Goal: Task Accomplishment & Management: Complete application form

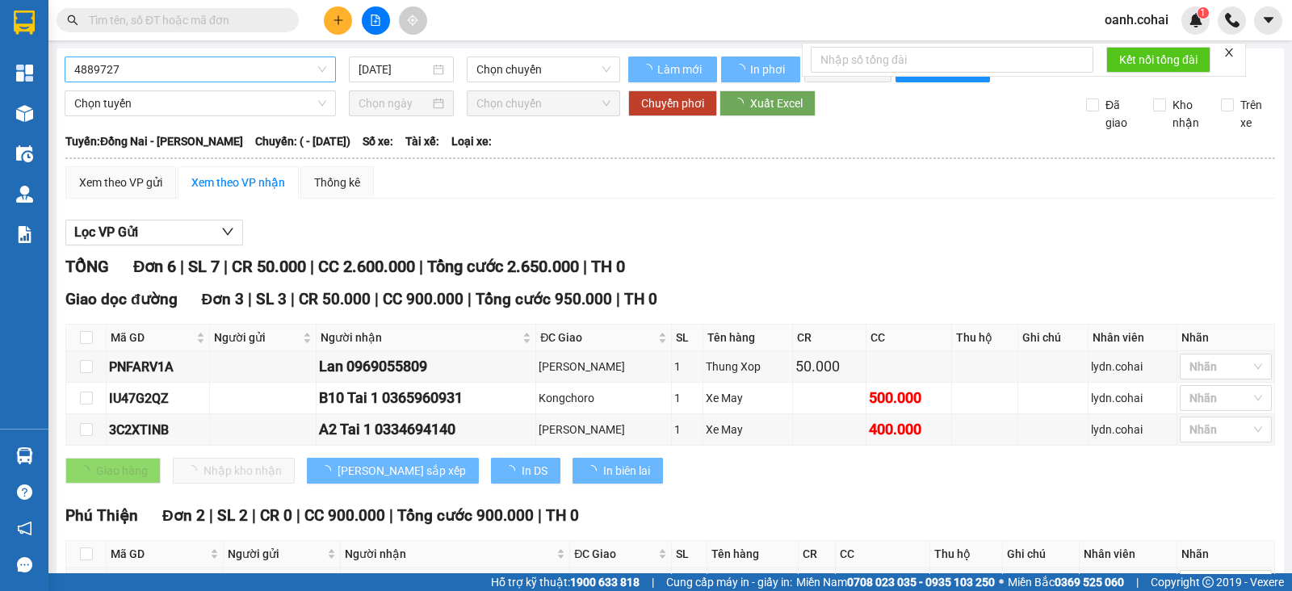
type input "[DATE]"
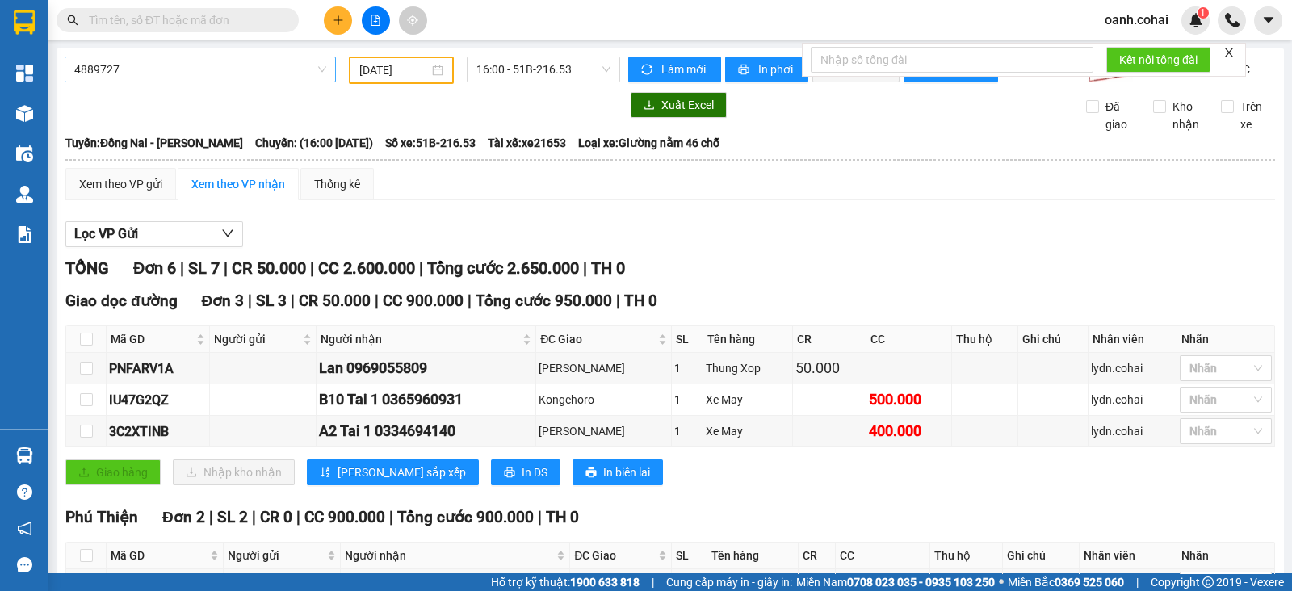
click at [222, 64] on span "4889727" at bounding box center [200, 69] width 252 height 24
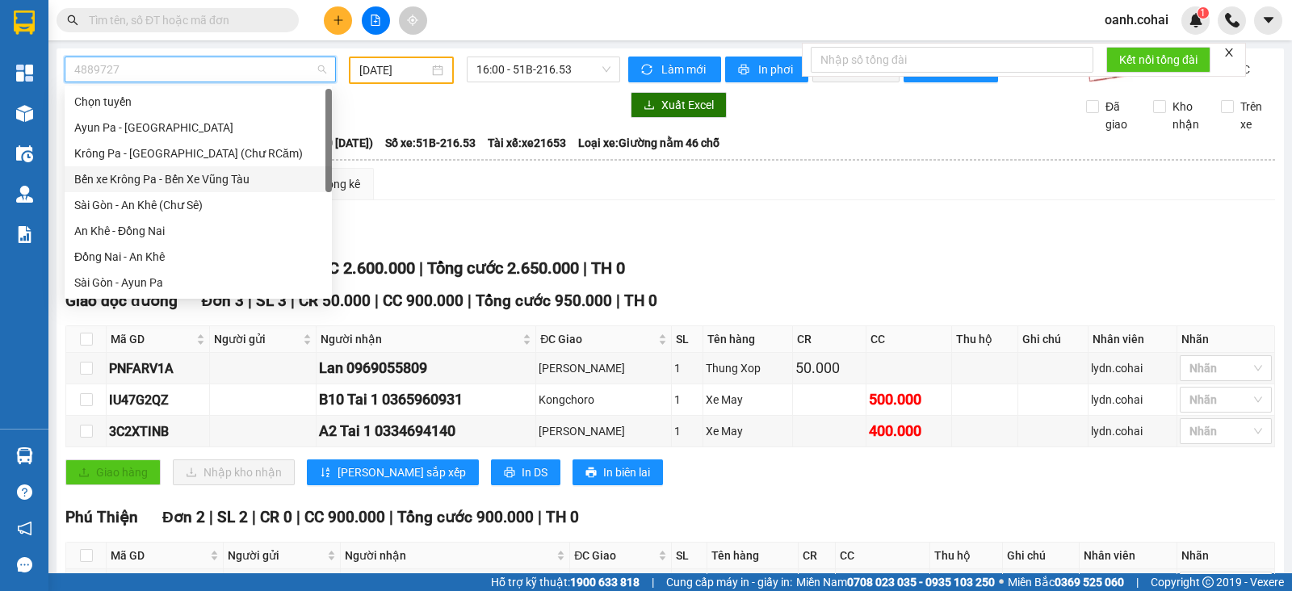
click at [130, 173] on div "Bến xe Krông Pa - Bến Xe Vũng Tàu" at bounding box center [198, 179] width 248 height 18
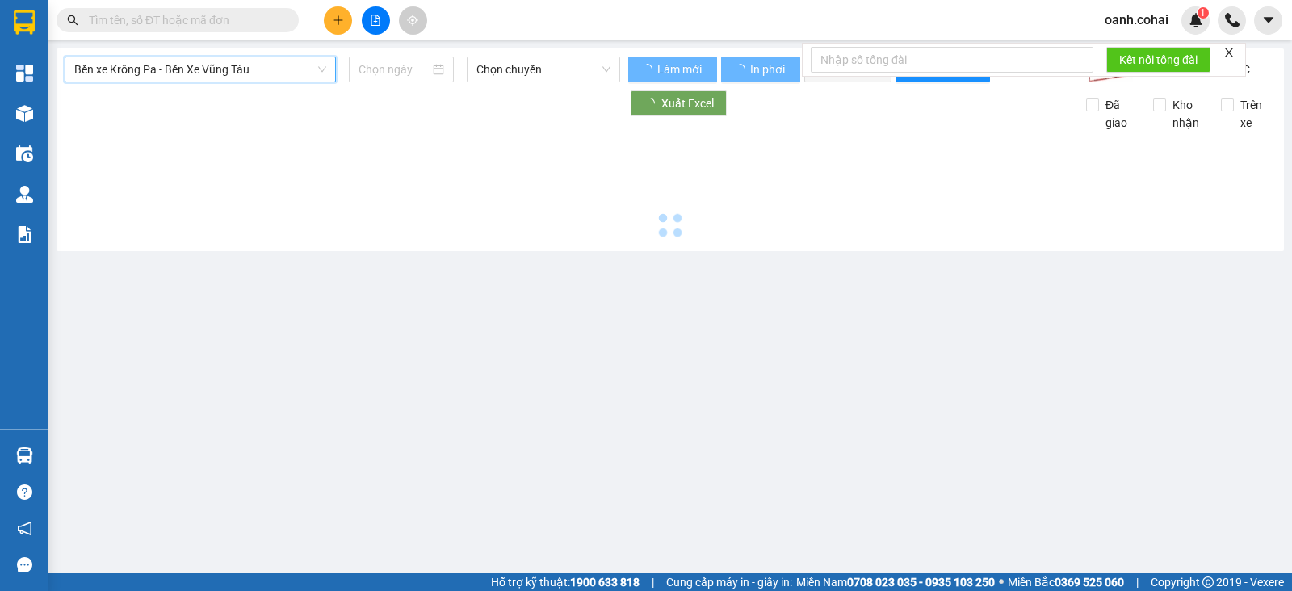
type input "13/08/2025"
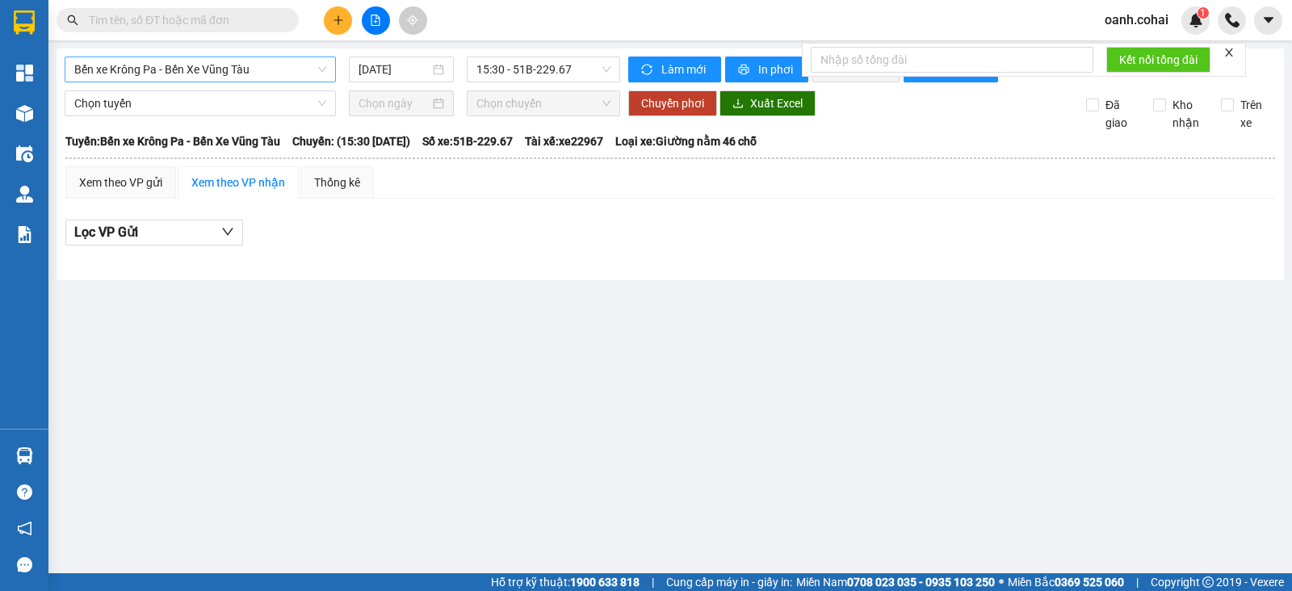
click at [167, 81] on div "Bến xe Krông Pa - Bến Xe Vũng Tàu 13/08/2025 15:30 - 51B-229.67" at bounding box center [342, 70] width 555 height 26
click at [172, 71] on span "Bến xe Krông Pa - Bến Xe Vũng Tàu" at bounding box center [200, 69] width 252 height 24
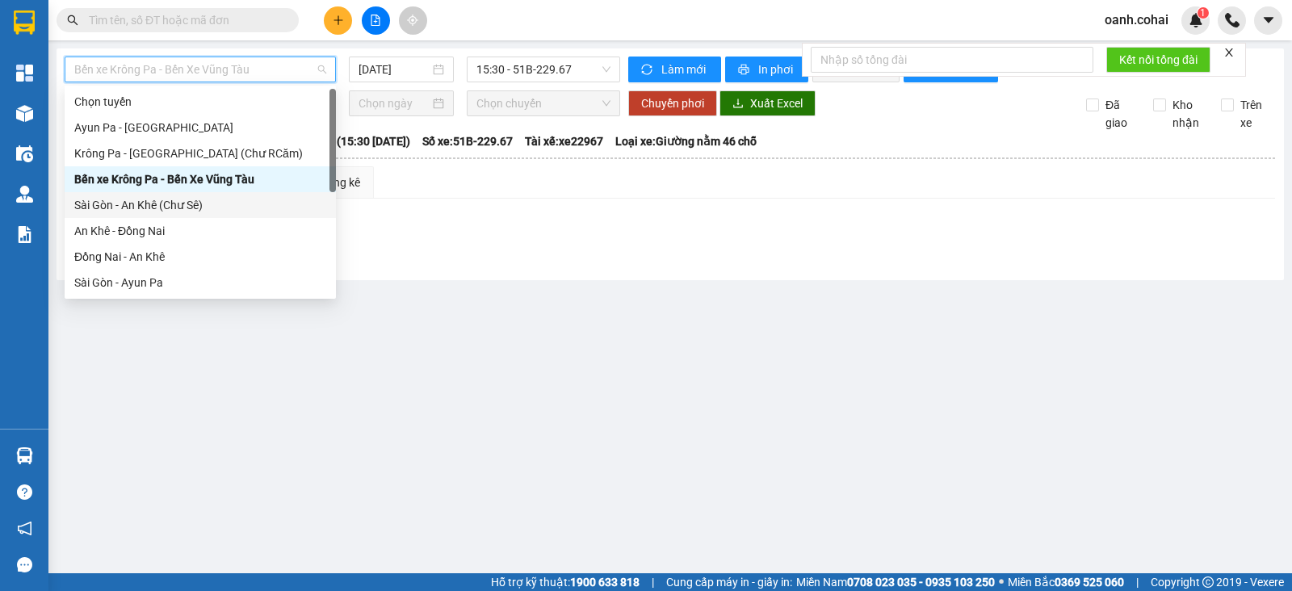
click at [139, 207] on div "Sài Gòn - An Khê (Chư Sê)" at bounding box center [200, 205] width 252 height 18
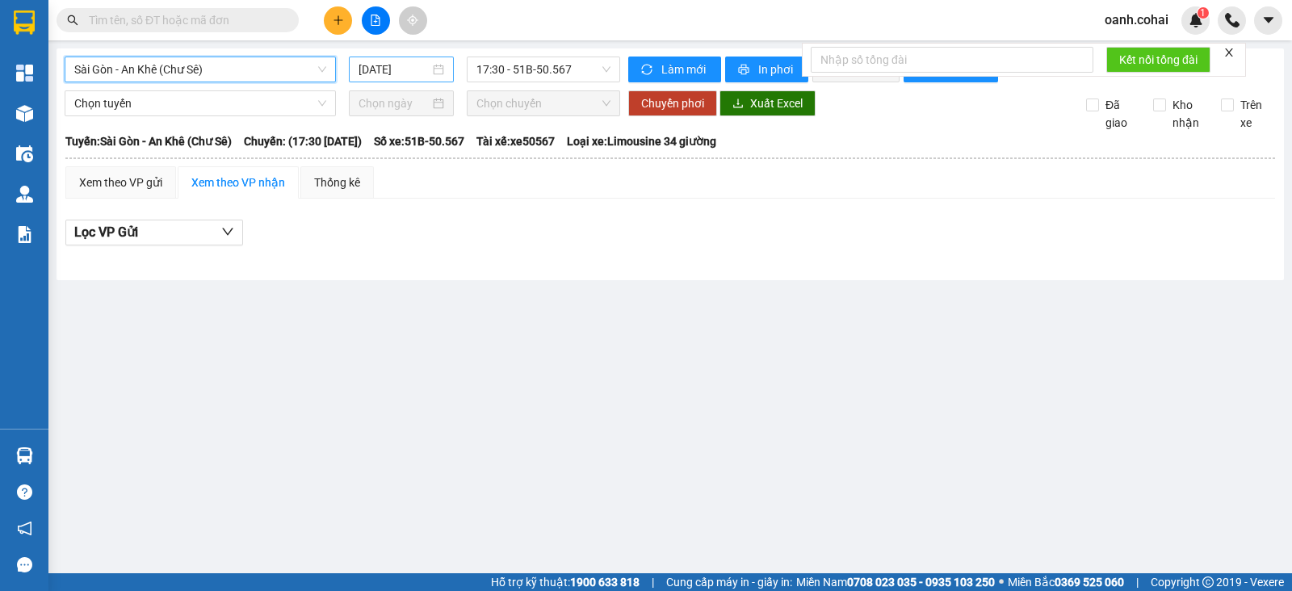
click at [412, 76] on input "13/08/2025" at bounding box center [394, 70] width 72 height 18
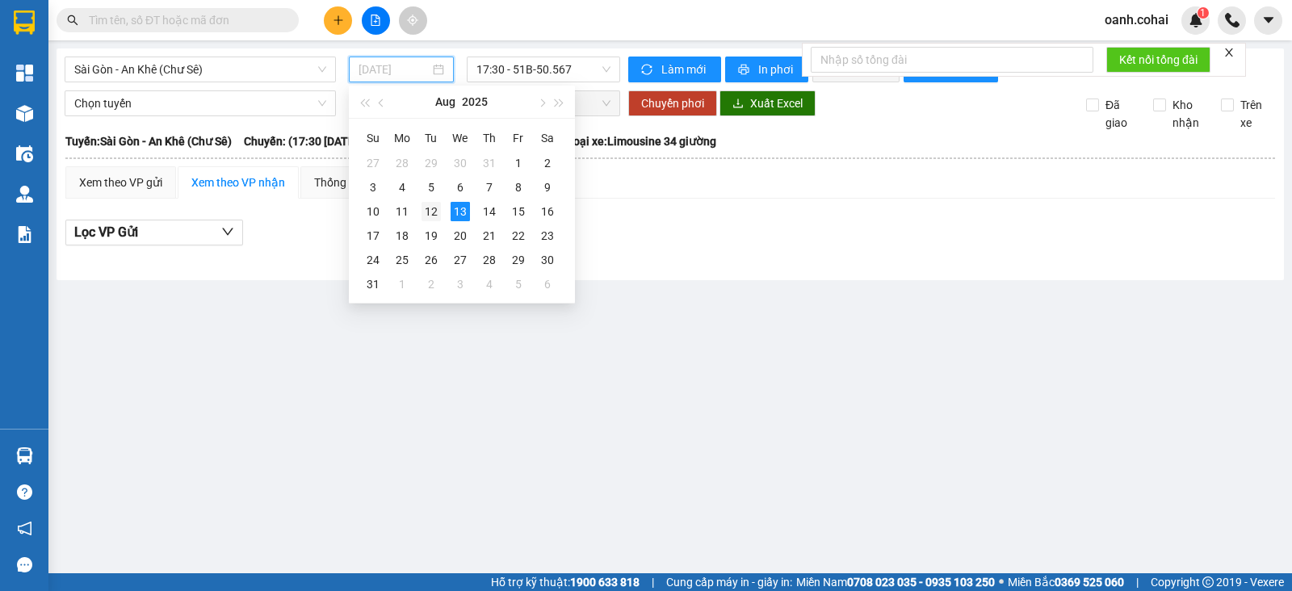
click at [432, 213] on div "12" at bounding box center [430, 211] width 19 height 19
type input "12/08/2025"
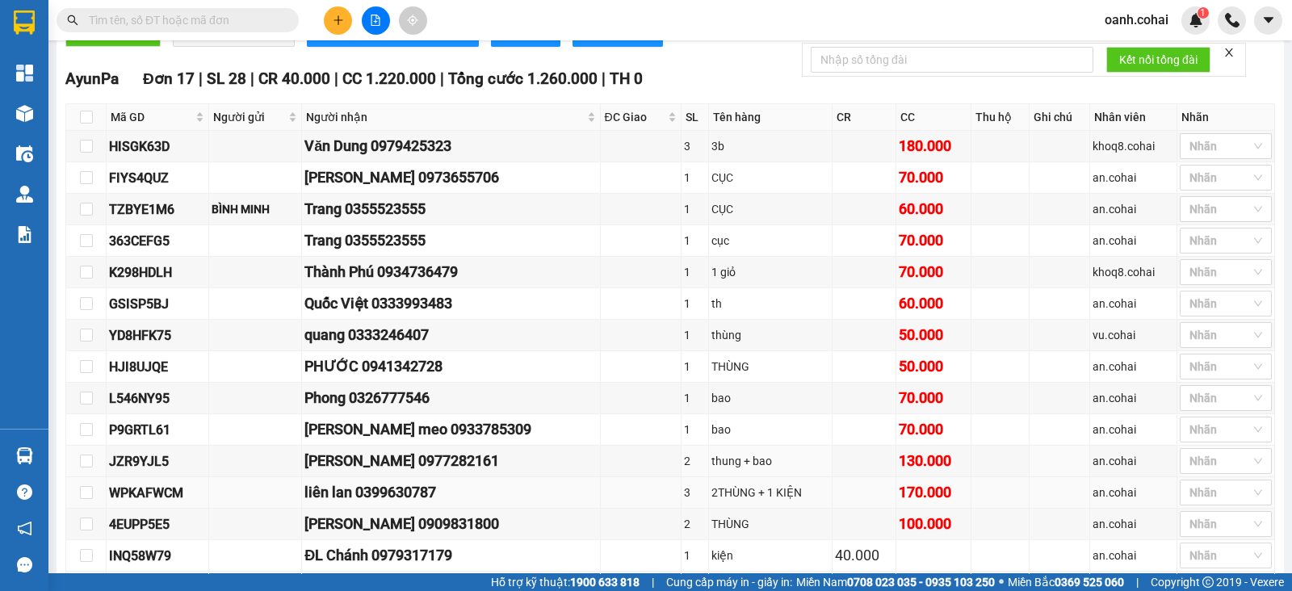
scroll to position [505, 0]
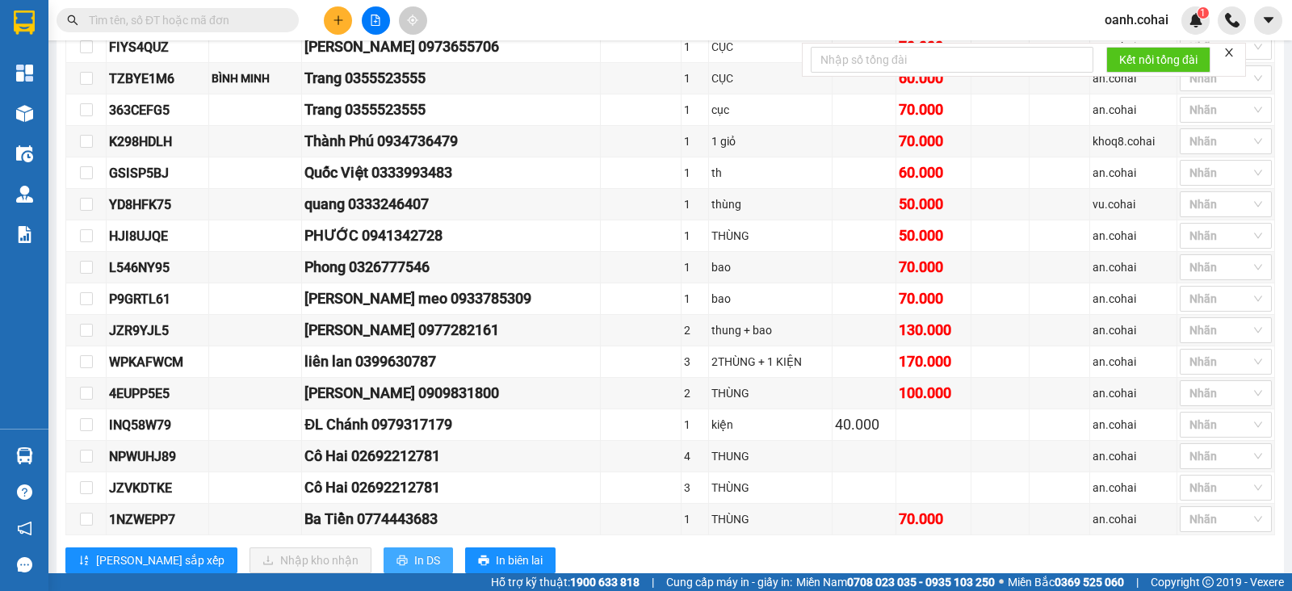
click at [414, 567] on span "In DS" at bounding box center [427, 560] width 26 height 18
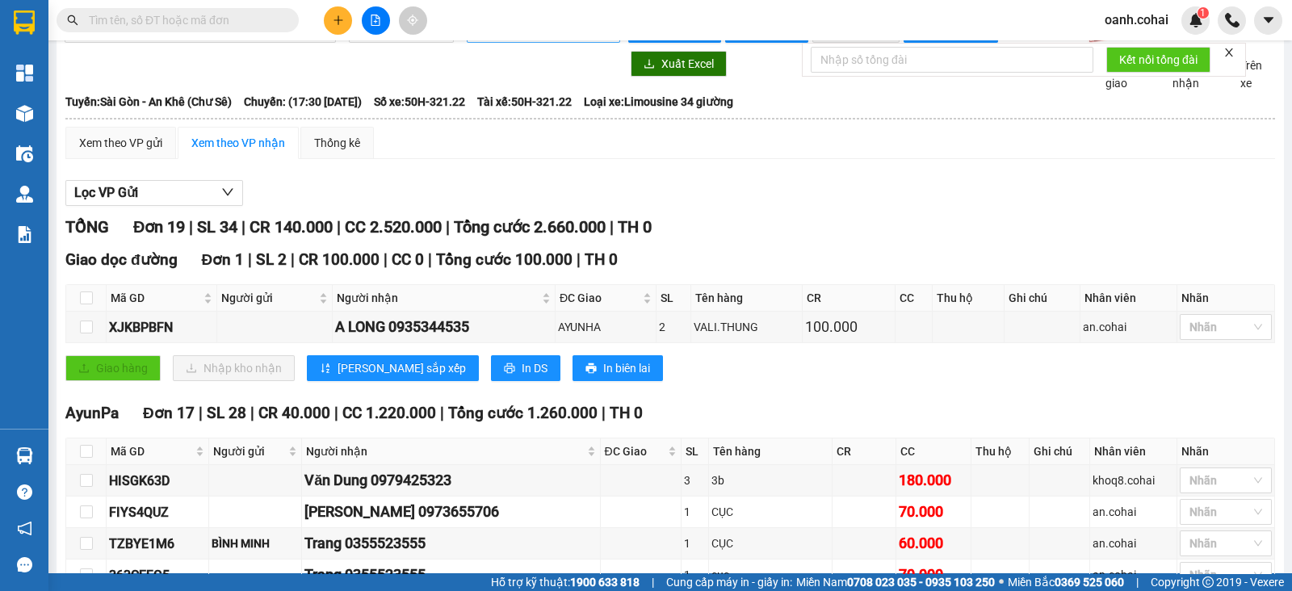
scroll to position [0, 0]
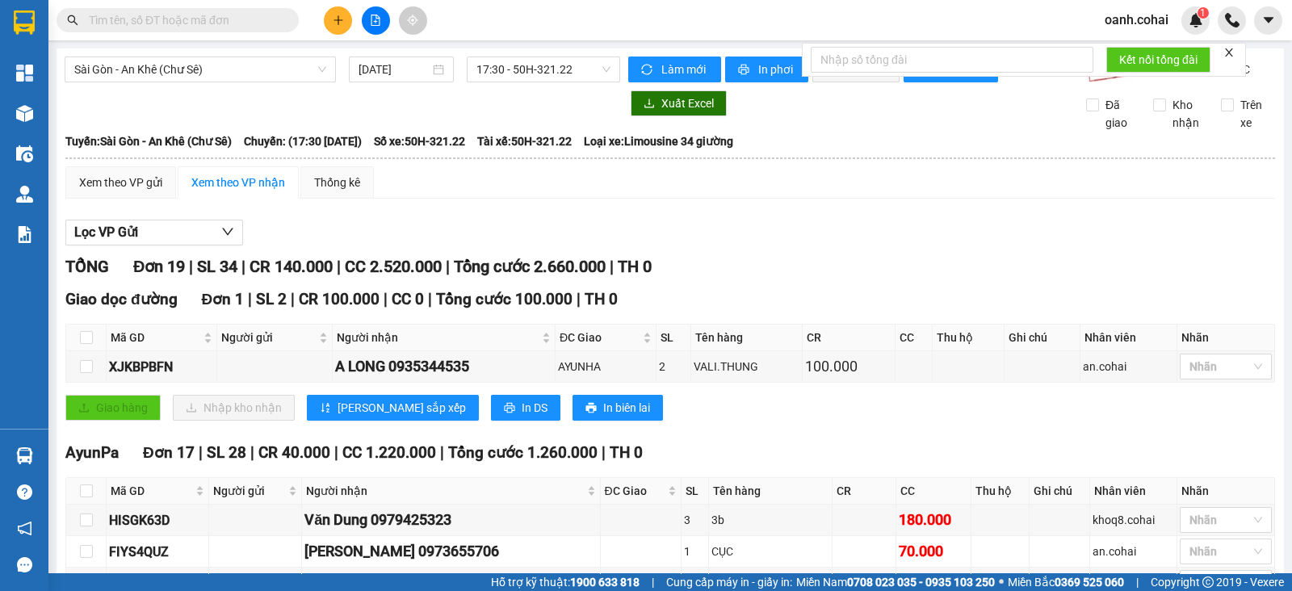
drag, startPoint x: 476, startPoint y: 72, endPoint x: 484, endPoint y: 82, distance: 12.8
click at [478, 72] on span "17:30 - 50H-321.22" at bounding box center [542, 69] width 133 height 24
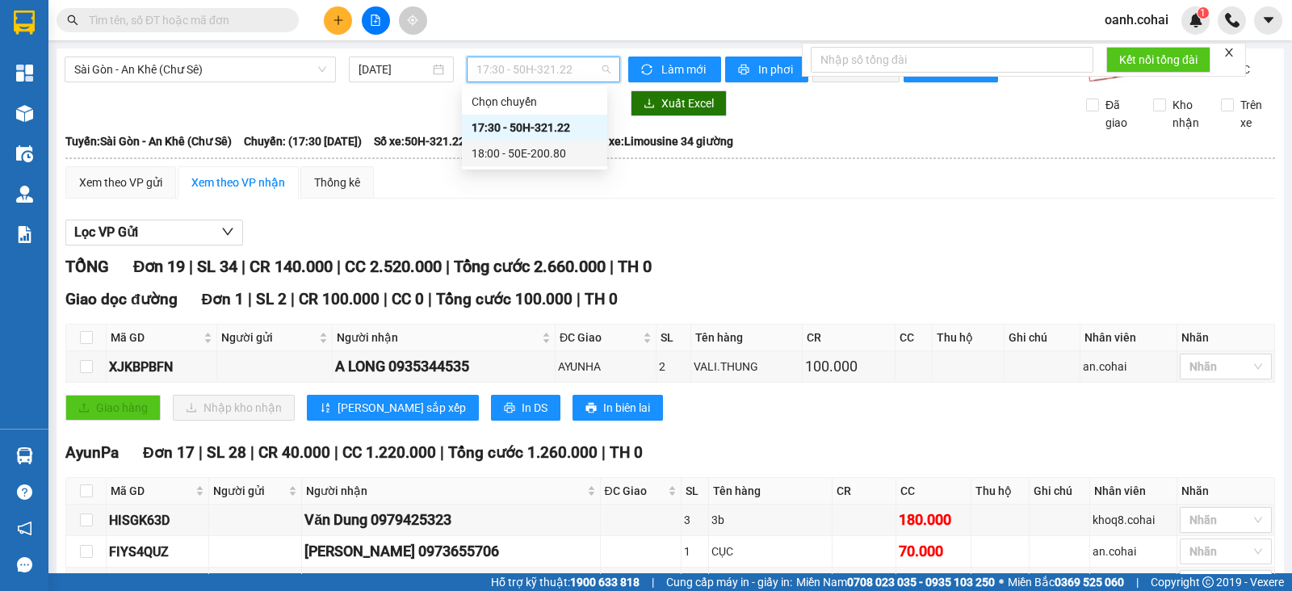
click at [506, 154] on div "18:00 - 50E-200.80" at bounding box center [534, 154] width 126 height 18
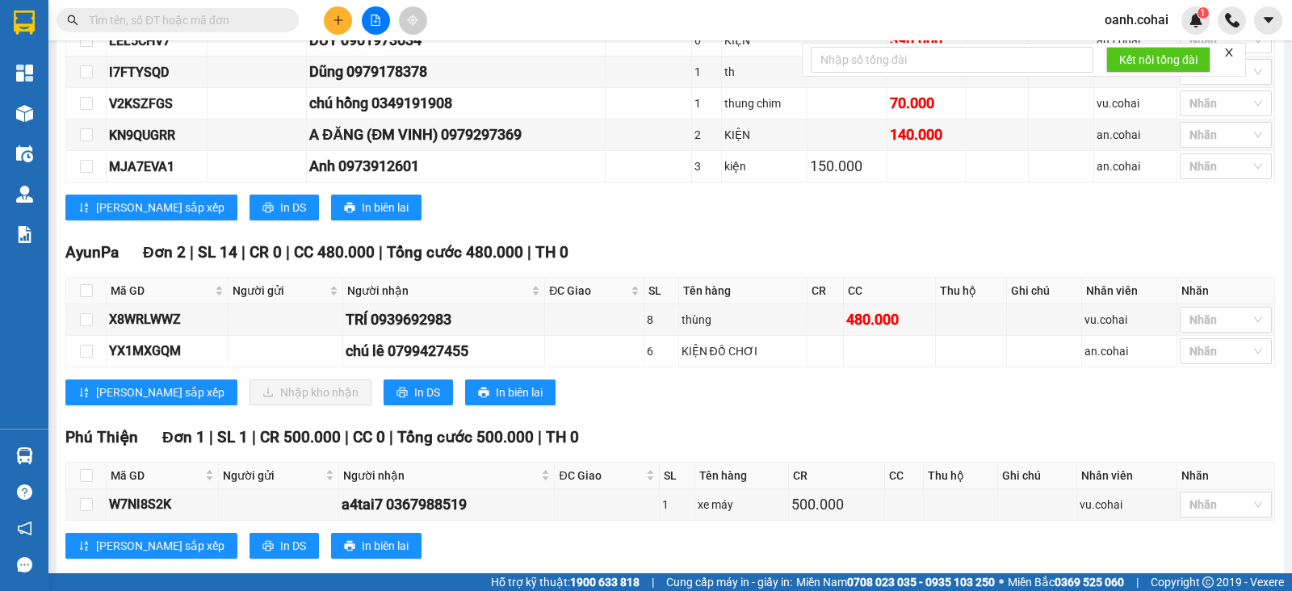
scroll to position [742, 0]
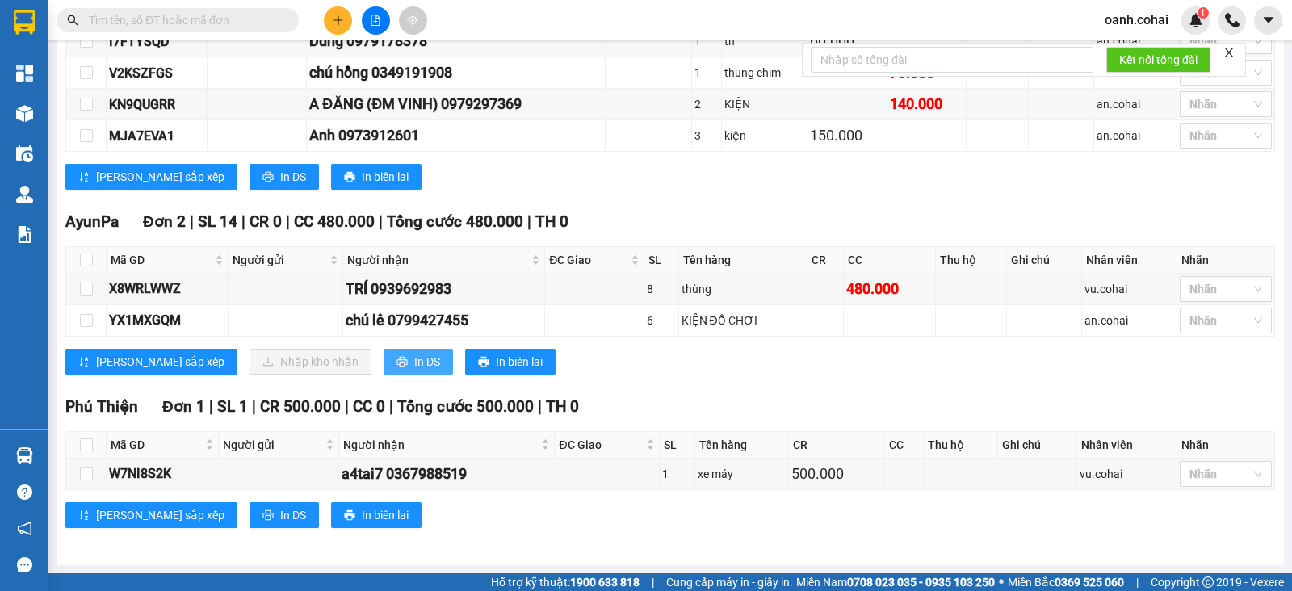
click at [414, 362] on span "In DS" at bounding box center [427, 362] width 26 height 18
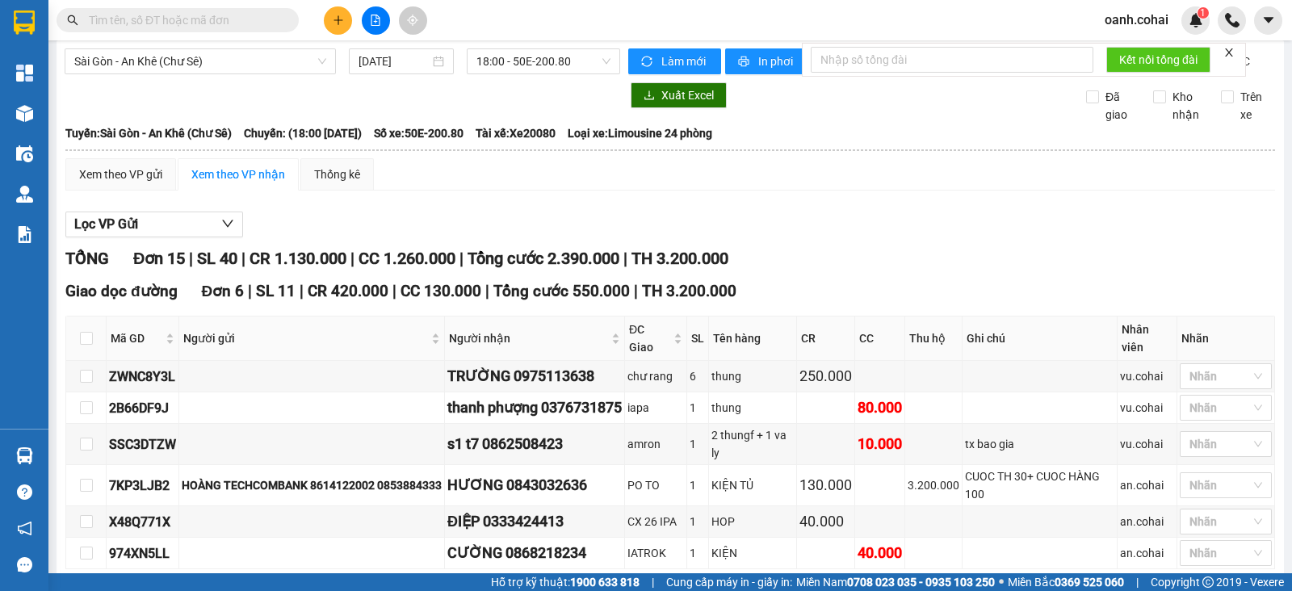
scroll to position [0, 0]
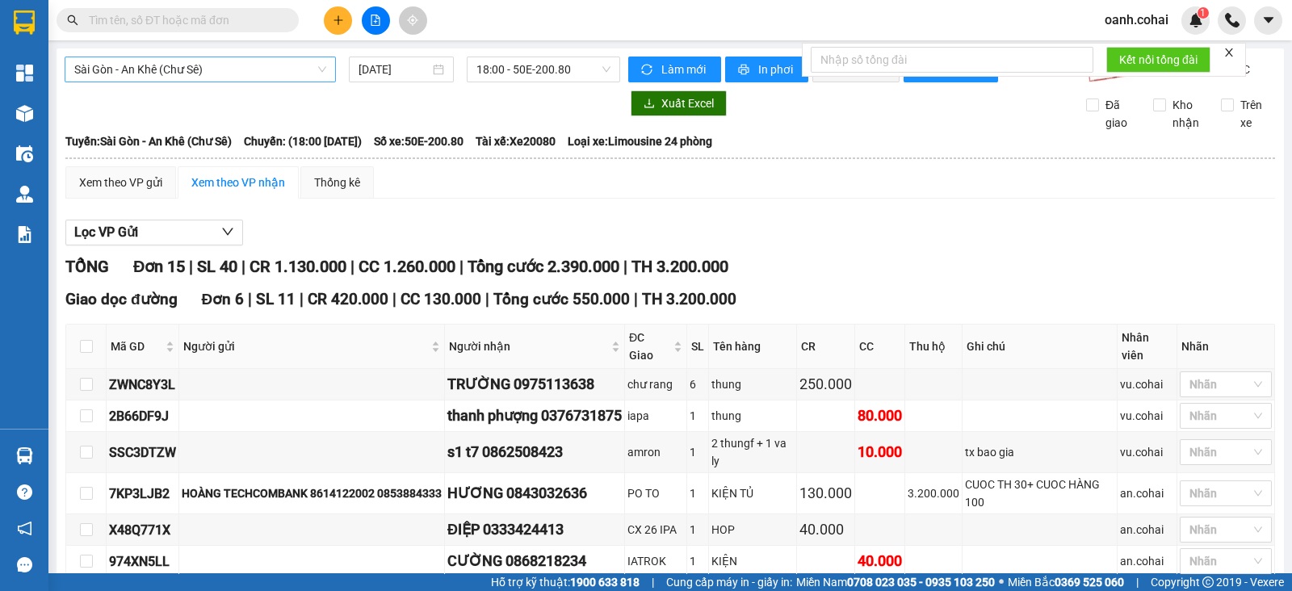
click at [304, 62] on span "Sài Gòn - An Khê (Chư Sê)" at bounding box center [200, 69] width 252 height 24
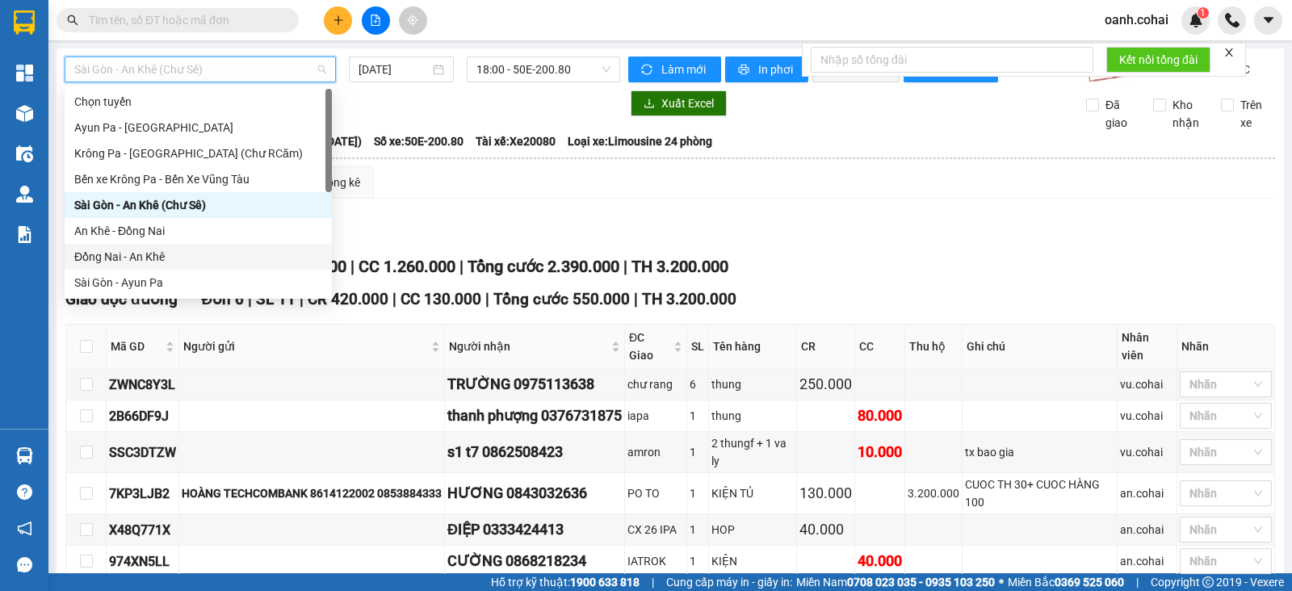
click at [169, 253] on div "Đồng Nai - An Khê" at bounding box center [198, 257] width 248 height 18
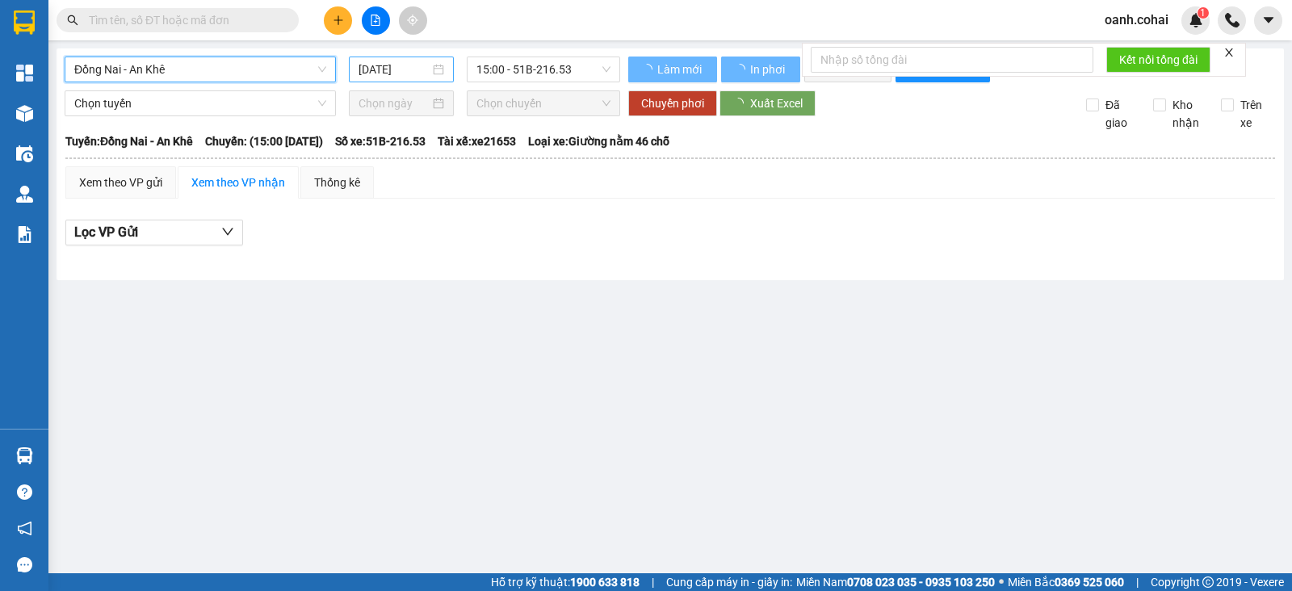
click at [387, 73] on input "13/08/2025" at bounding box center [394, 70] width 72 height 18
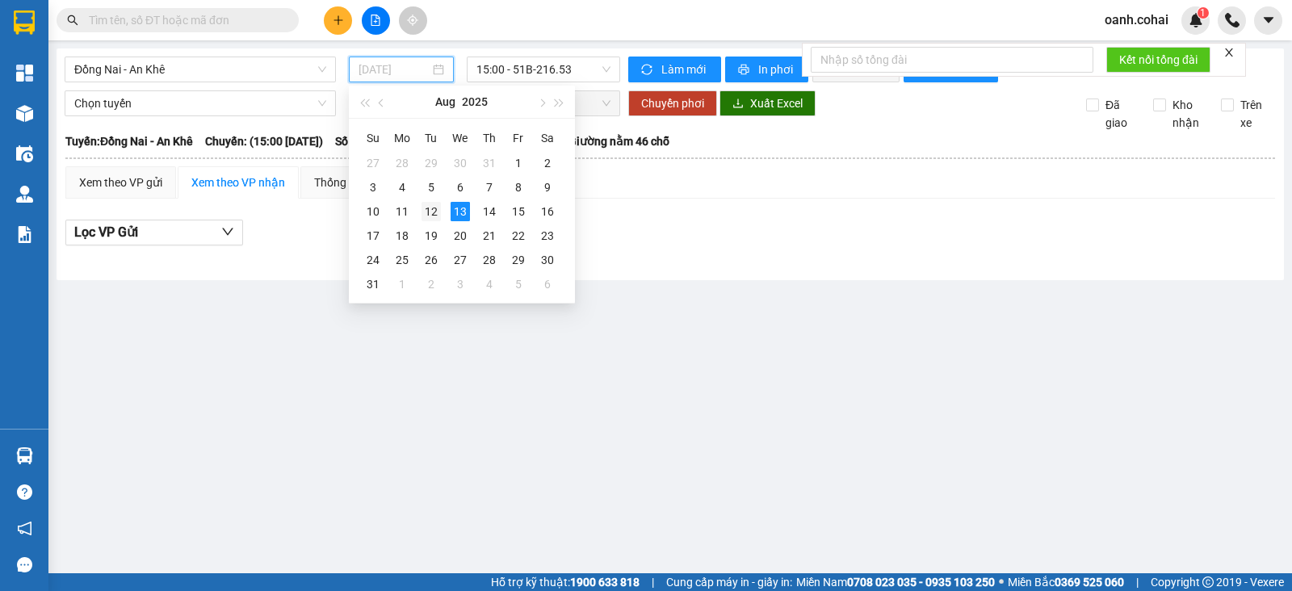
click at [434, 212] on div "12" at bounding box center [430, 211] width 19 height 19
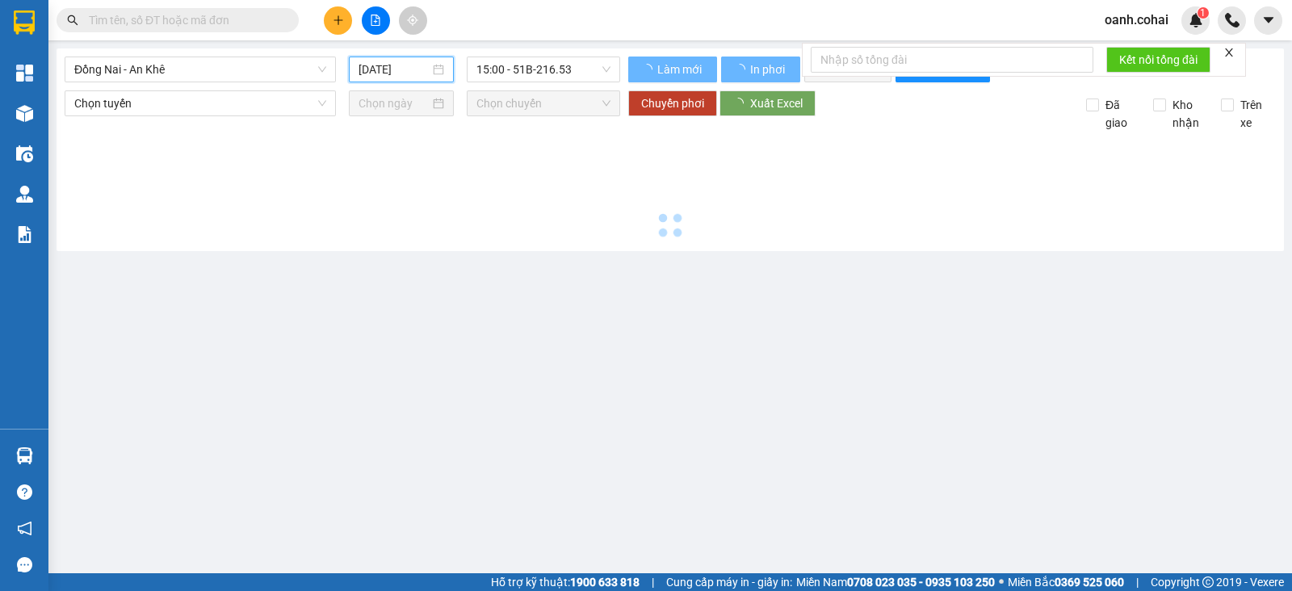
type input "12/08/2025"
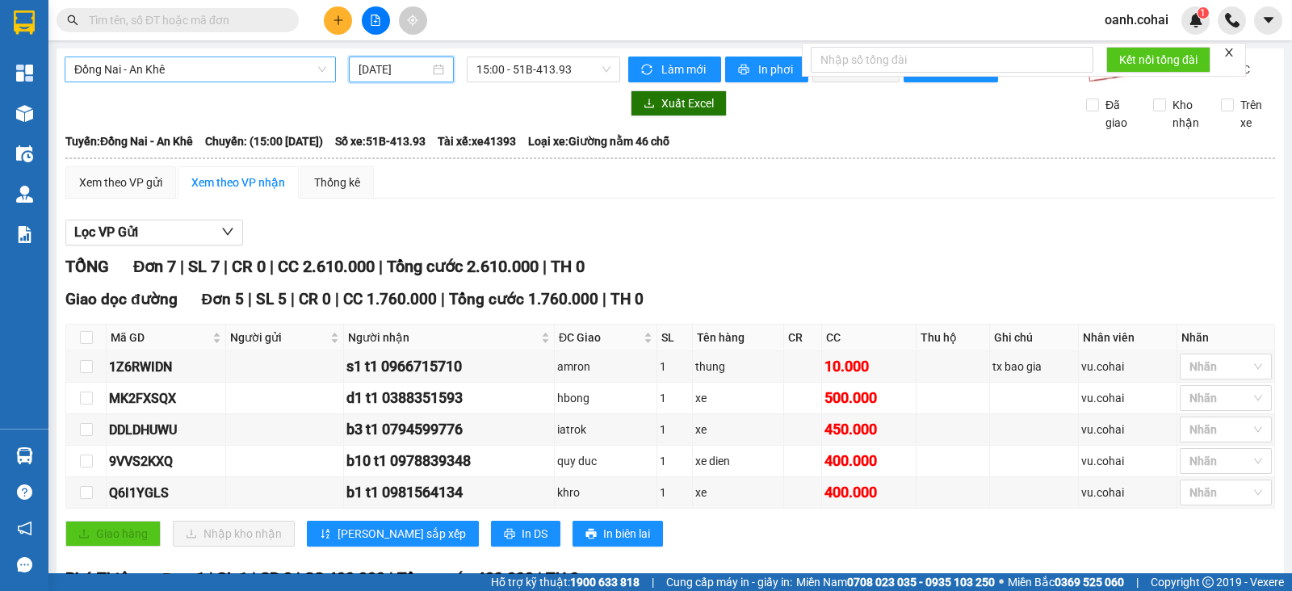
click at [196, 58] on span "Đồng Nai - An Khê" at bounding box center [200, 69] width 252 height 24
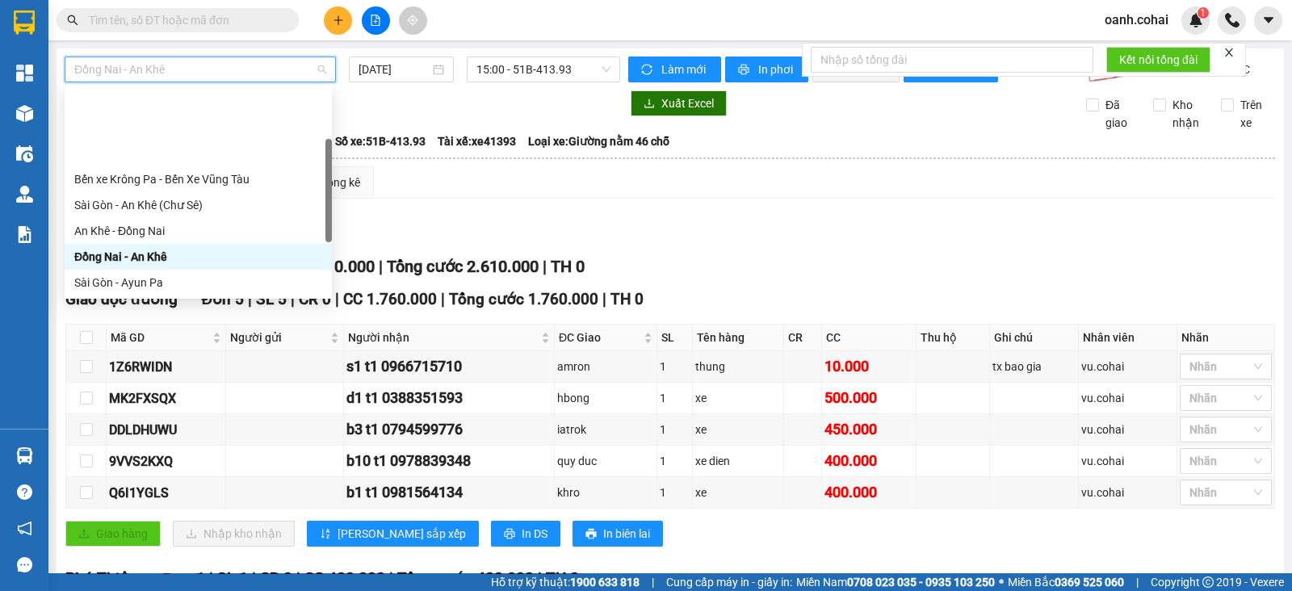
scroll to position [100, 0]
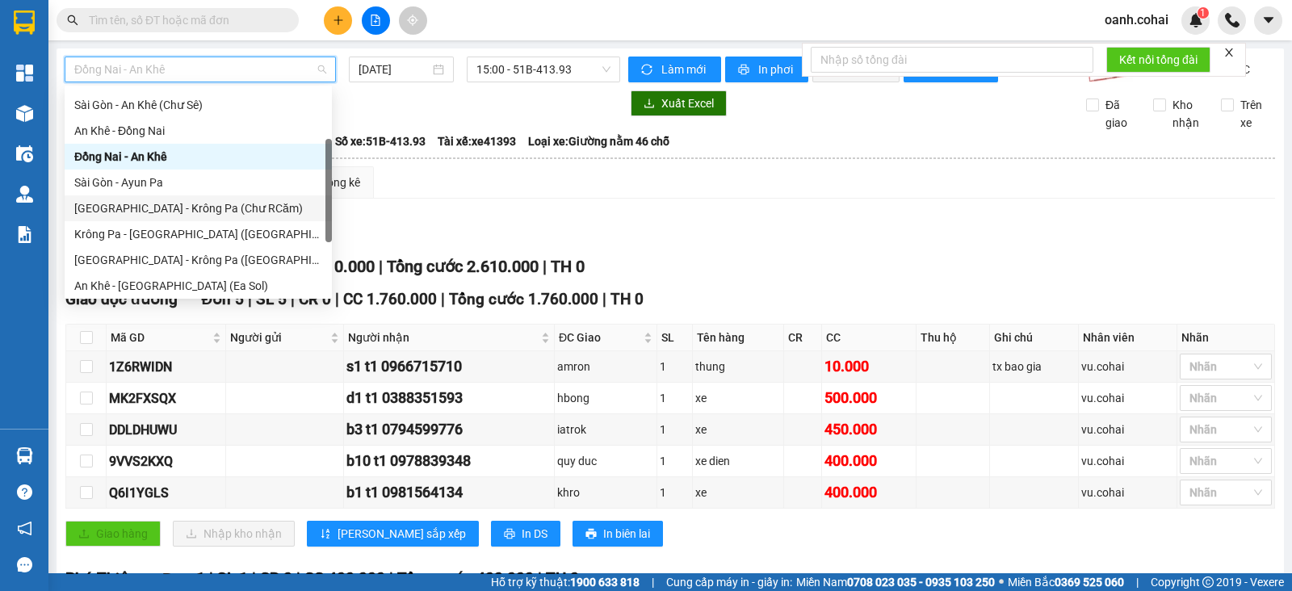
click at [186, 210] on div "Sài Gòn - Krông Pa (Chư RCăm)" at bounding box center [198, 208] width 248 height 18
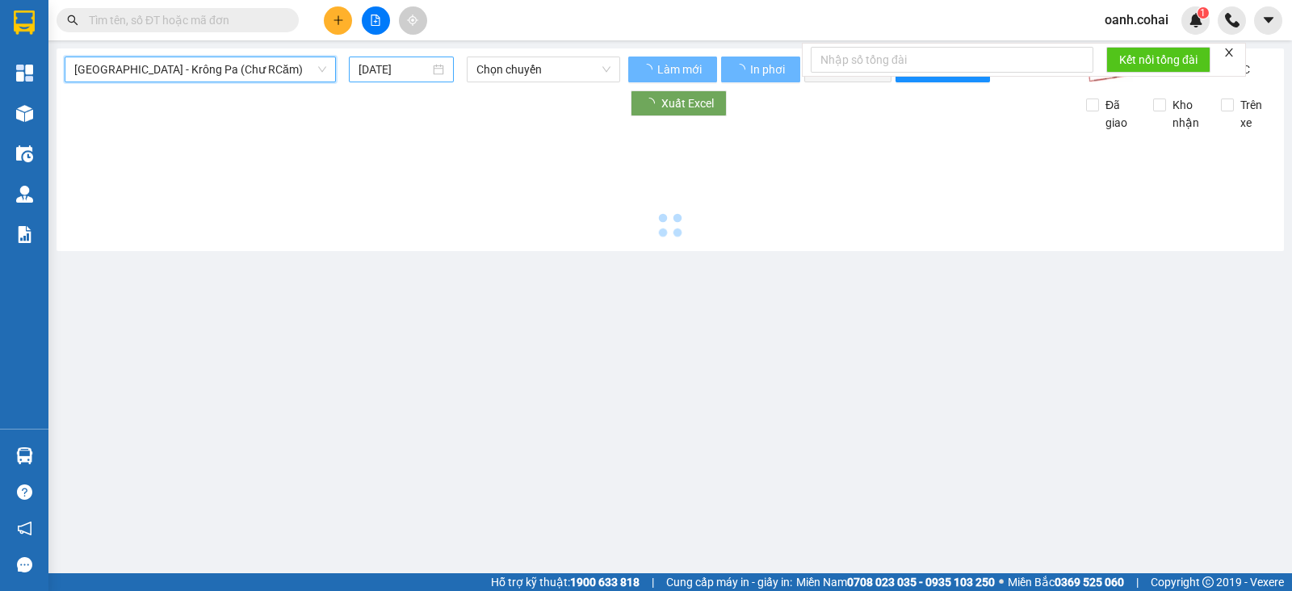
click at [375, 68] on input "13/08/2025" at bounding box center [394, 70] width 72 height 18
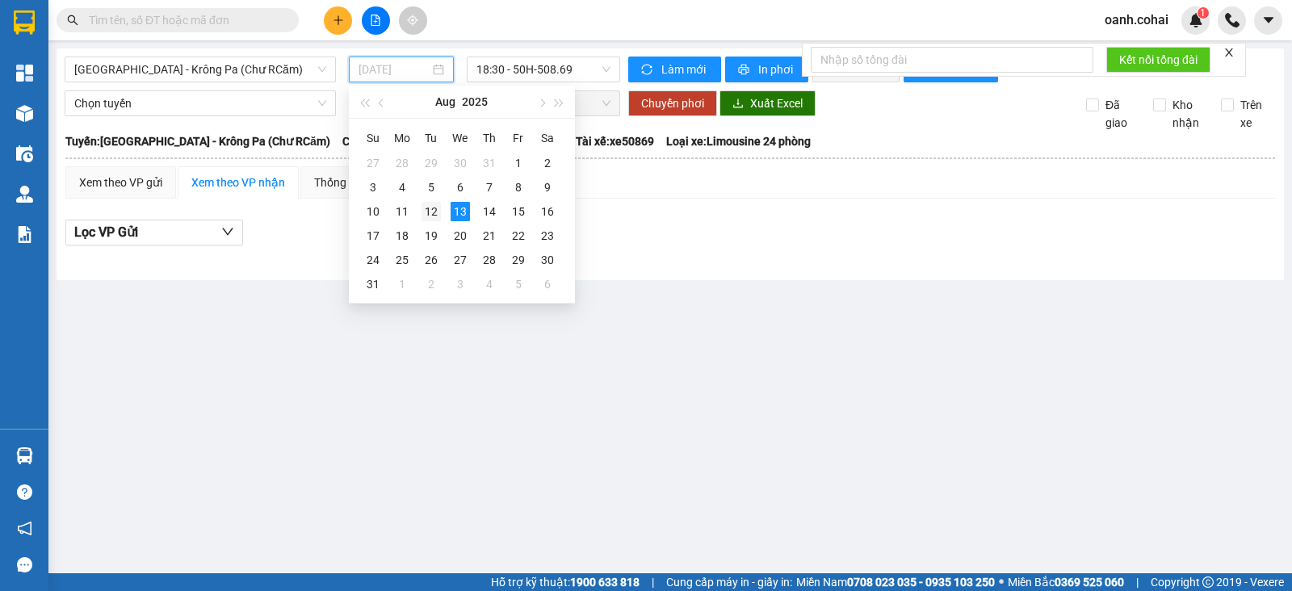
click at [434, 215] on div "12" at bounding box center [430, 211] width 19 height 19
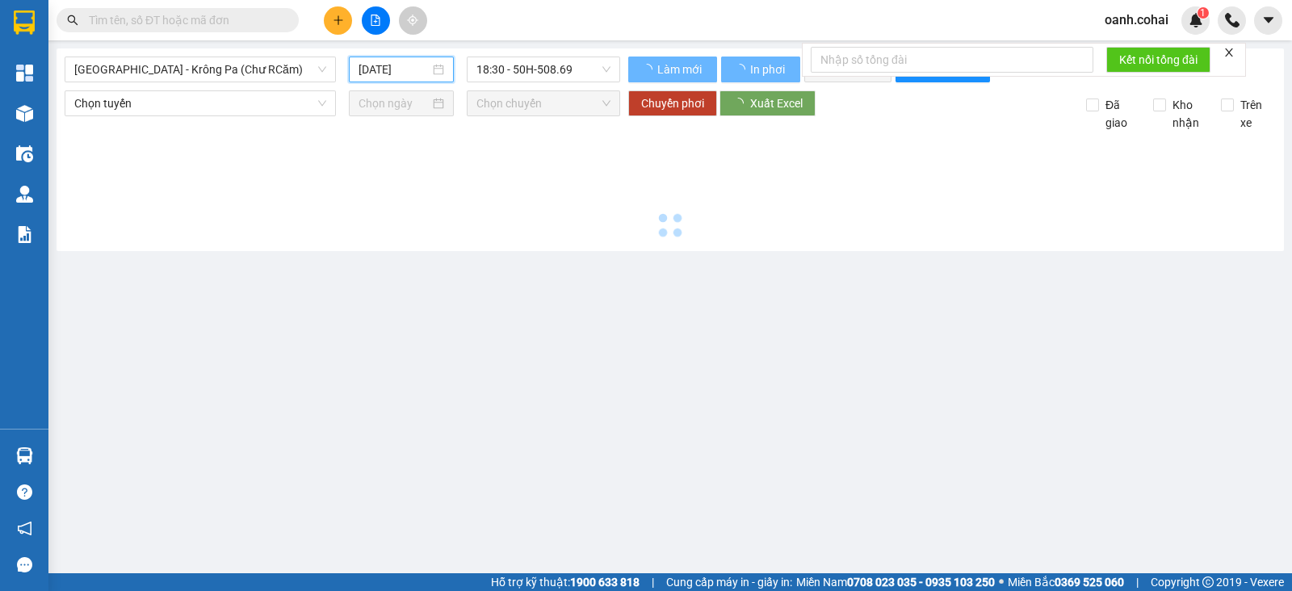
type input "12/08/2025"
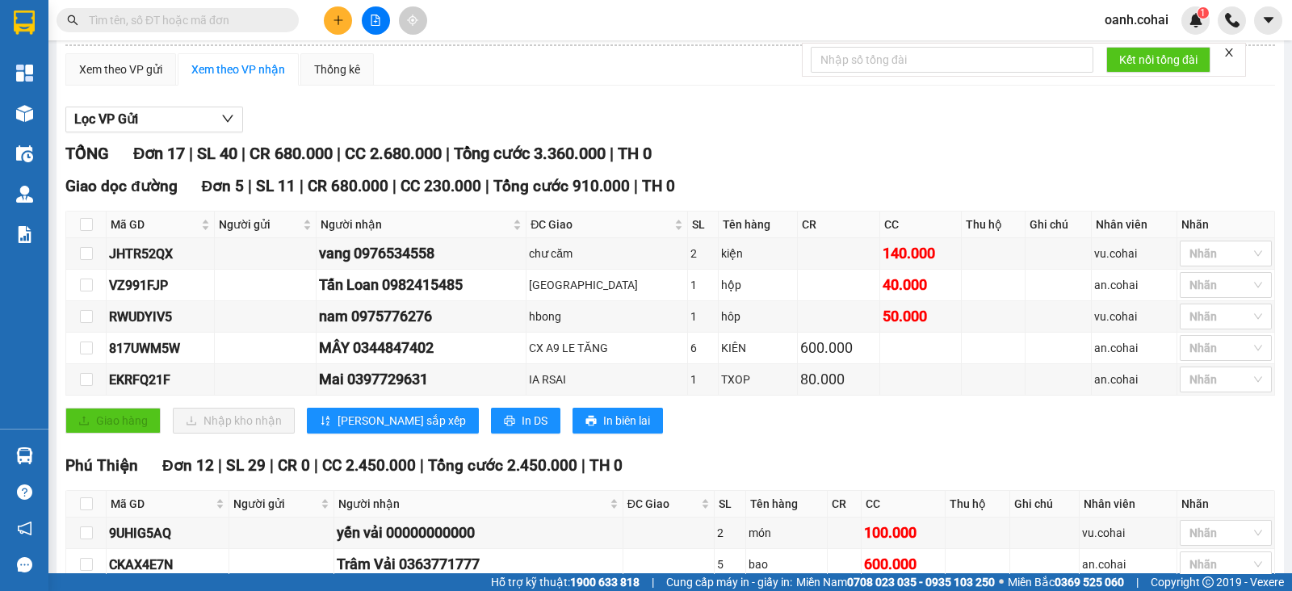
scroll to position [19, 0]
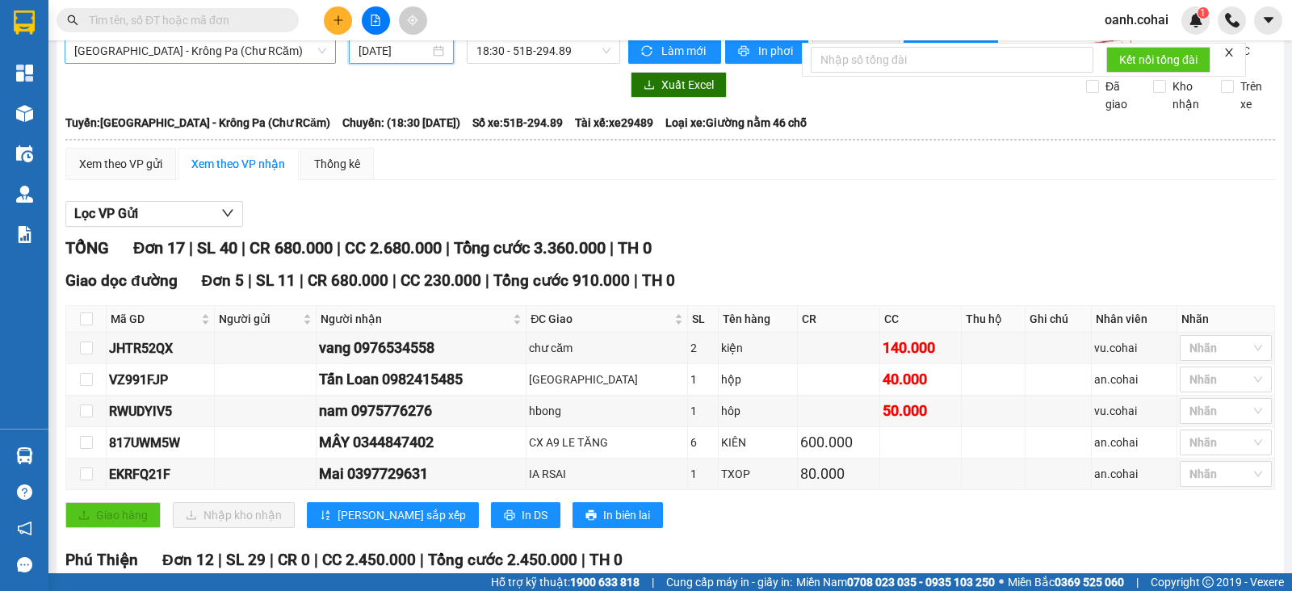
click at [296, 51] on span "Sài Gòn - Krông Pa (Chư RCăm)" at bounding box center [200, 51] width 252 height 24
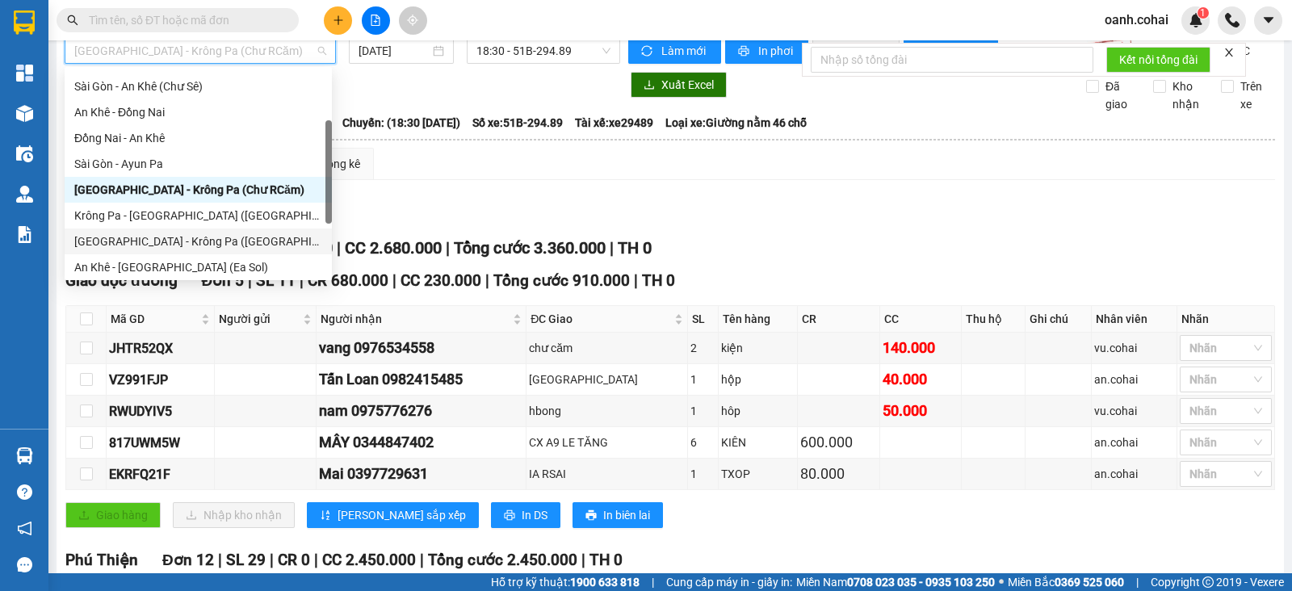
click at [156, 251] on div "Sài Gòn - Krông Pa (Uar)" at bounding box center [198, 241] width 267 height 26
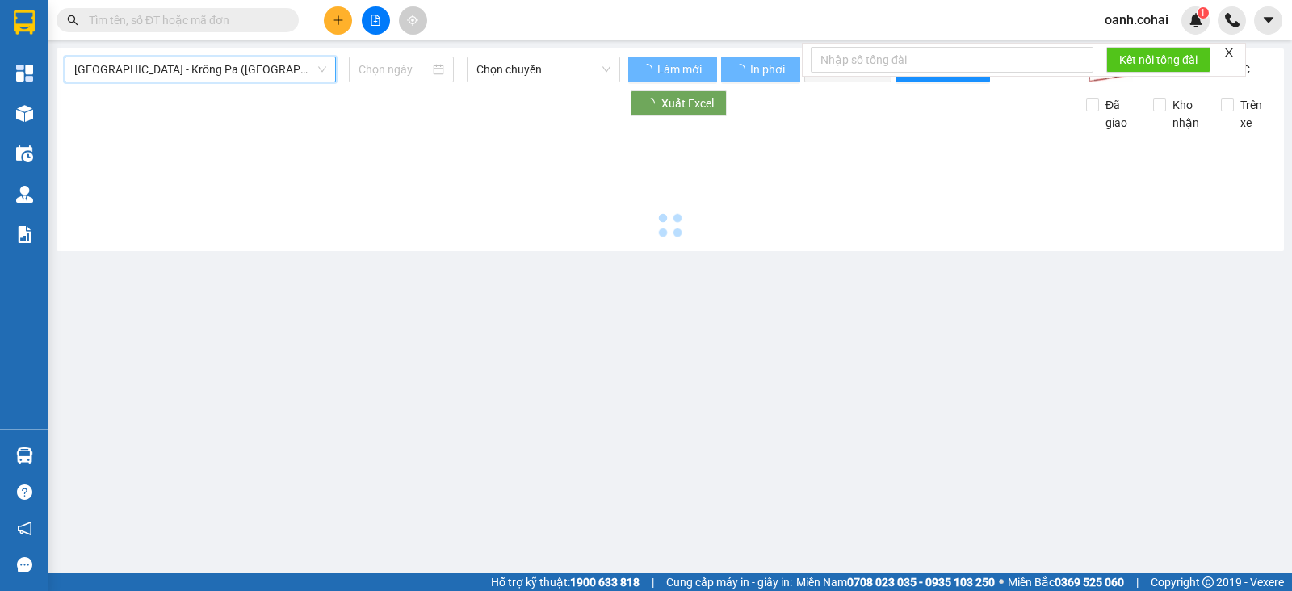
scroll to position [0, 0]
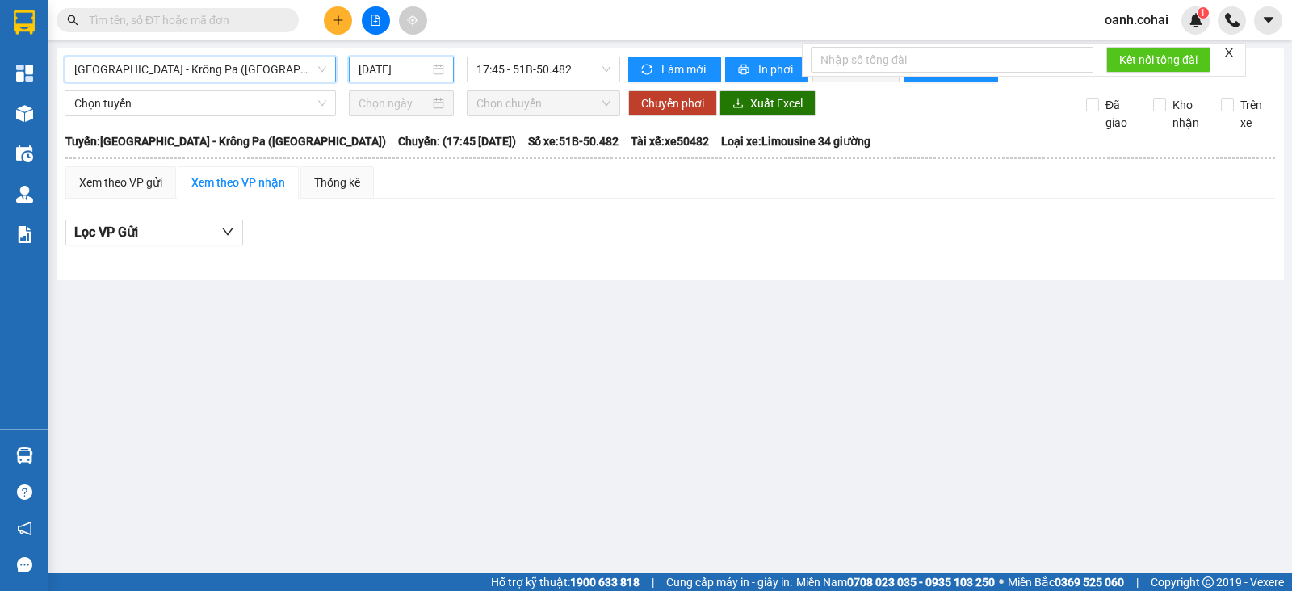
click at [371, 73] on input "13/08/2025" at bounding box center [394, 70] width 72 height 18
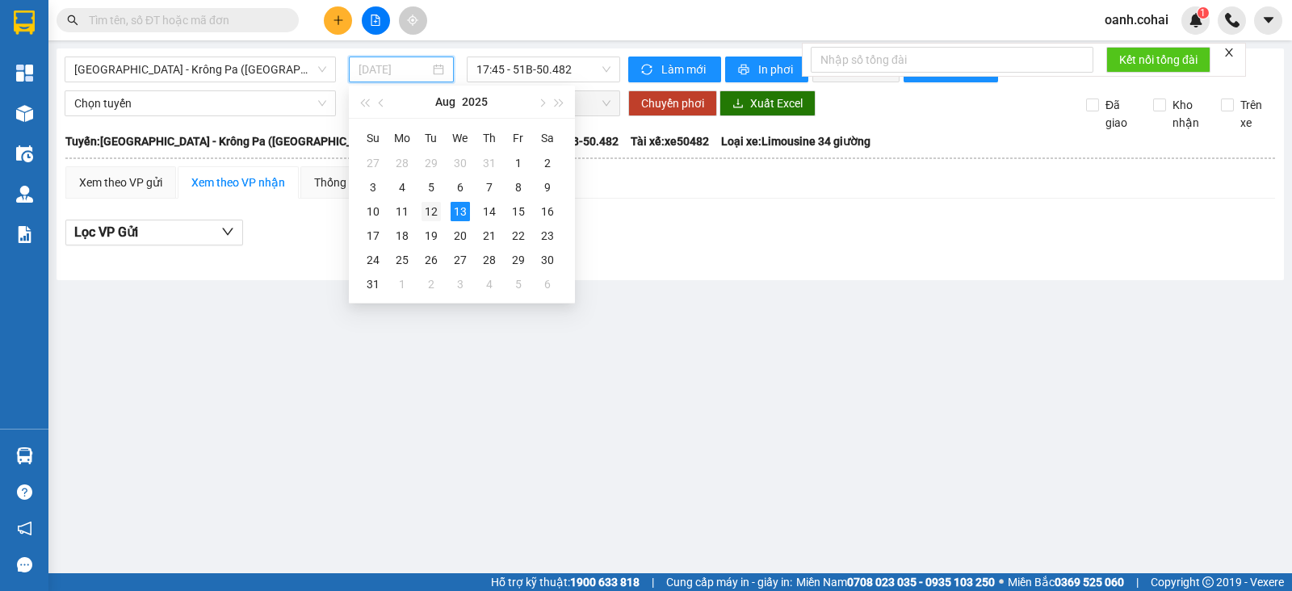
click at [432, 216] on div "12" at bounding box center [430, 211] width 19 height 19
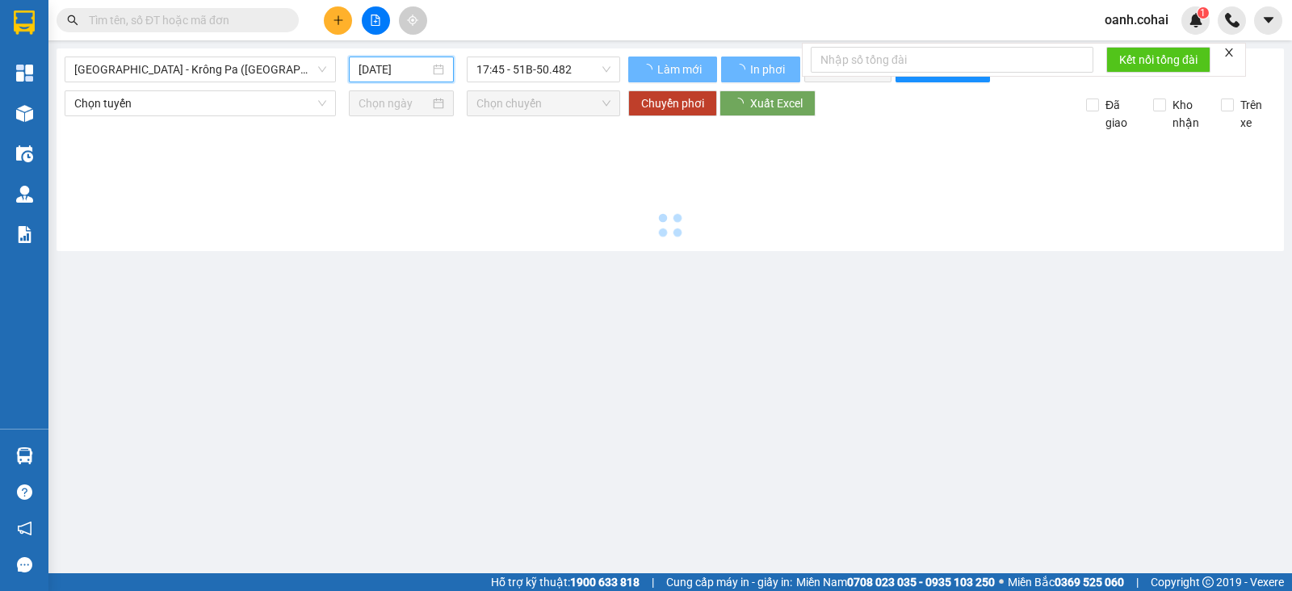
type input "12/08/2025"
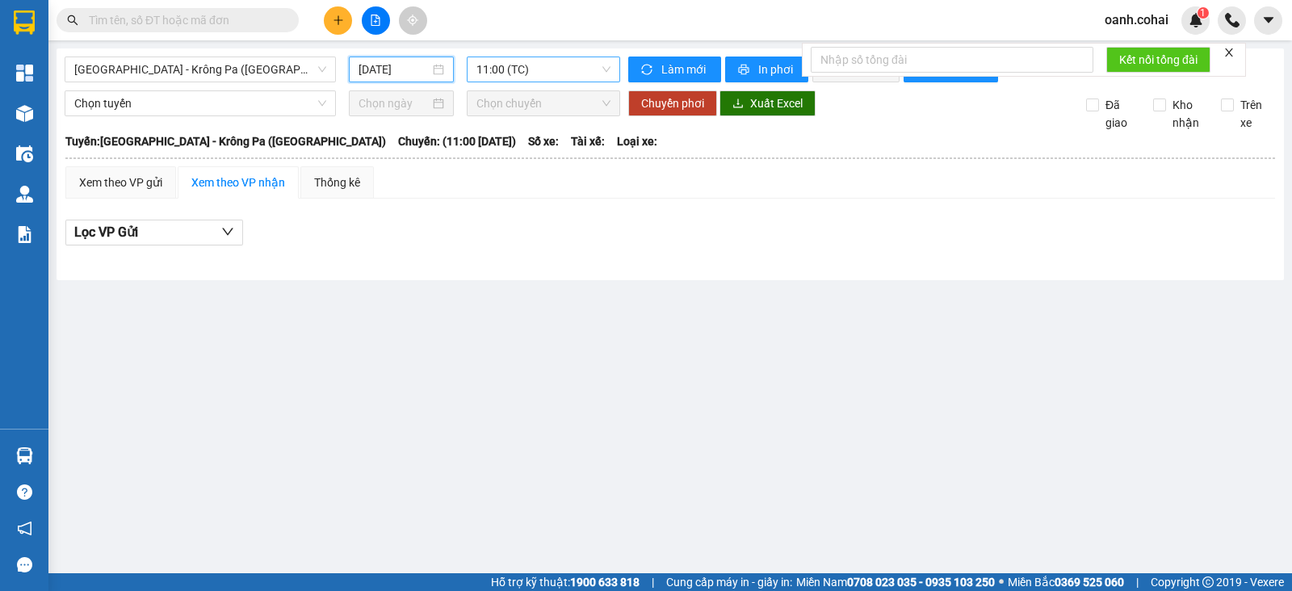
click at [577, 70] on span "11:00 (TC)" at bounding box center [542, 69] width 133 height 24
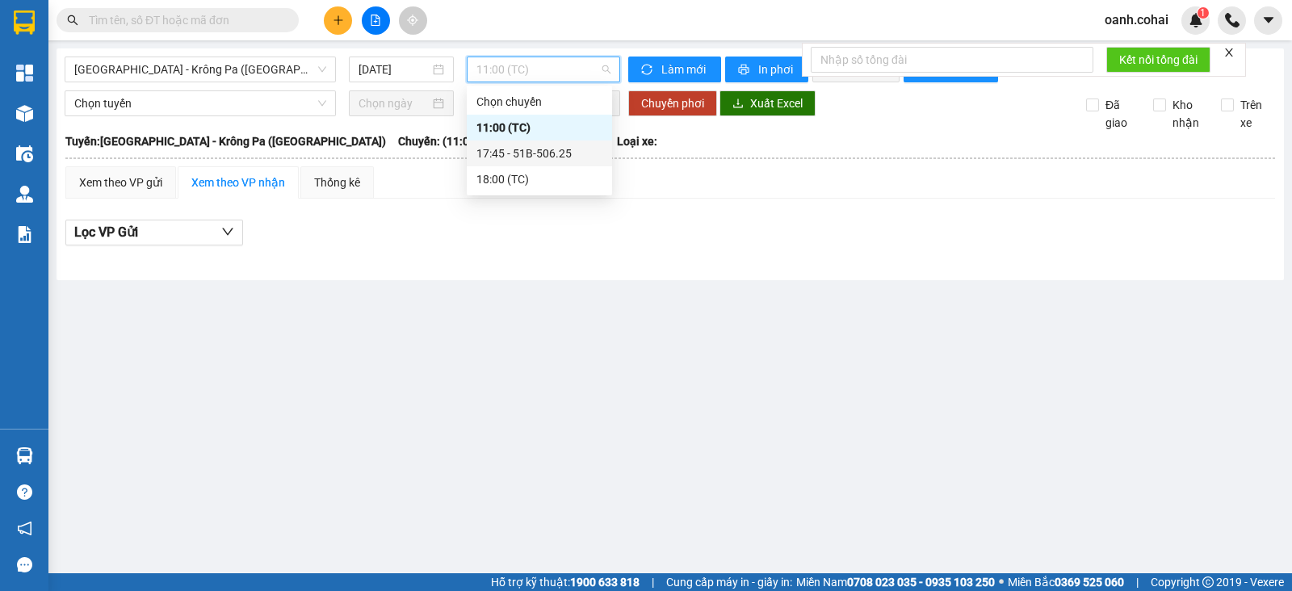
click at [551, 153] on div "17:45 - 51B-506.25" at bounding box center [539, 154] width 126 height 18
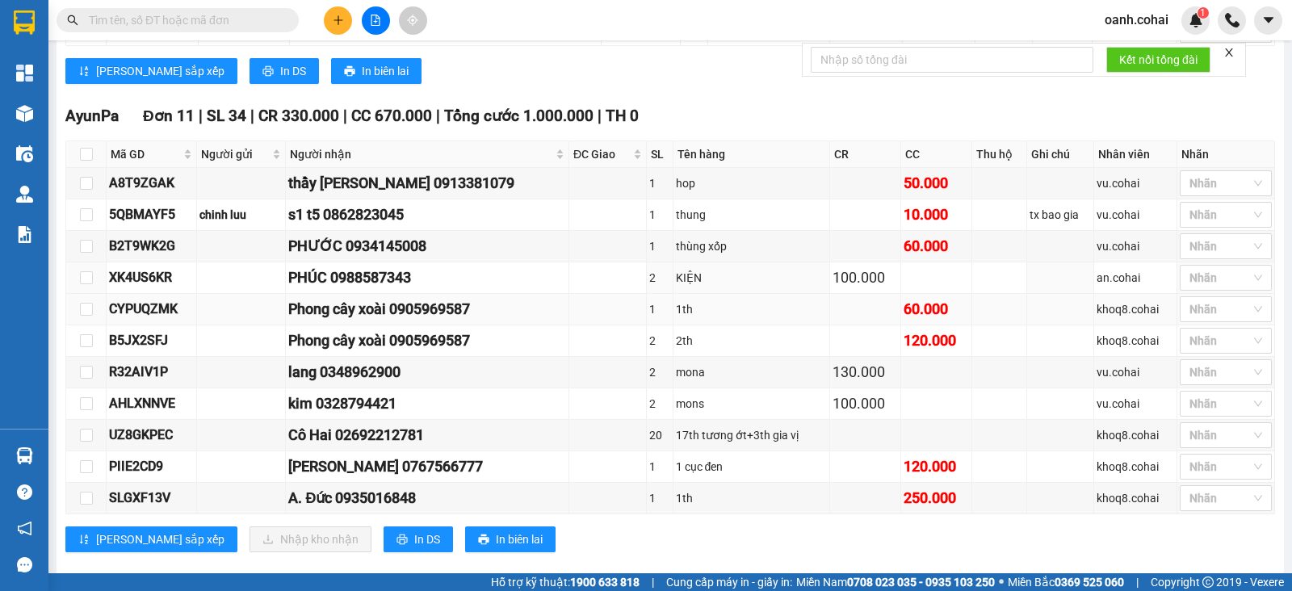
scroll to position [893, 0]
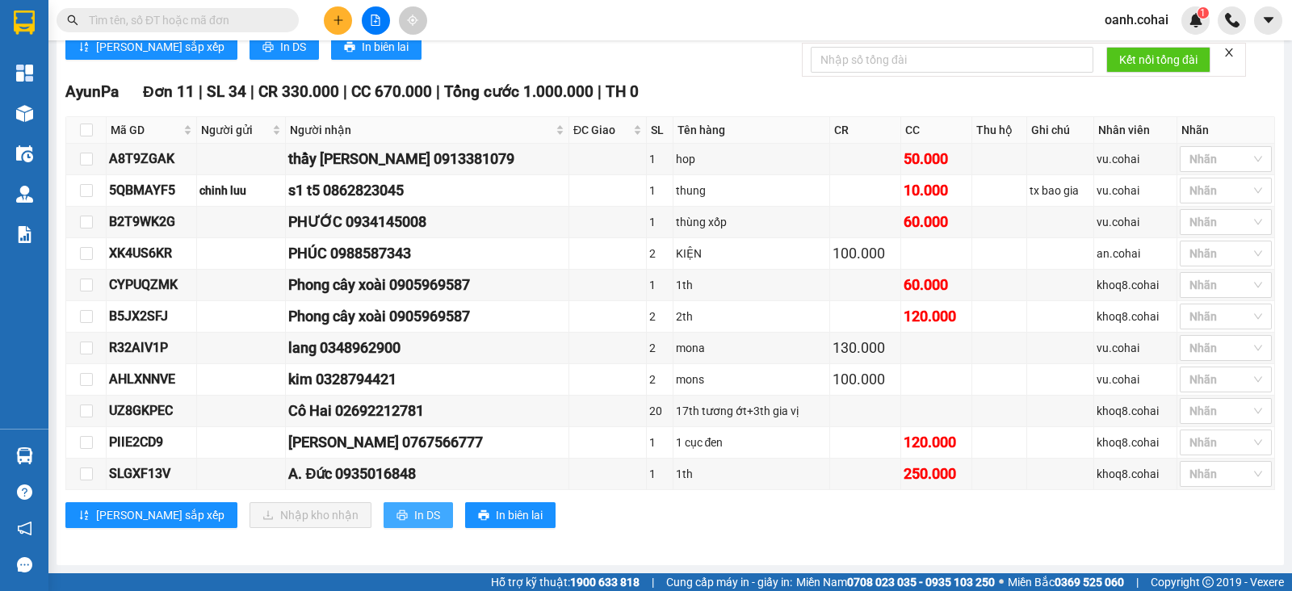
click at [396, 521] on span "printer" at bounding box center [401, 515] width 11 height 13
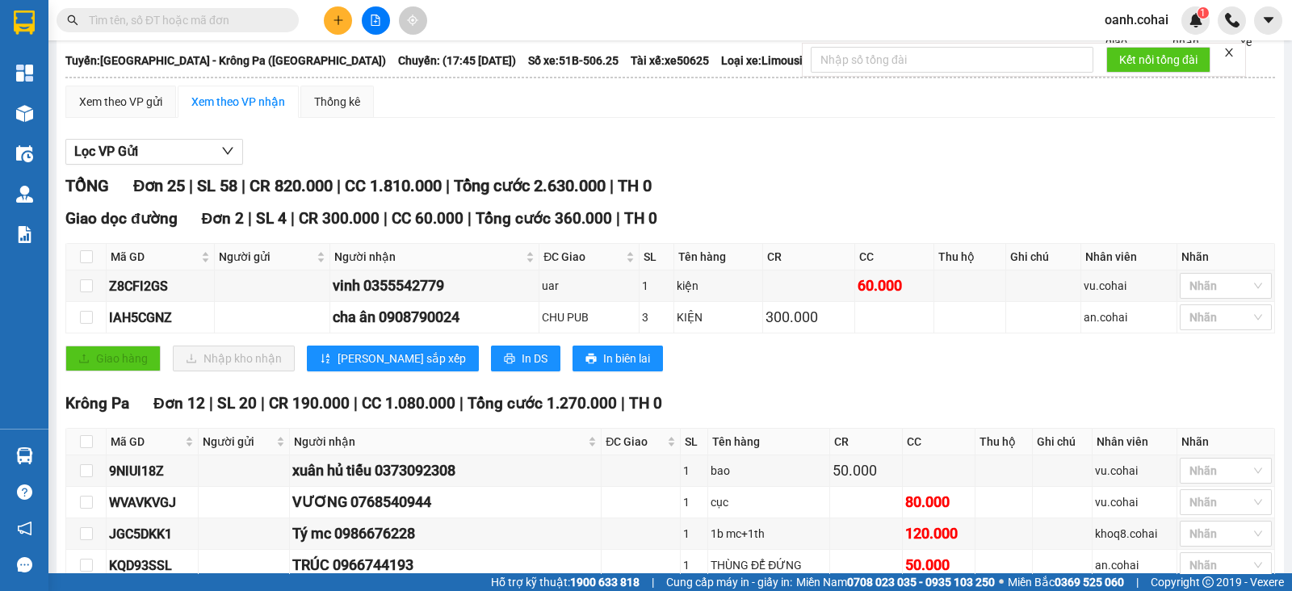
scroll to position [0, 0]
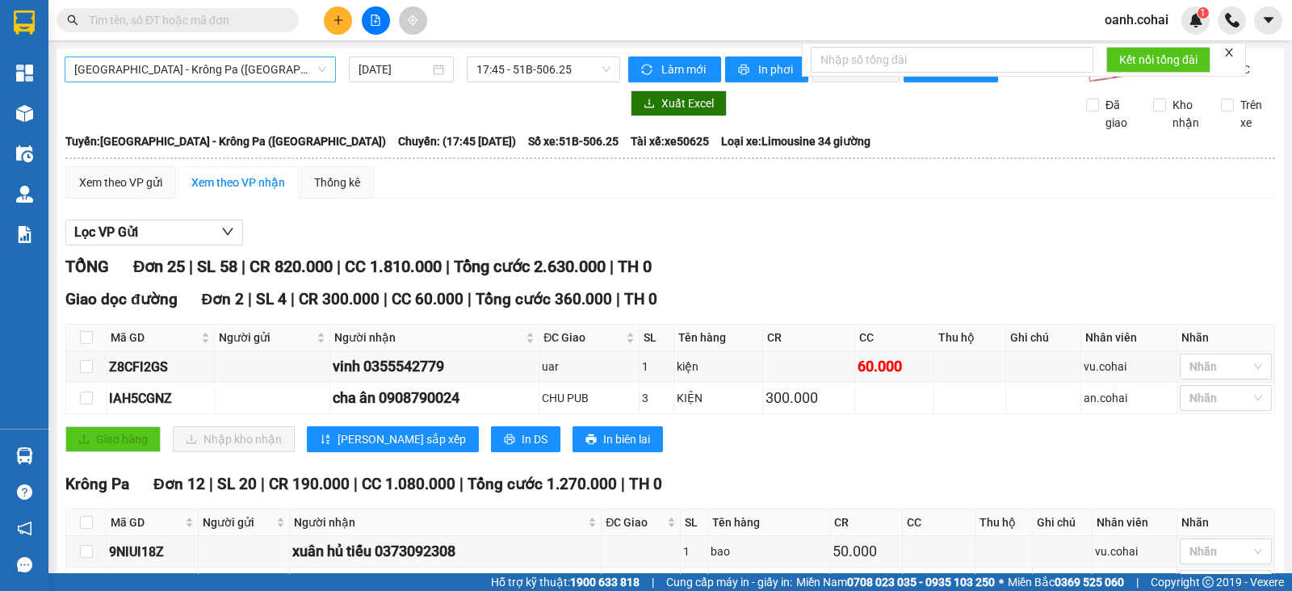
click at [231, 66] on span "Sài Gòn - Krông Pa (Uar)" at bounding box center [200, 69] width 252 height 24
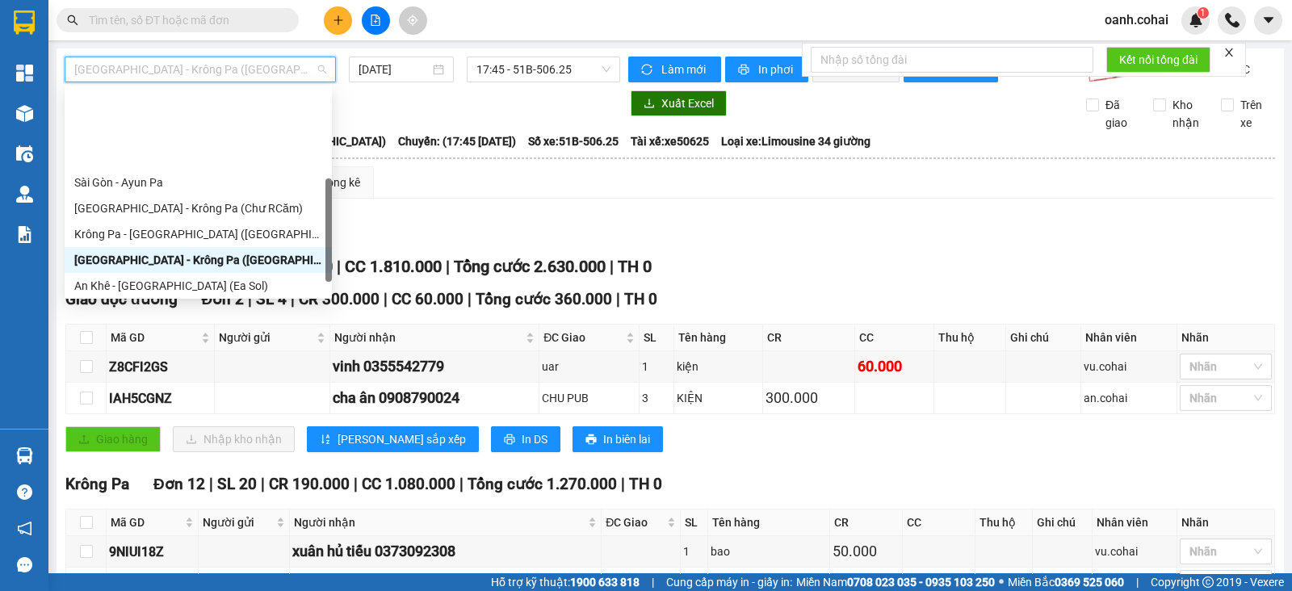
scroll to position [201, 0]
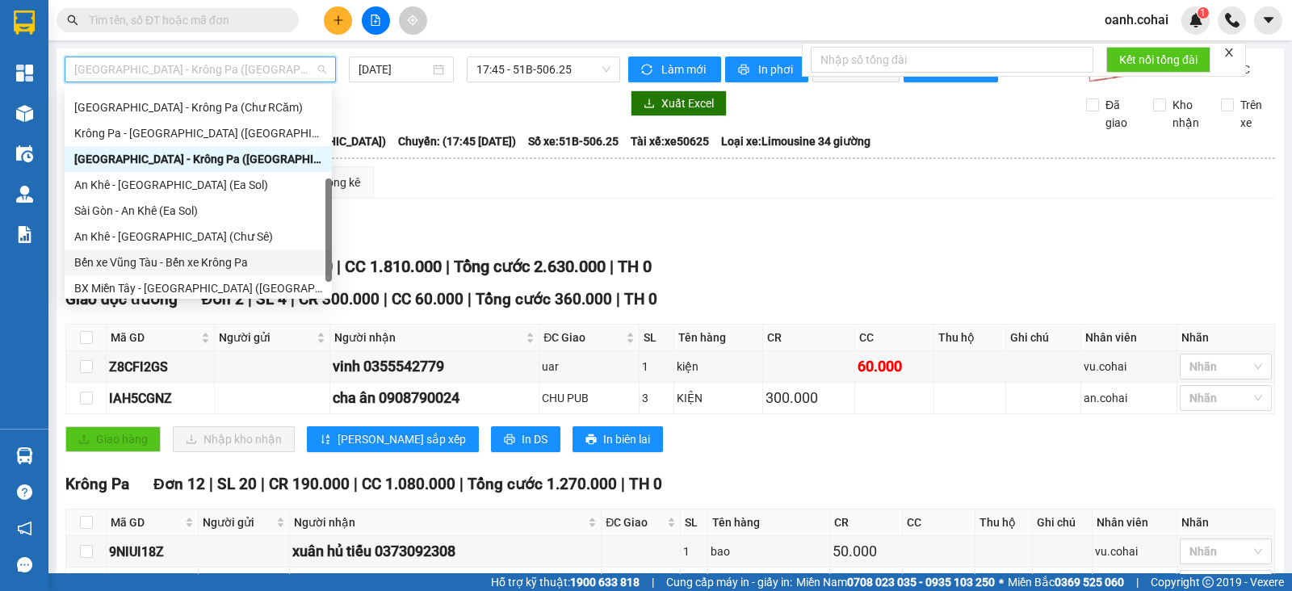
click at [170, 266] on div "Bến xe Vũng Tàu - Bến xe Krông Pa" at bounding box center [198, 262] width 248 height 18
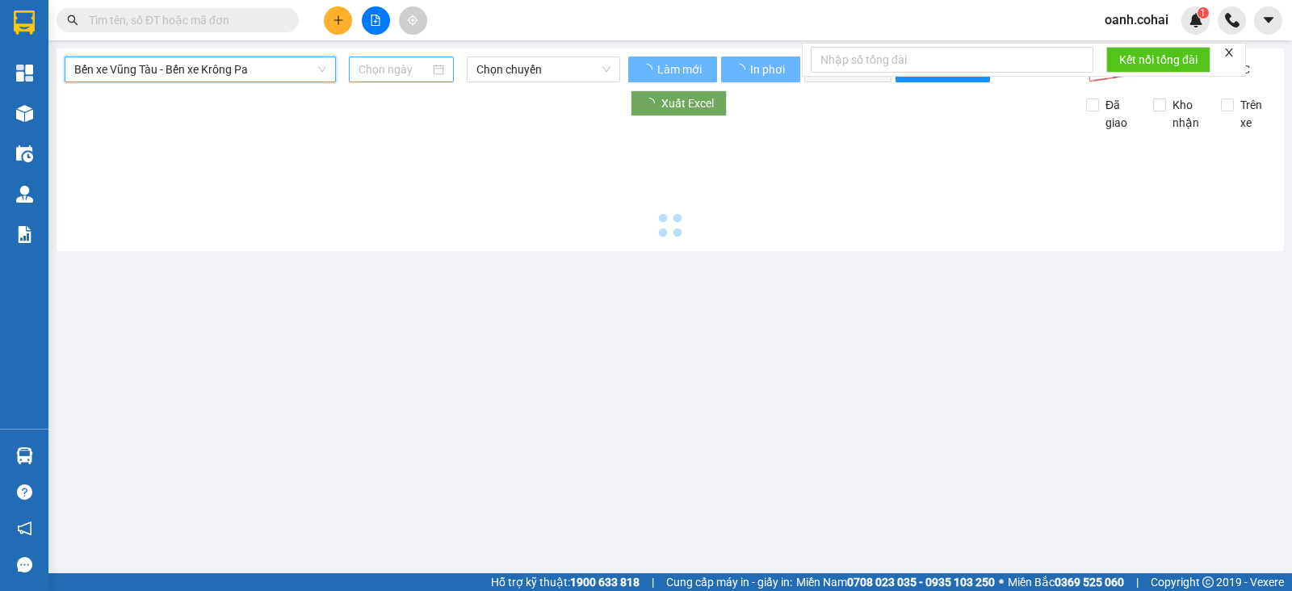
click at [379, 70] on input at bounding box center [394, 70] width 72 height 18
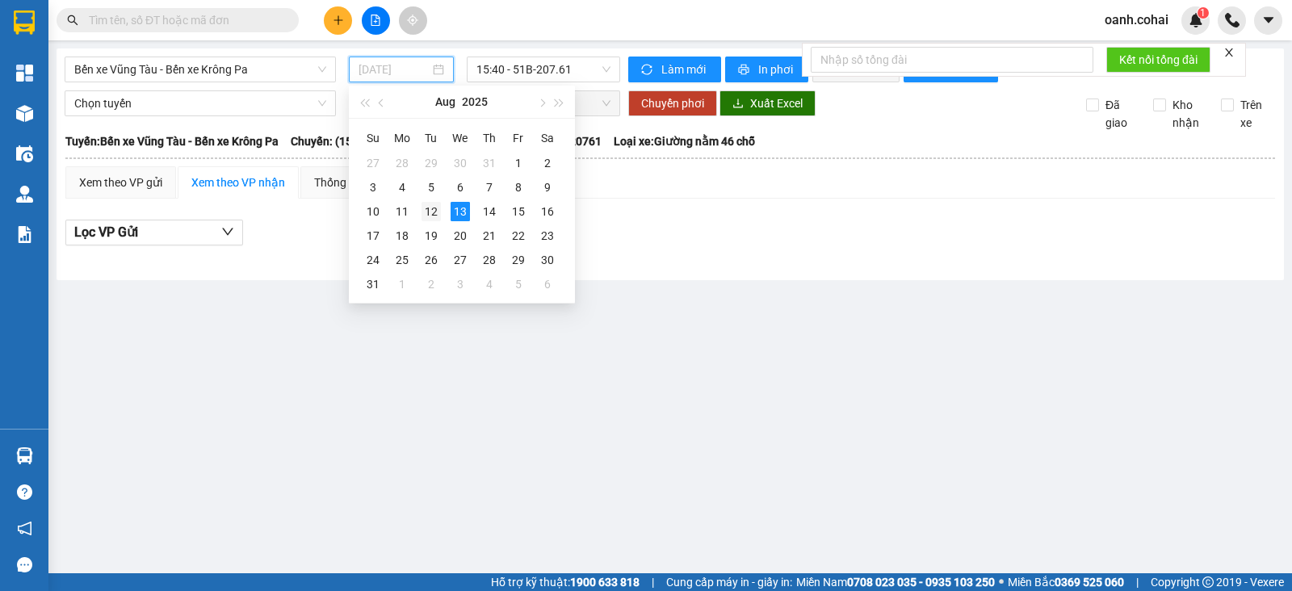
click at [430, 216] on div "12" at bounding box center [430, 211] width 19 height 19
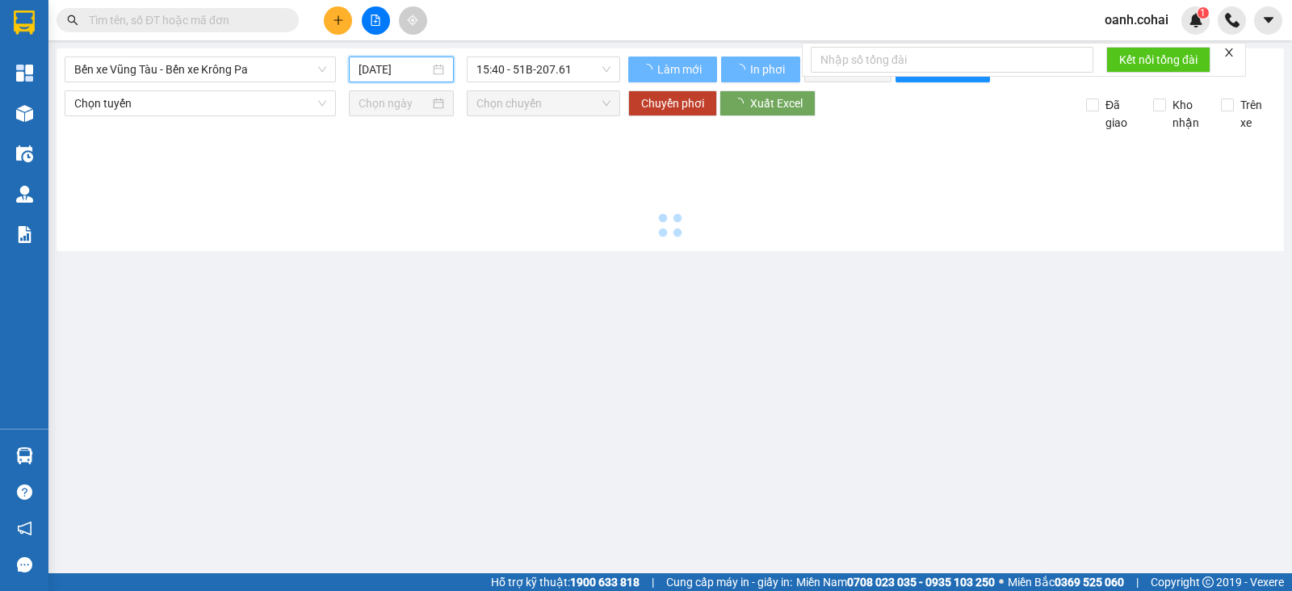
type input "12/08/2025"
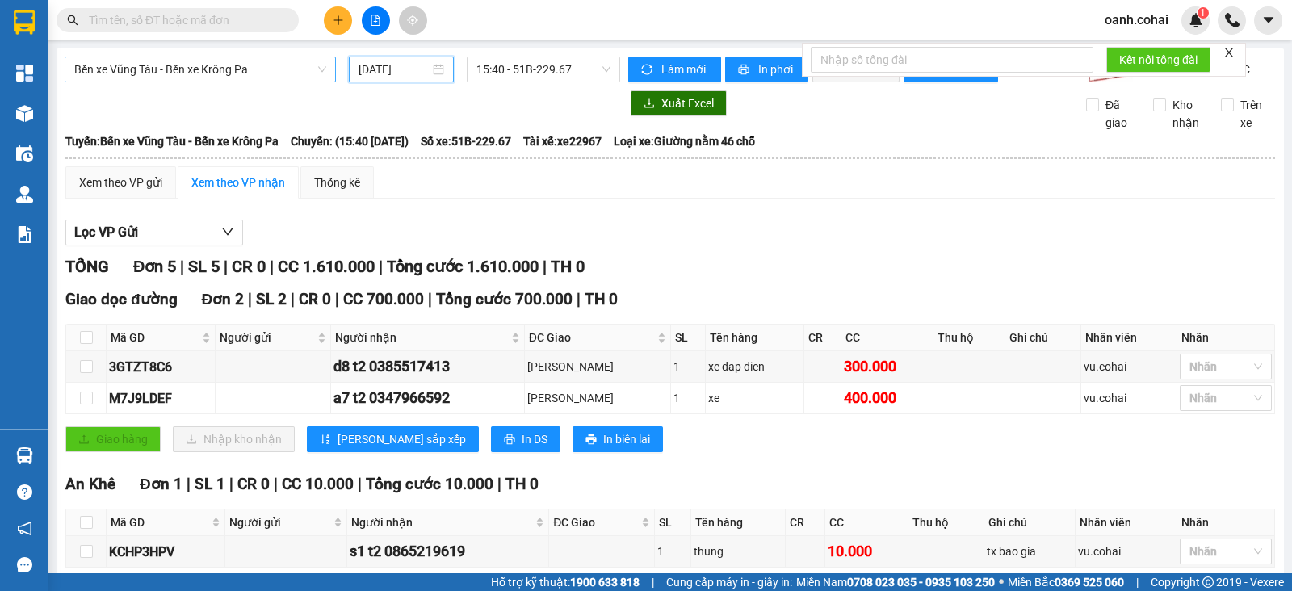
click at [258, 69] on span "Bến xe Vũng Tàu - Bến xe Krông Pa" at bounding box center [200, 69] width 252 height 24
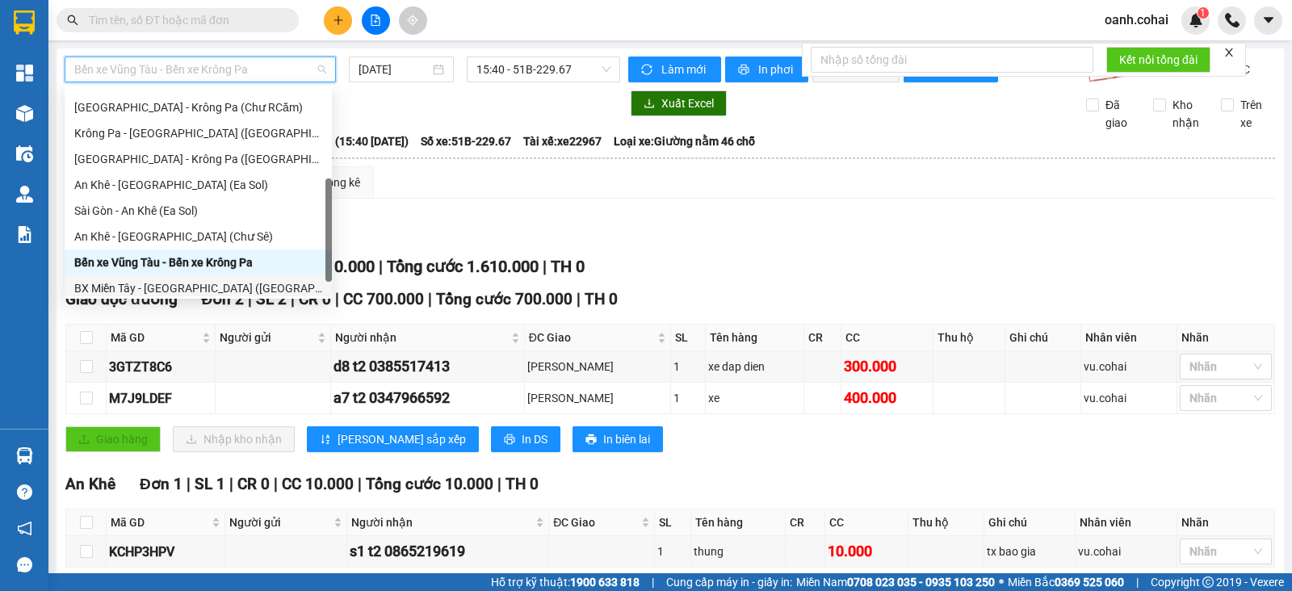
click at [149, 286] on div "BX Miền Tây - BX Krông Pa (Chơn Thành - Chư Rcăm)" at bounding box center [198, 288] width 248 height 18
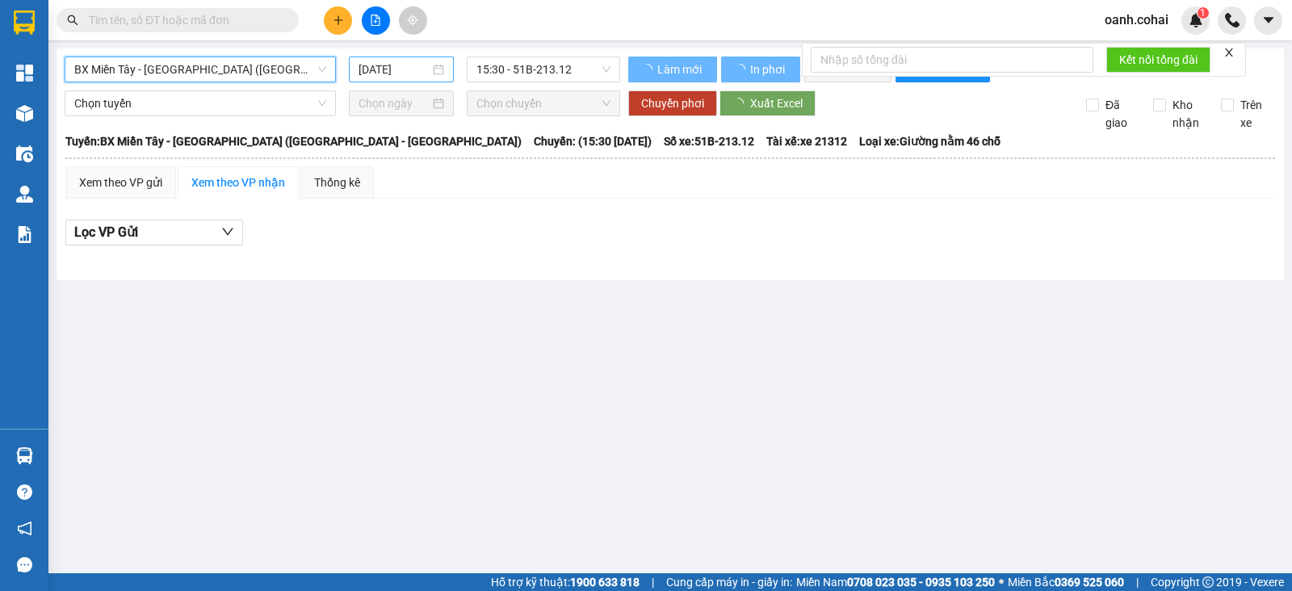
click at [413, 63] on input "13/08/2025" at bounding box center [394, 70] width 72 height 18
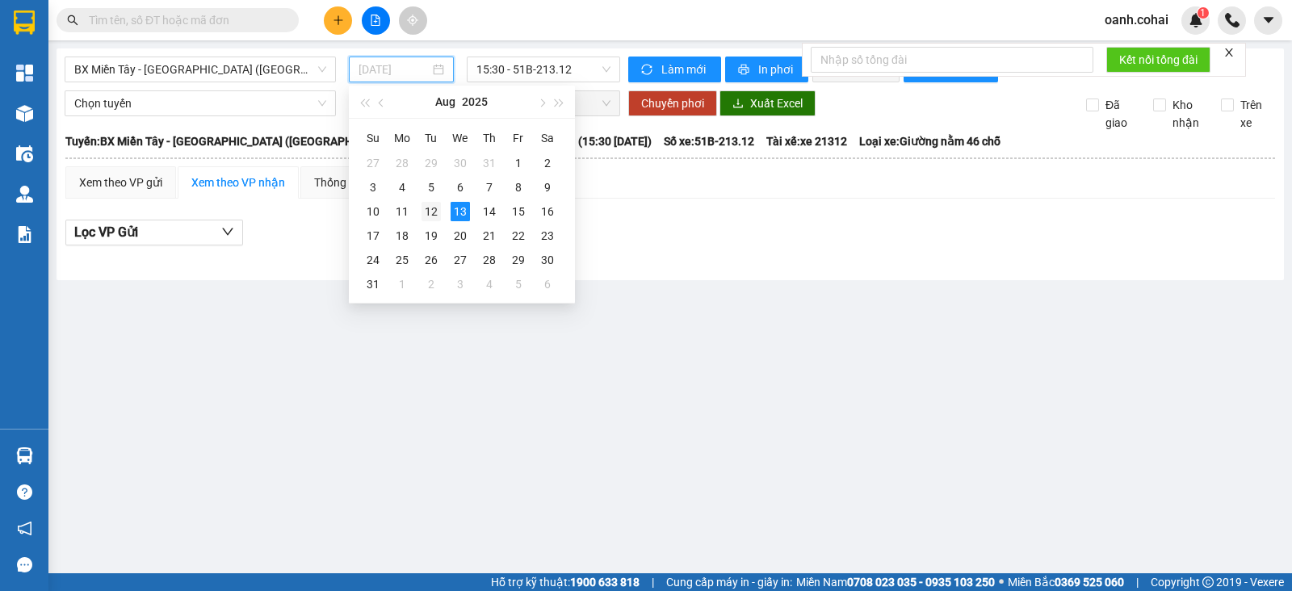
click at [429, 214] on div "12" at bounding box center [430, 211] width 19 height 19
type input "12/08/2025"
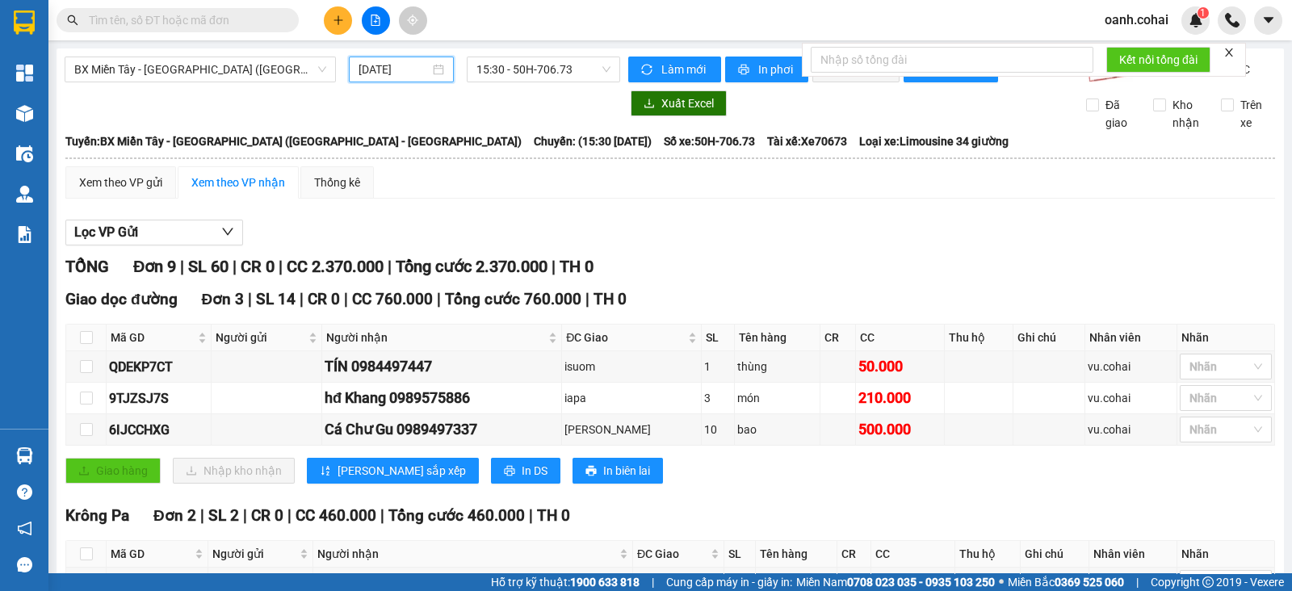
click at [184, 14] on input "text" at bounding box center [184, 20] width 191 height 18
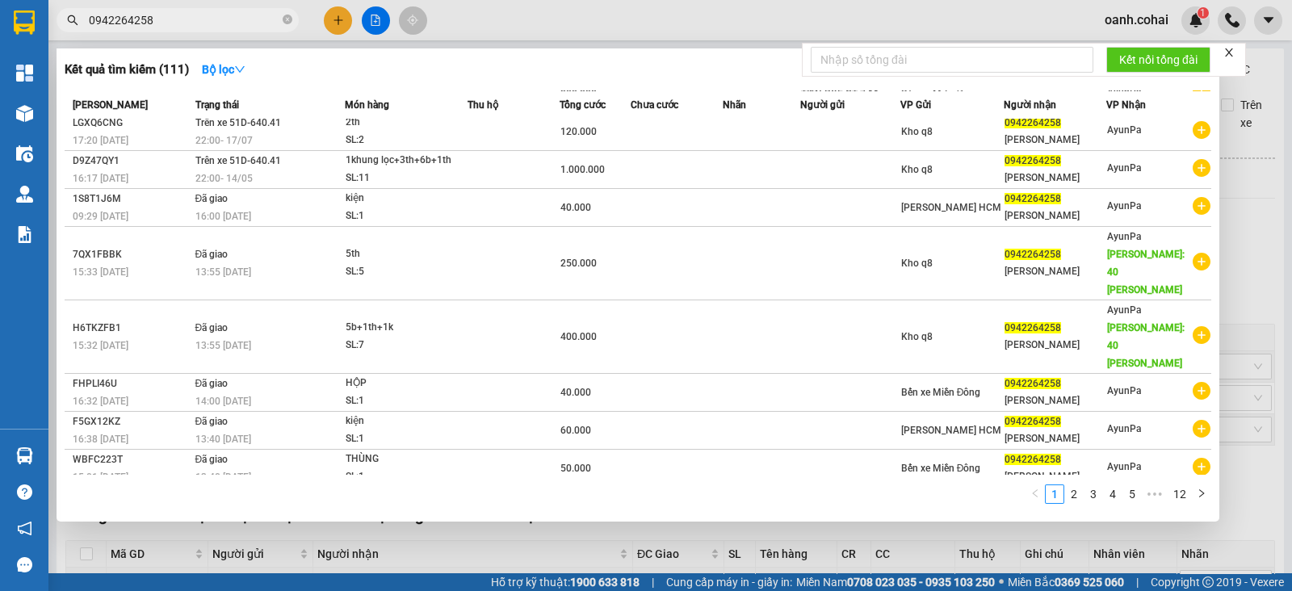
scroll to position [55, 0]
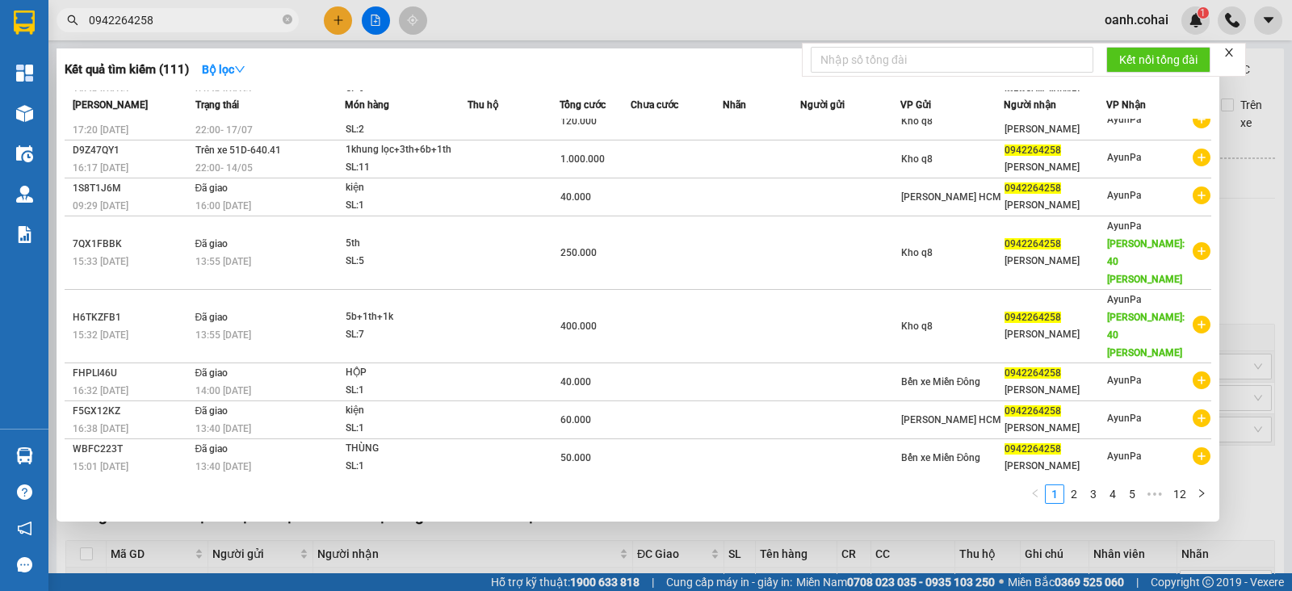
type input "0942264258"
click at [525, 23] on div at bounding box center [646, 295] width 1292 height 591
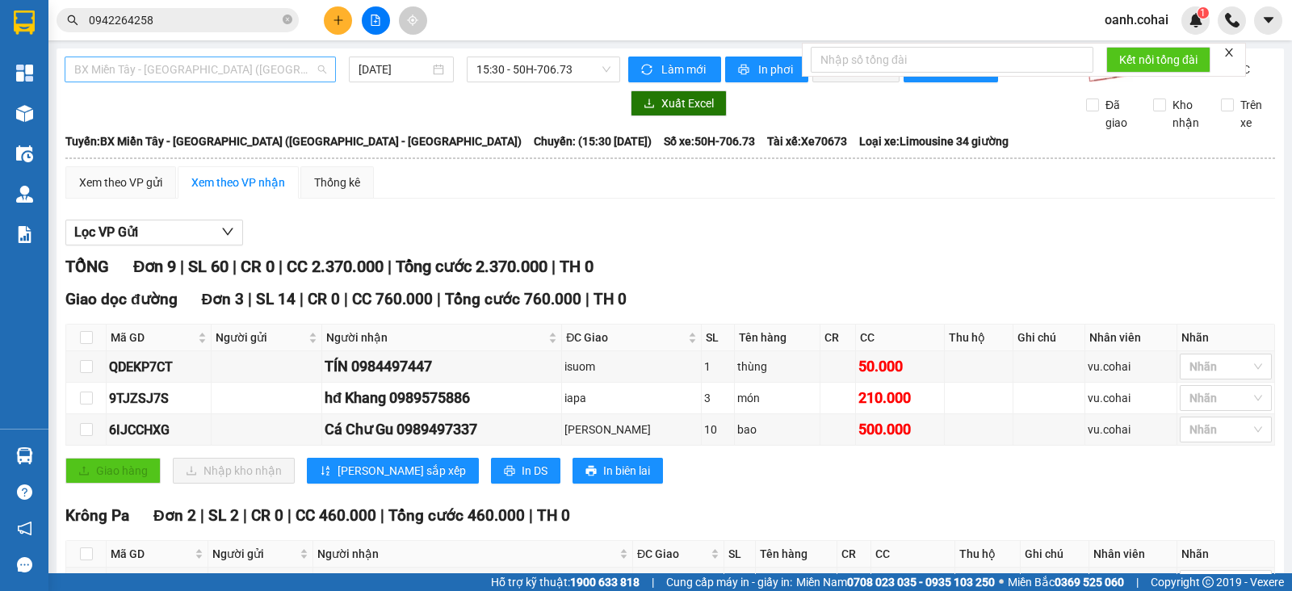
click at [279, 71] on span "BX Miền Tây - BX Krông Pa (Chơn Thành - Chư Rcăm)" at bounding box center [200, 69] width 252 height 24
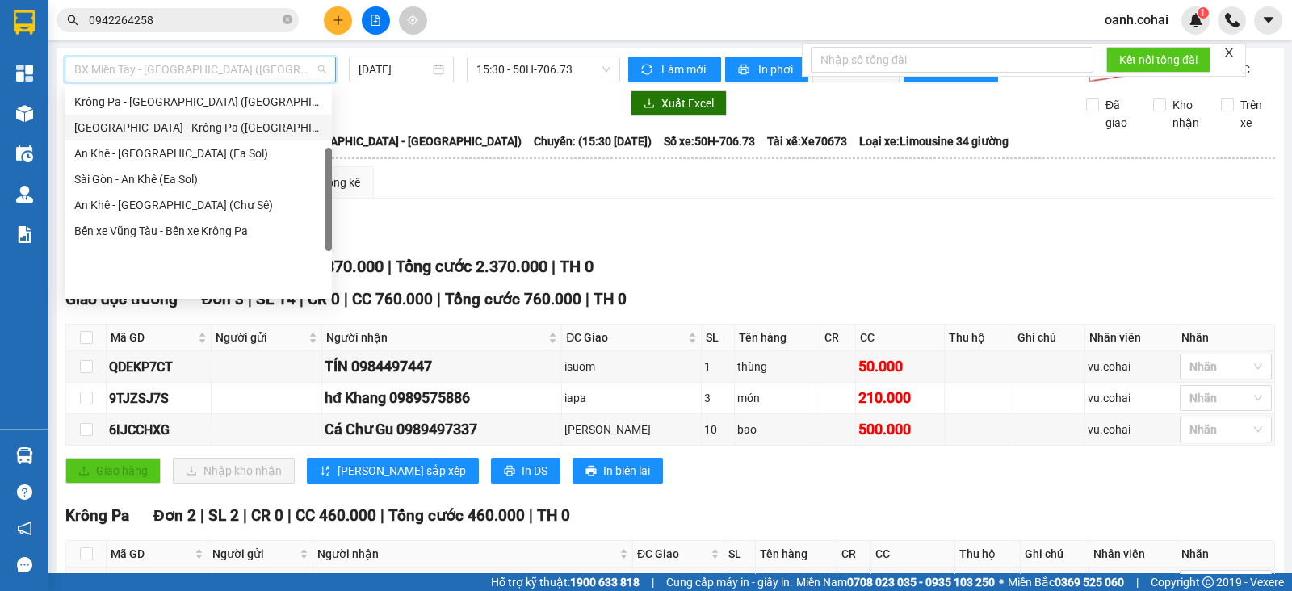
scroll to position [0, 0]
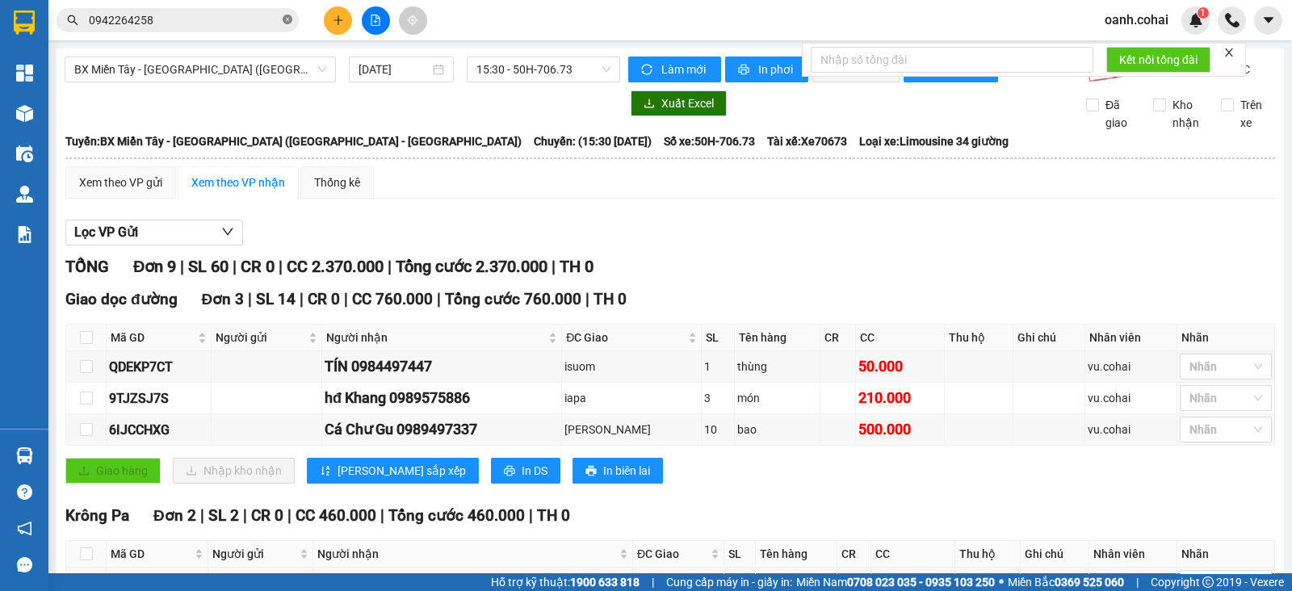
click at [288, 14] on span at bounding box center [288, 20] width 10 height 15
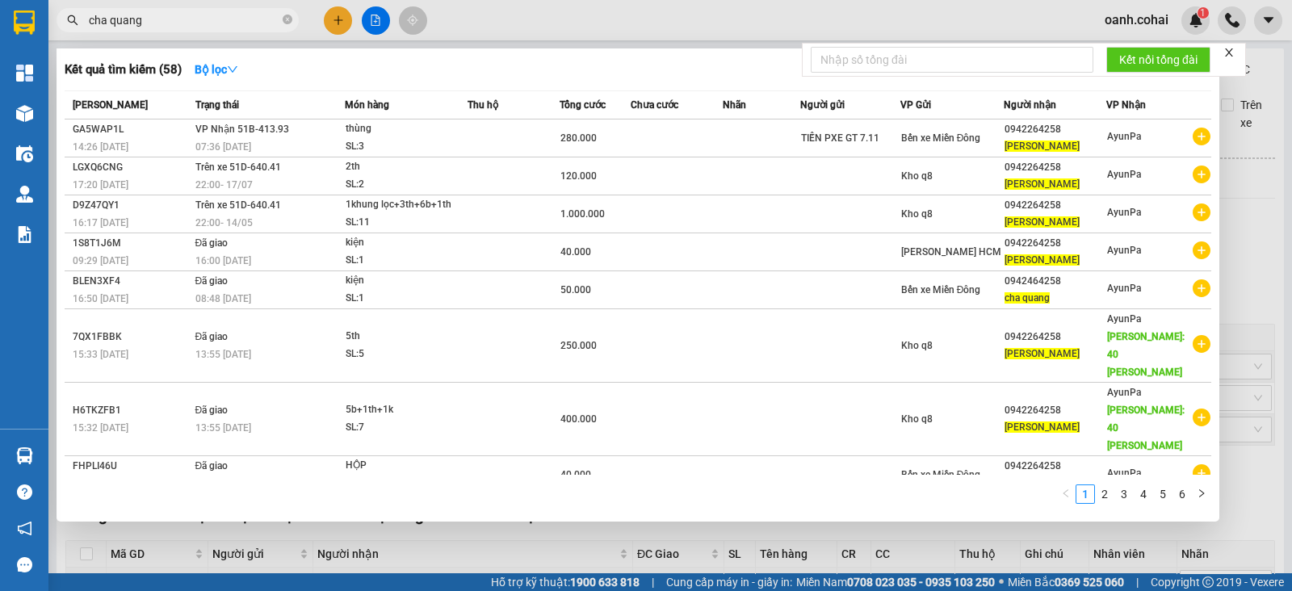
type input "cha quang"
drag, startPoint x: 448, startPoint y: 34, endPoint x: 432, endPoint y: 52, distance: 24.0
click at [448, 35] on div at bounding box center [646, 295] width 1292 height 591
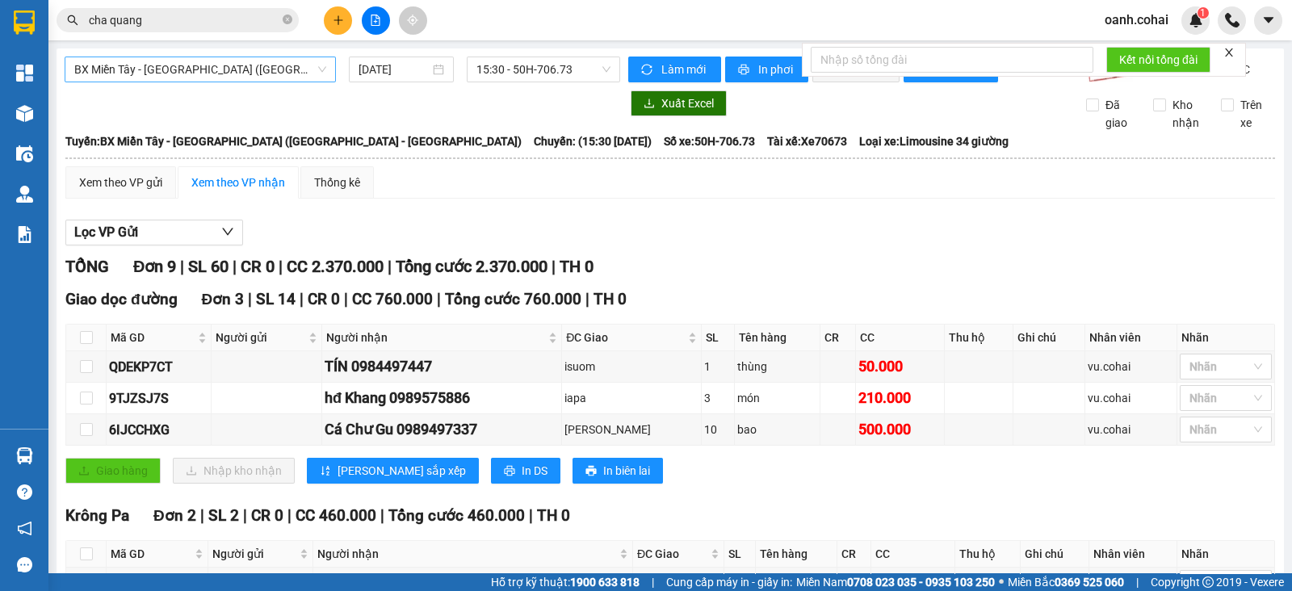
click at [287, 66] on span "BX Miền Tây - BX Krông Pa (Chơn Thành - Chư Rcăm)" at bounding box center [200, 69] width 252 height 24
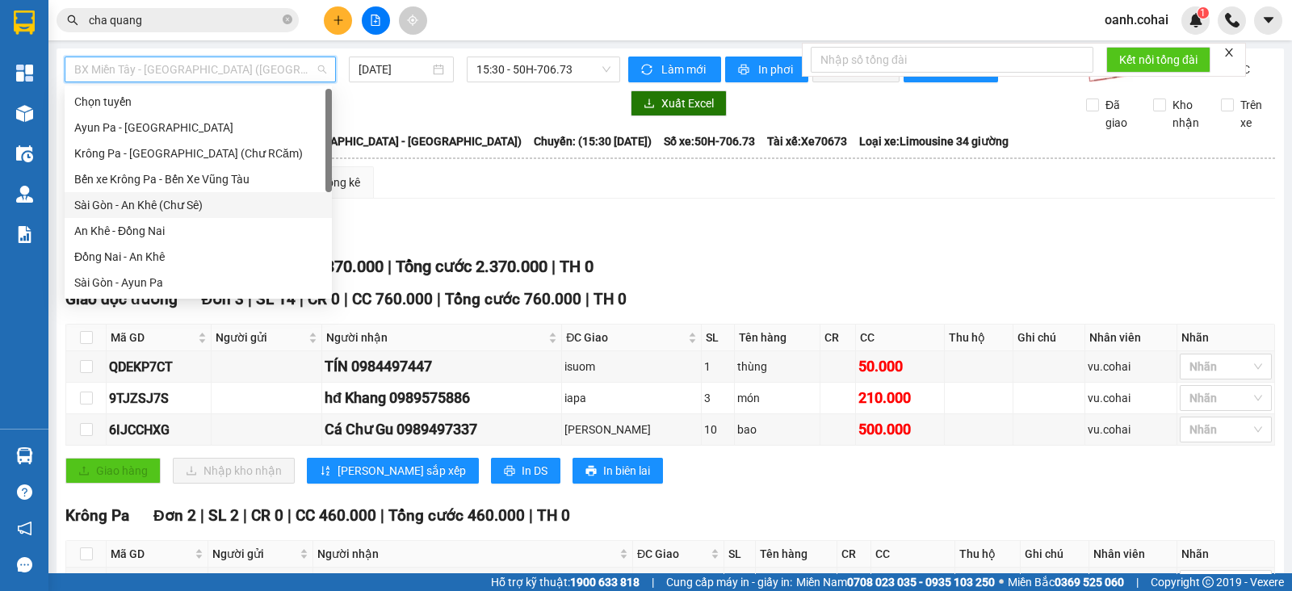
click at [187, 210] on div "Sài Gòn - An Khê (Chư Sê)" at bounding box center [198, 205] width 248 height 18
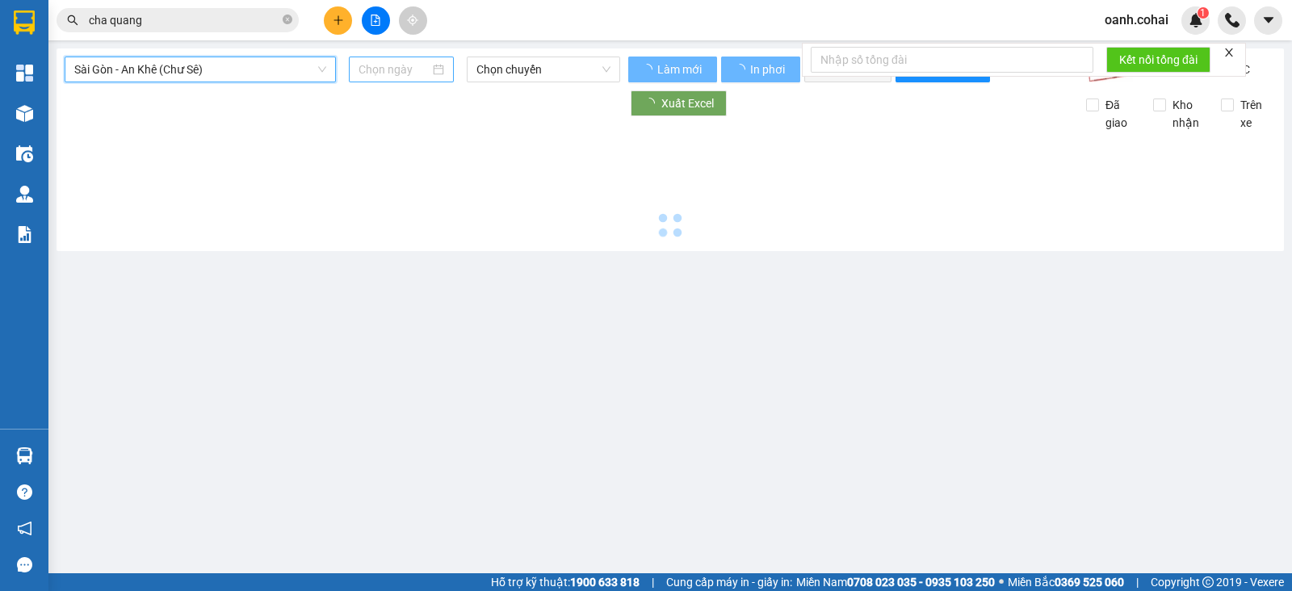
click at [408, 61] on input at bounding box center [394, 70] width 72 height 18
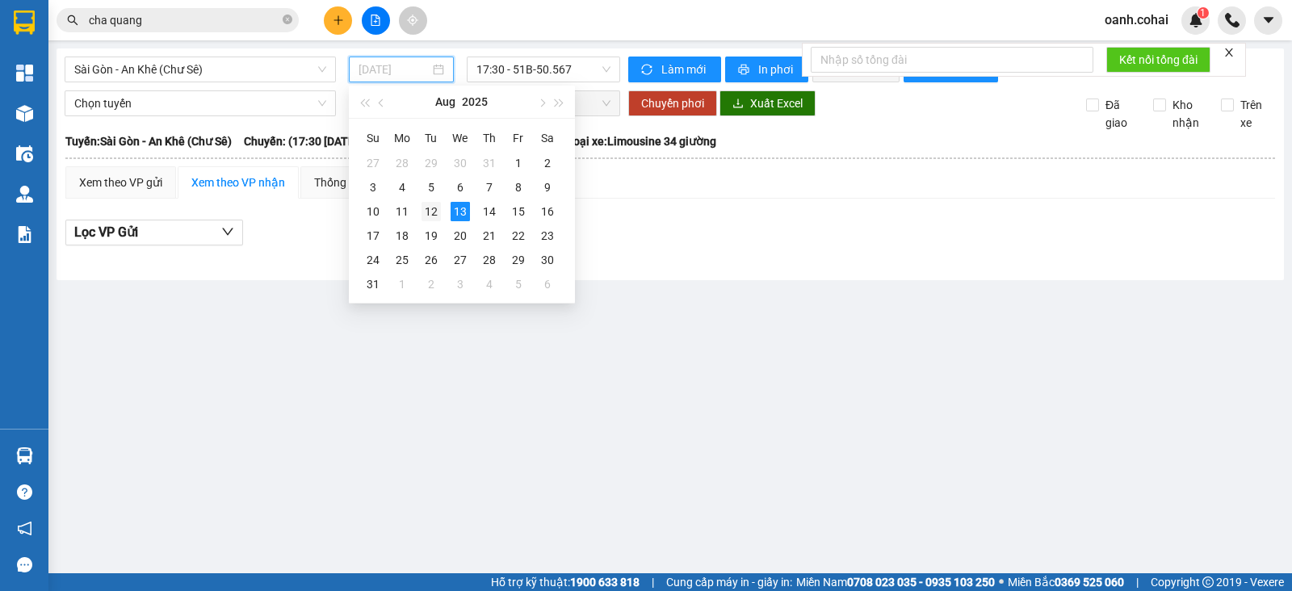
click at [428, 221] on td "12" at bounding box center [431, 211] width 29 height 24
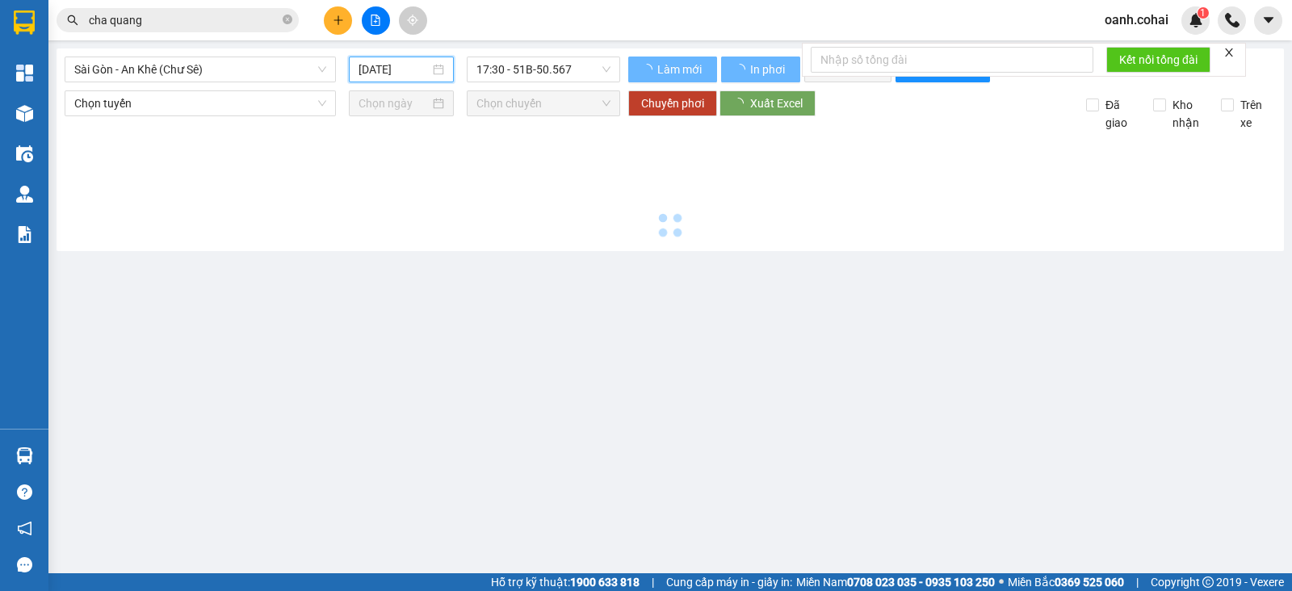
type input "12/08/2025"
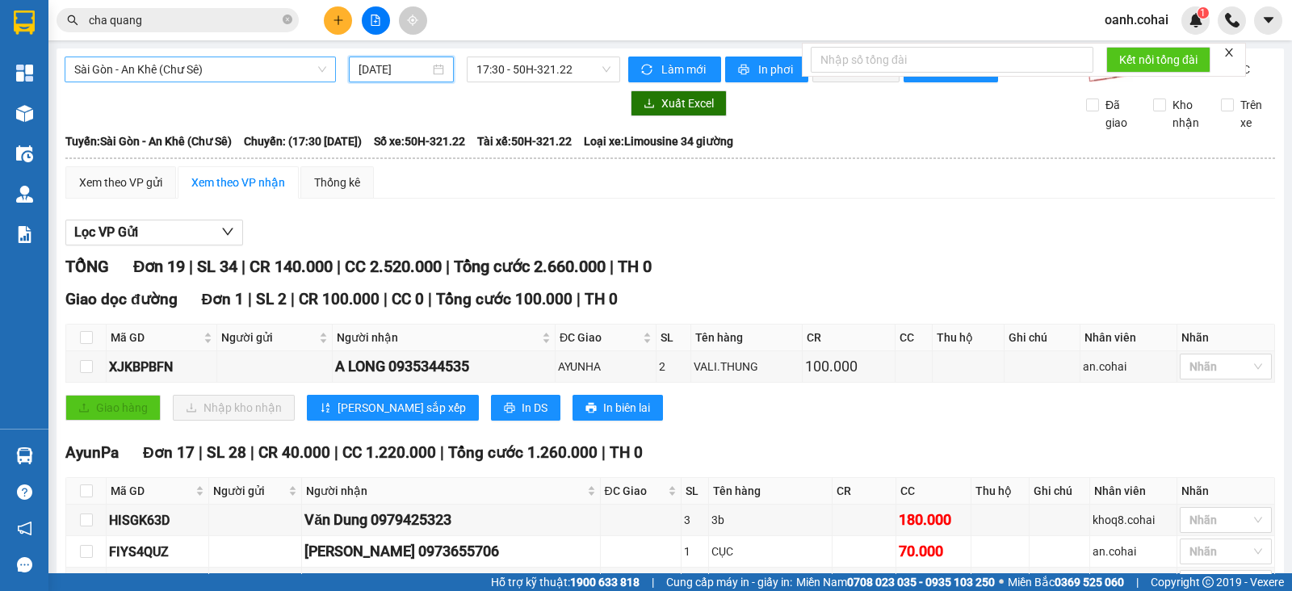
click at [255, 57] on div "Sài Gòn - An Khê (Chư Sê)" at bounding box center [200, 70] width 271 height 26
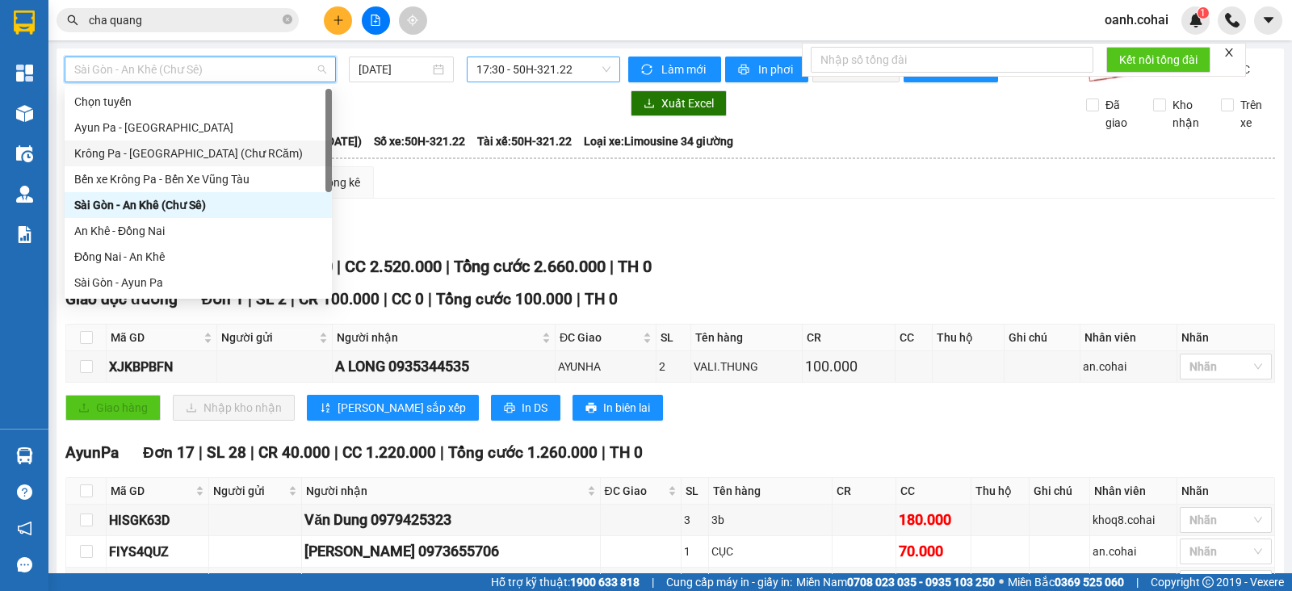
click at [477, 67] on span "17:30 - 50H-321.22" at bounding box center [542, 69] width 133 height 24
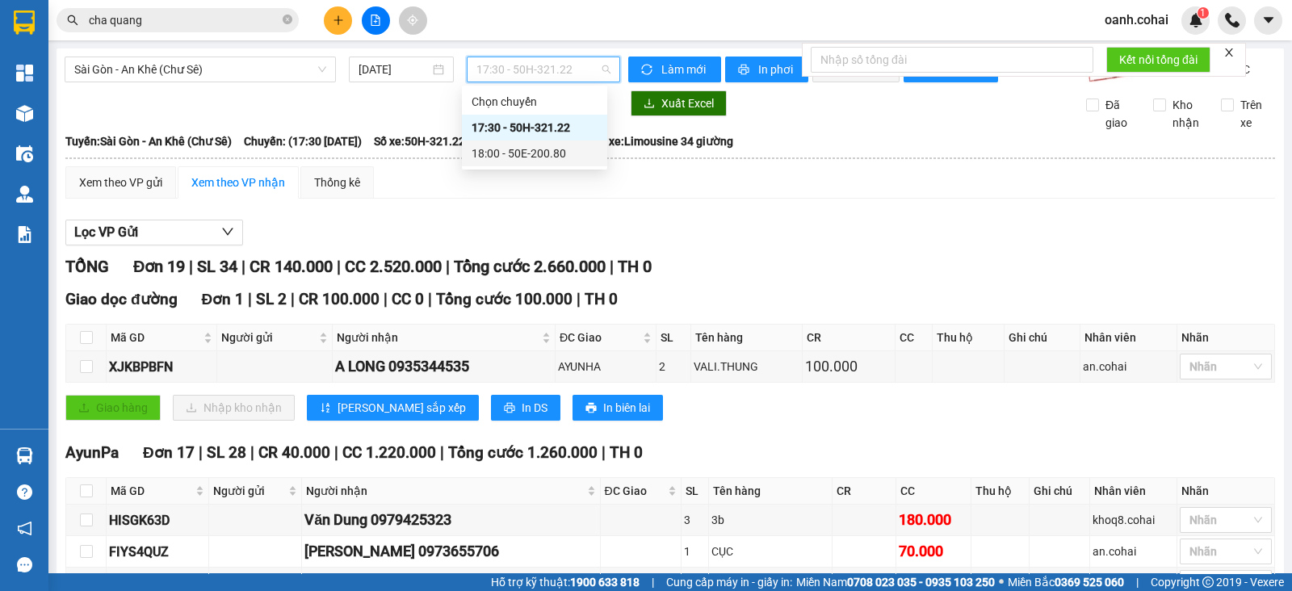
click at [484, 154] on div "18:00 - 50E-200.80" at bounding box center [534, 154] width 126 height 18
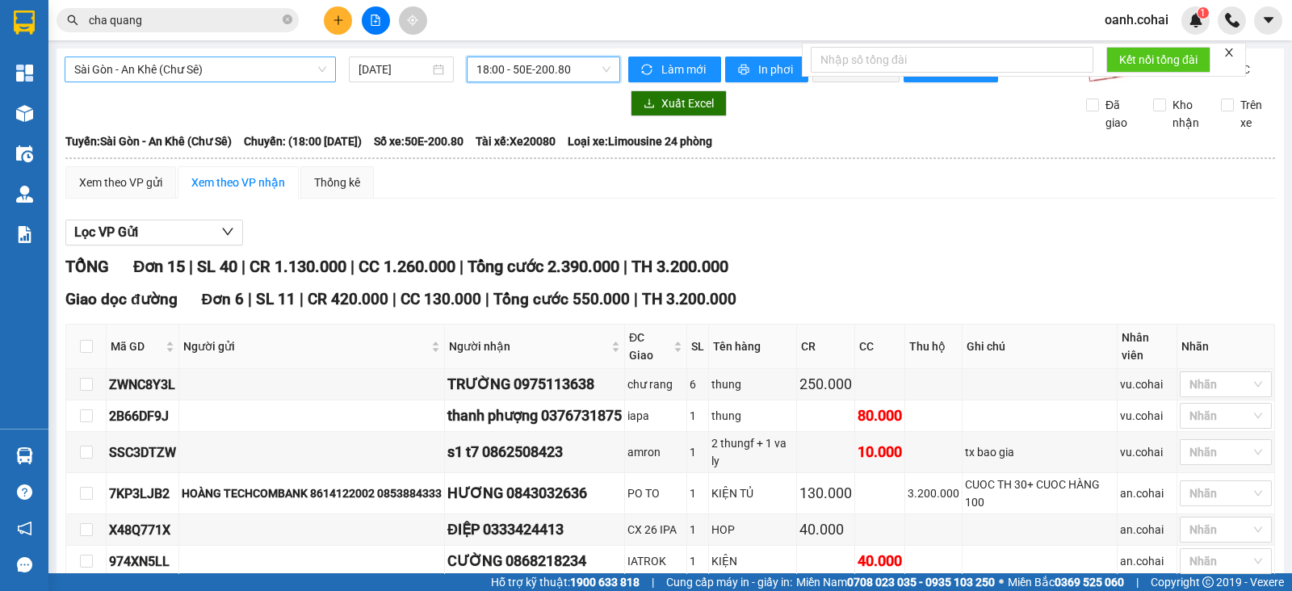
click at [257, 69] on span "Sài Gòn - An Khê (Chư Sê)" at bounding box center [200, 69] width 252 height 24
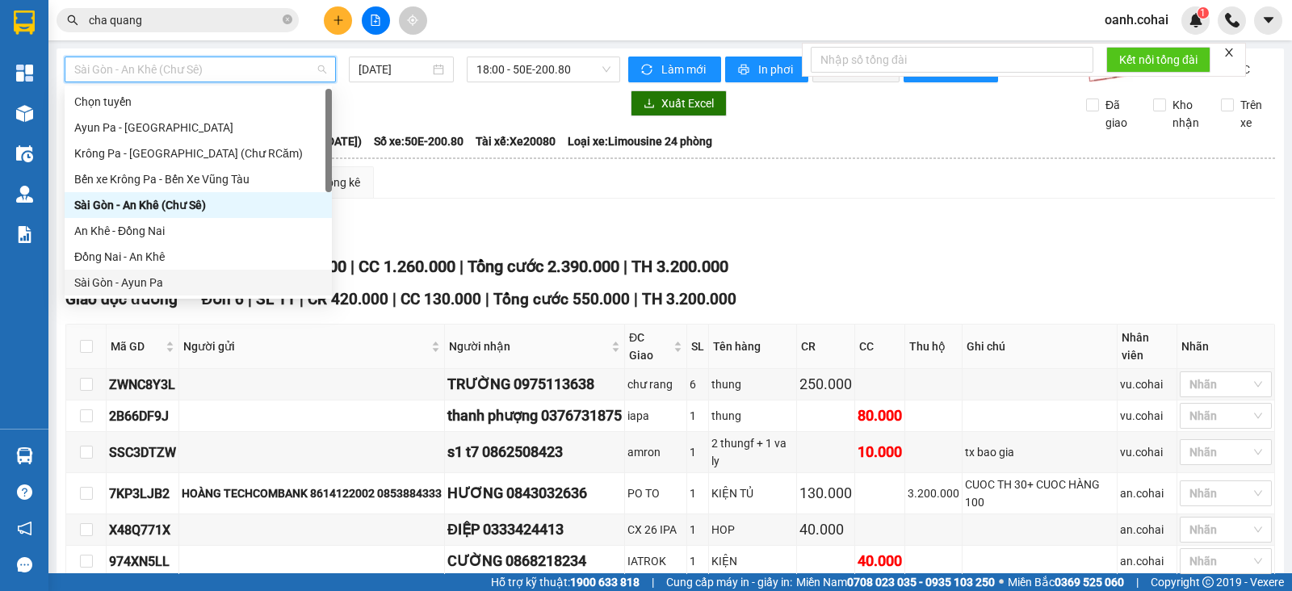
click at [161, 271] on div "Chọn tuyến Ayun Pa - Sài Gòn Krông Pa - Sài Gòn (Chư RCăm) Bến xe Krông Pa - Bế…" at bounding box center [198, 218] width 267 height 258
click at [142, 268] on div "Chọn tuyến Ayun Pa - Sài Gòn Krông Pa - Sài Gòn (Chư RCăm) Bến xe Krông Pa - Bế…" at bounding box center [198, 218] width 267 height 258
click at [145, 255] on div "Đồng Nai - An Khê" at bounding box center [198, 257] width 248 height 18
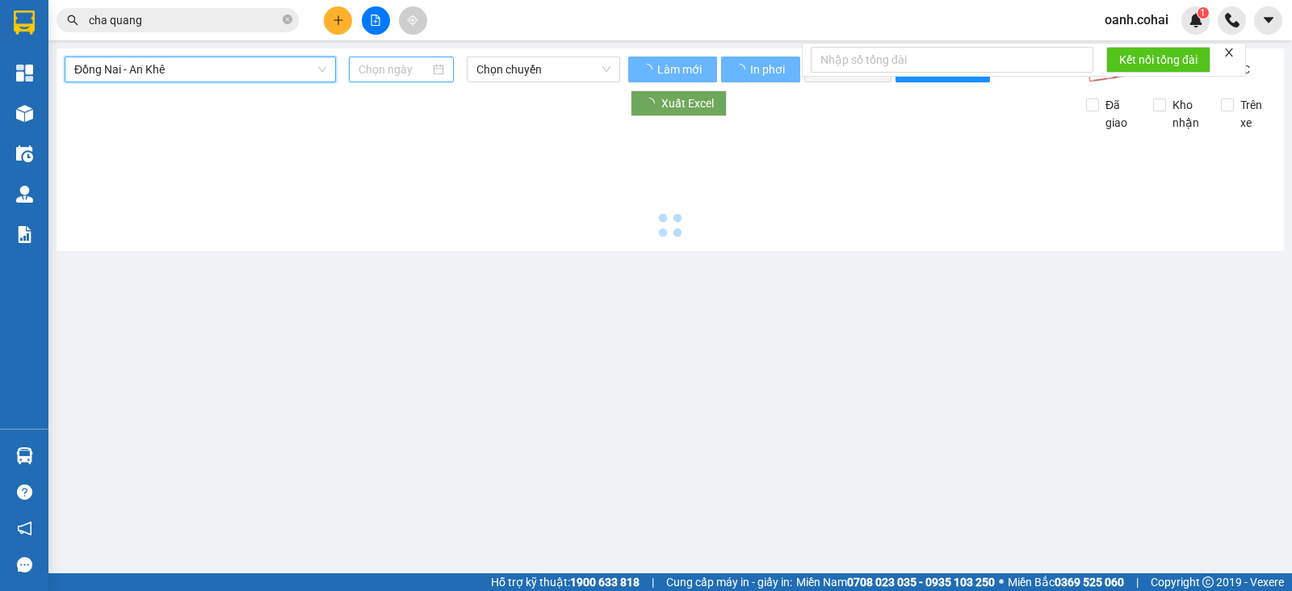
click at [397, 73] on input at bounding box center [394, 70] width 72 height 18
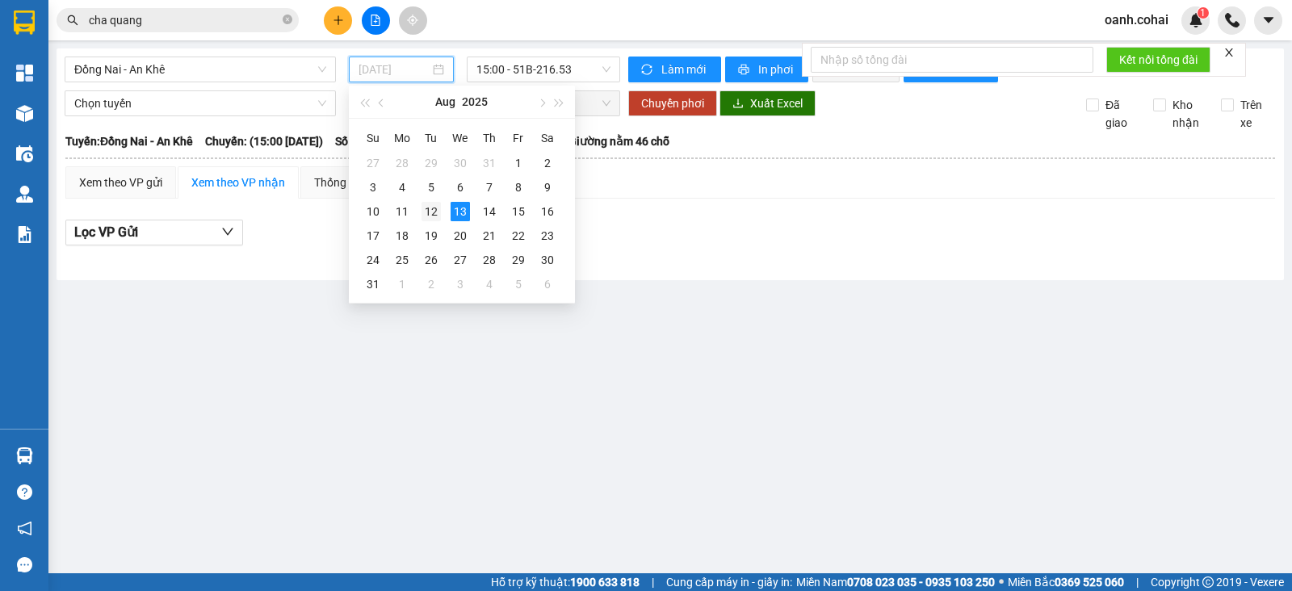
click at [442, 211] on td "12" at bounding box center [431, 211] width 29 height 24
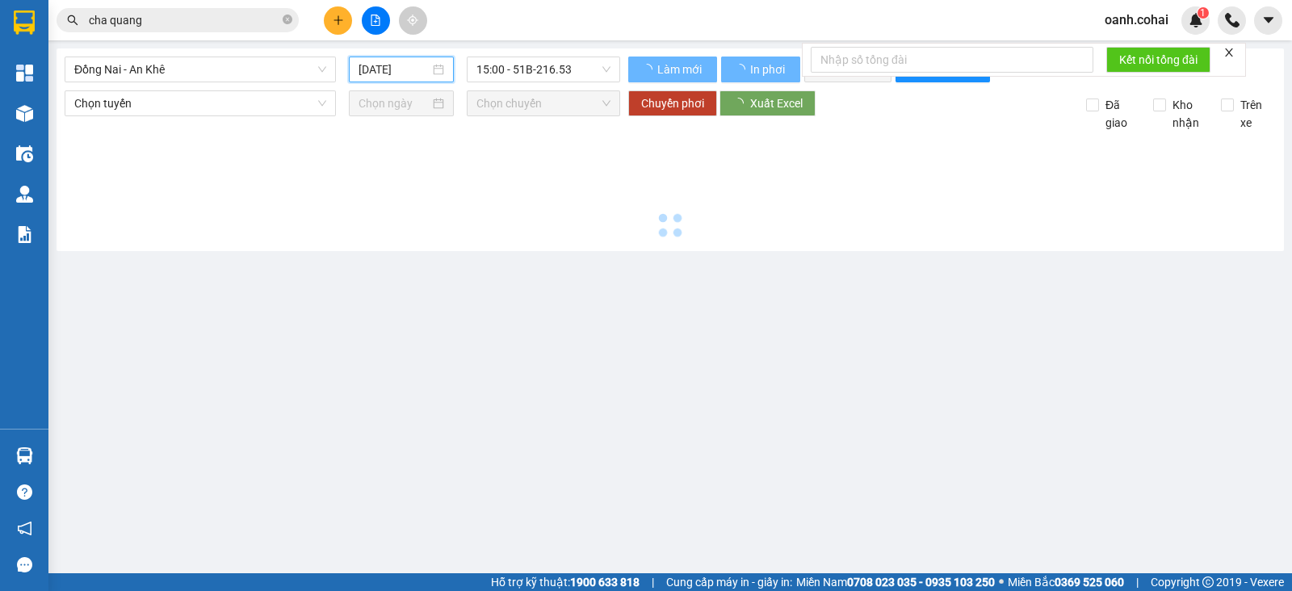
type input "12/08/2025"
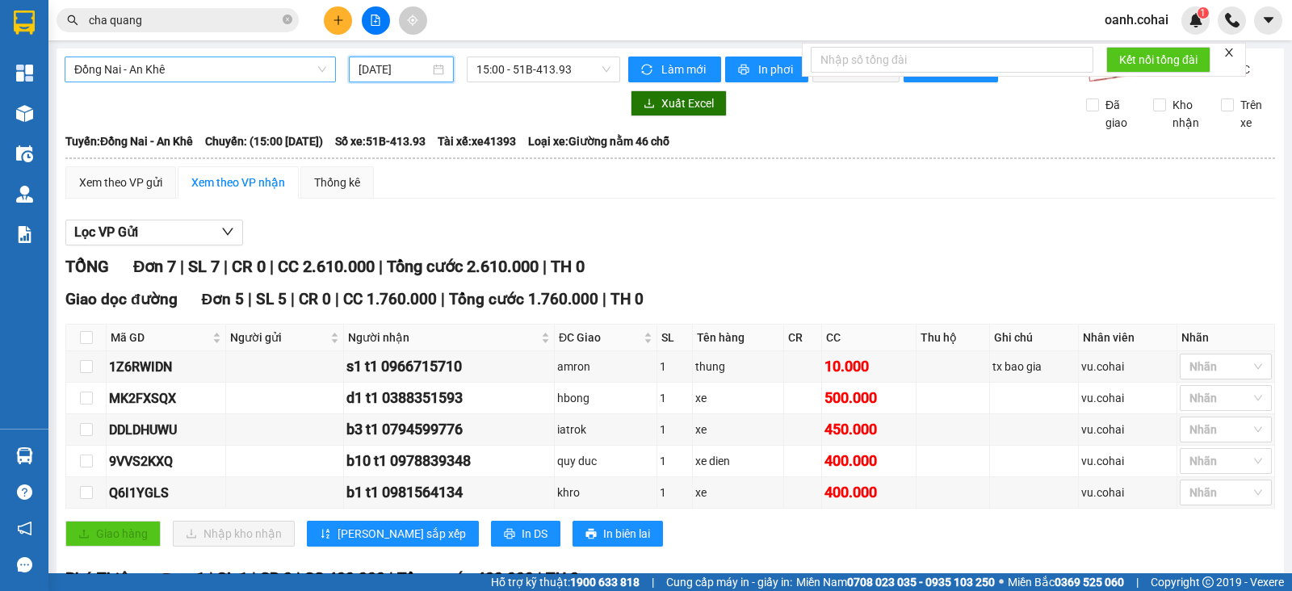
click at [318, 70] on span "Đồng Nai - An Khê" at bounding box center [200, 69] width 252 height 24
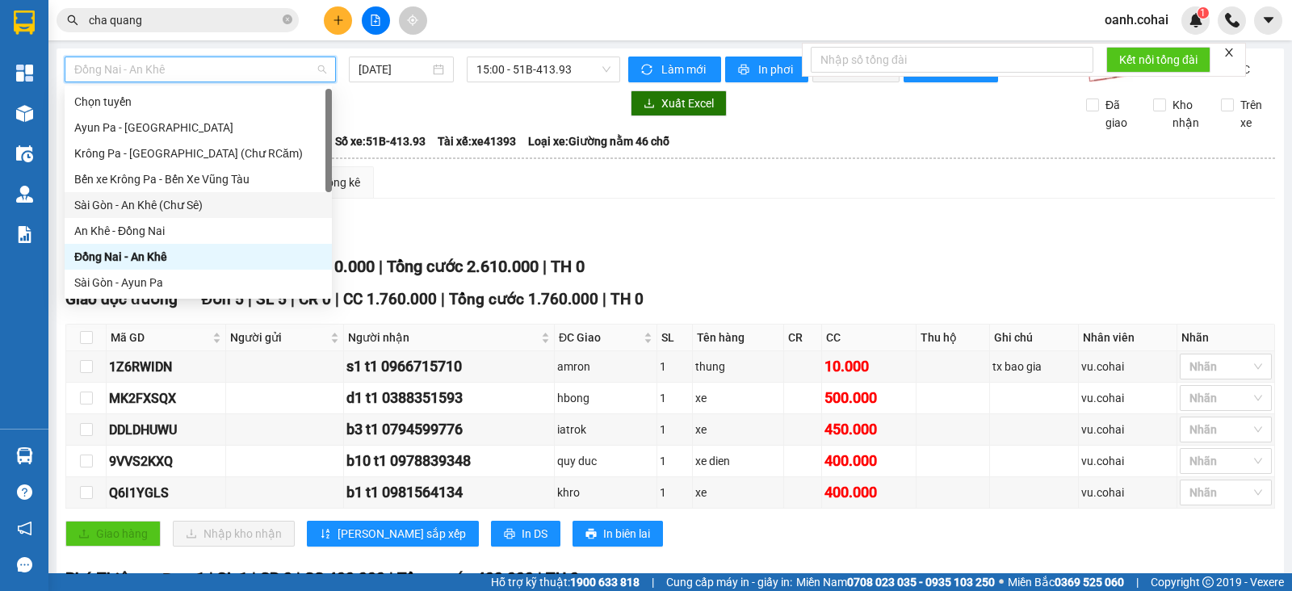
click at [493, 241] on div "Lọc VP Gửi" at bounding box center [669, 233] width 1209 height 27
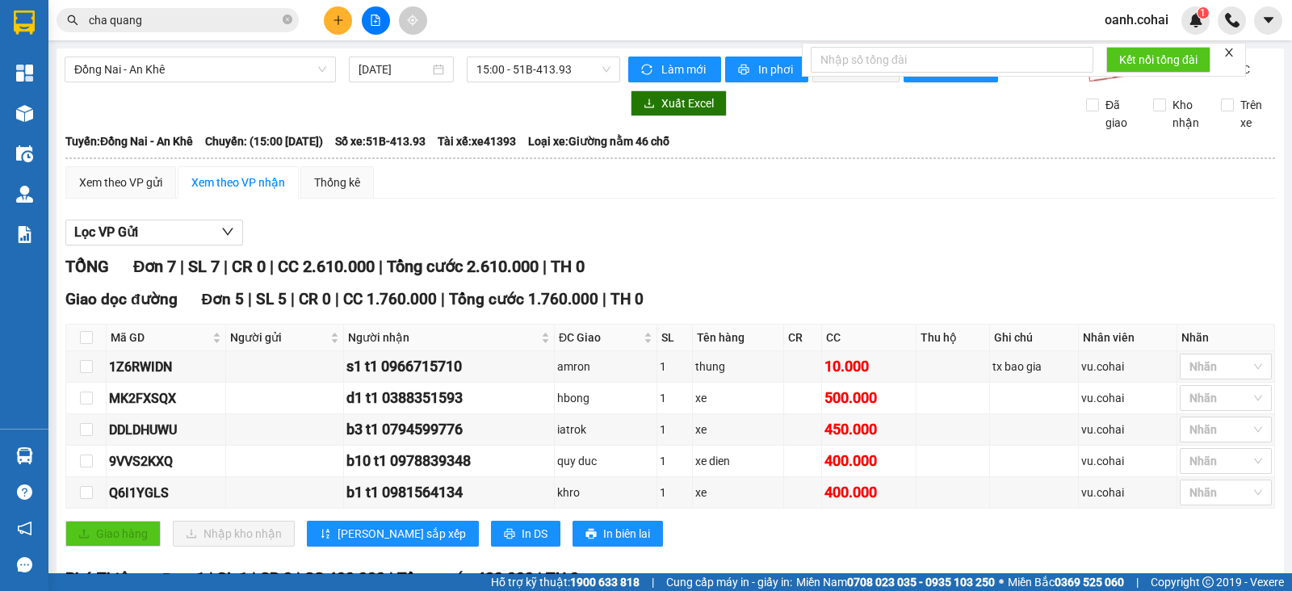
click at [330, 29] on button at bounding box center [338, 20] width 28 height 28
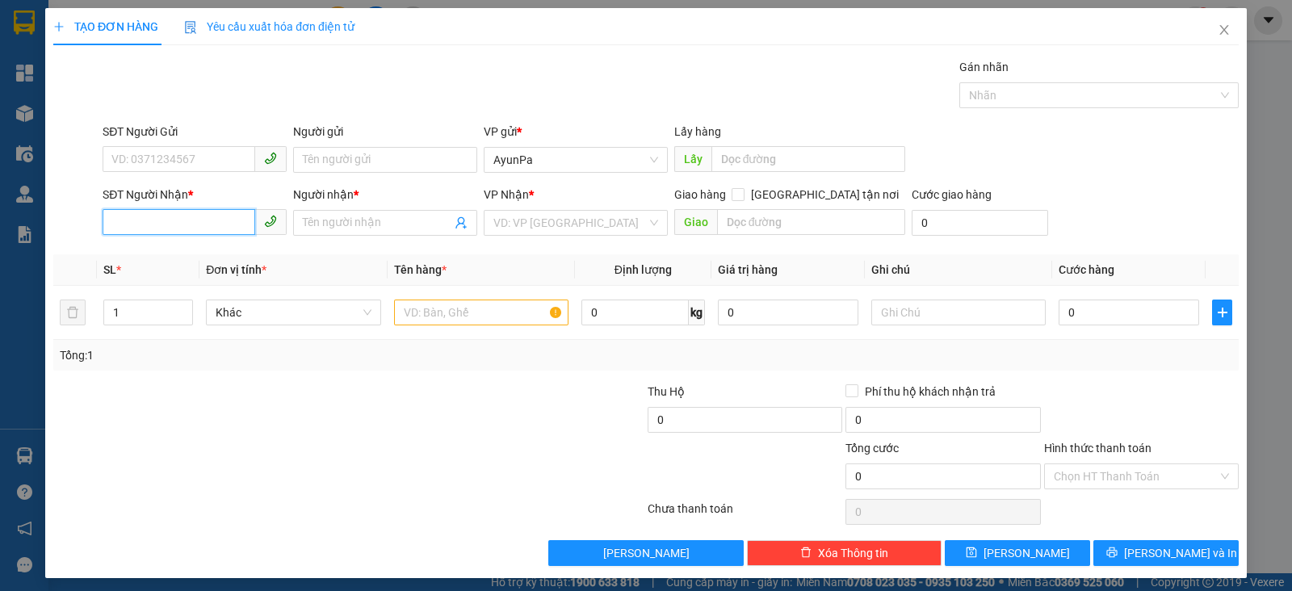
click at [207, 221] on input "SĐT Người Nhận *" at bounding box center [179, 222] width 153 height 26
type input "0939692983"
click at [203, 255] on div "0939692983 - TRÍ" at bounding box center [192, 254] width 162 height 18
type input "TRÍ"
type input "0939692983"
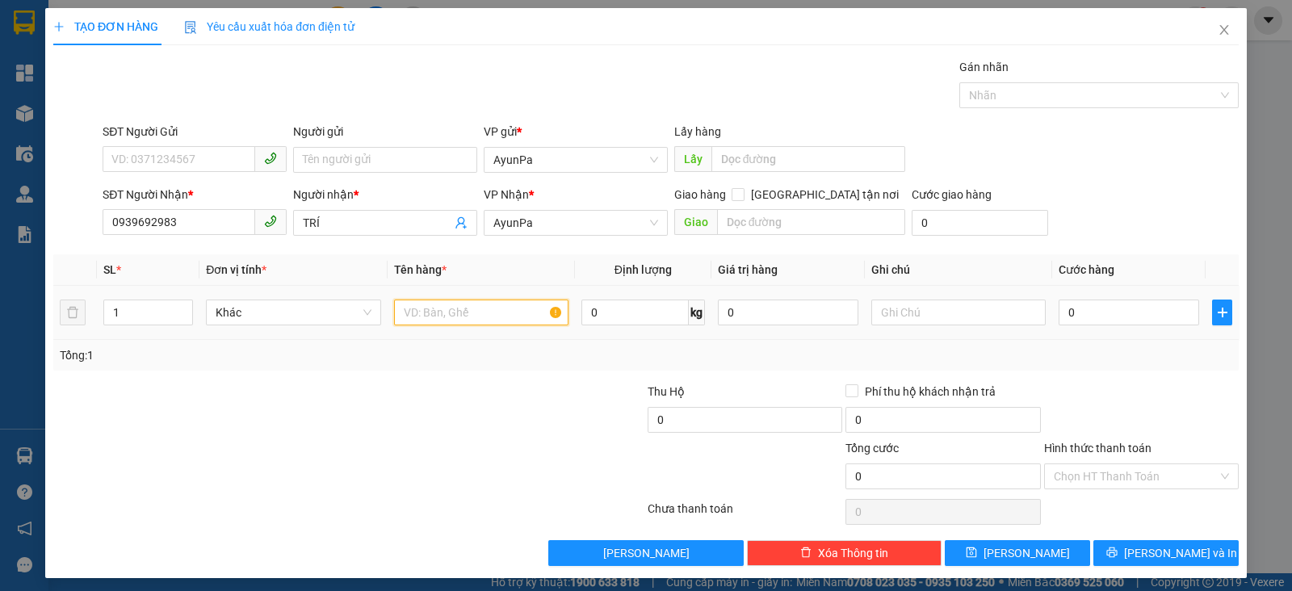
click at [493, 301] on input "text" at bounding box center [481, 312] width 174 height 26
type input "8th"
click at [153, 315] on input "1" at bounding box center [148, 312] width 88 height 24
type input "8"
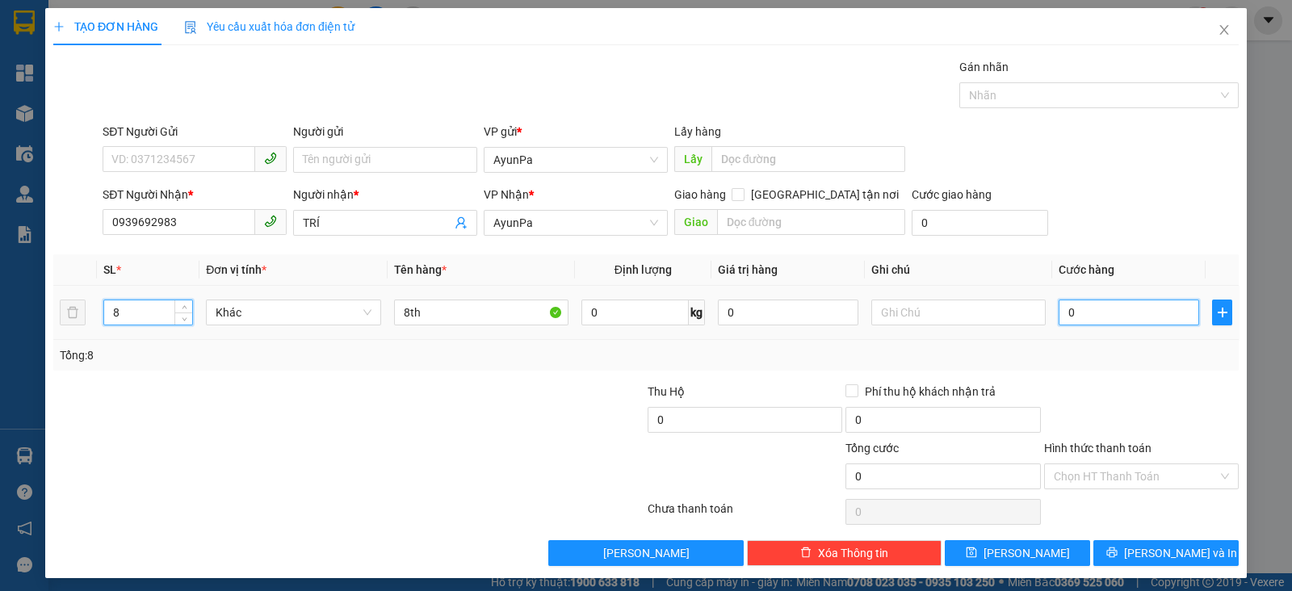
click at [1101, 304] on input "0" at bounding box center [1128, 312] width 140 height 26
type input "4"
type input "48"
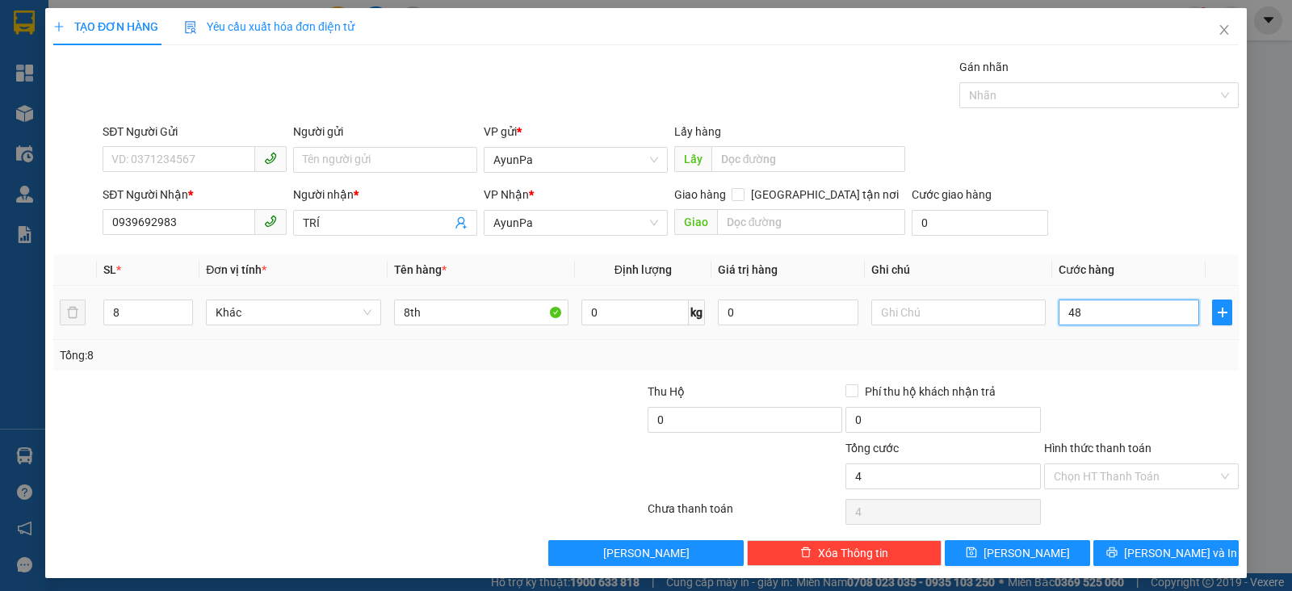
type input "48"
type input "480"
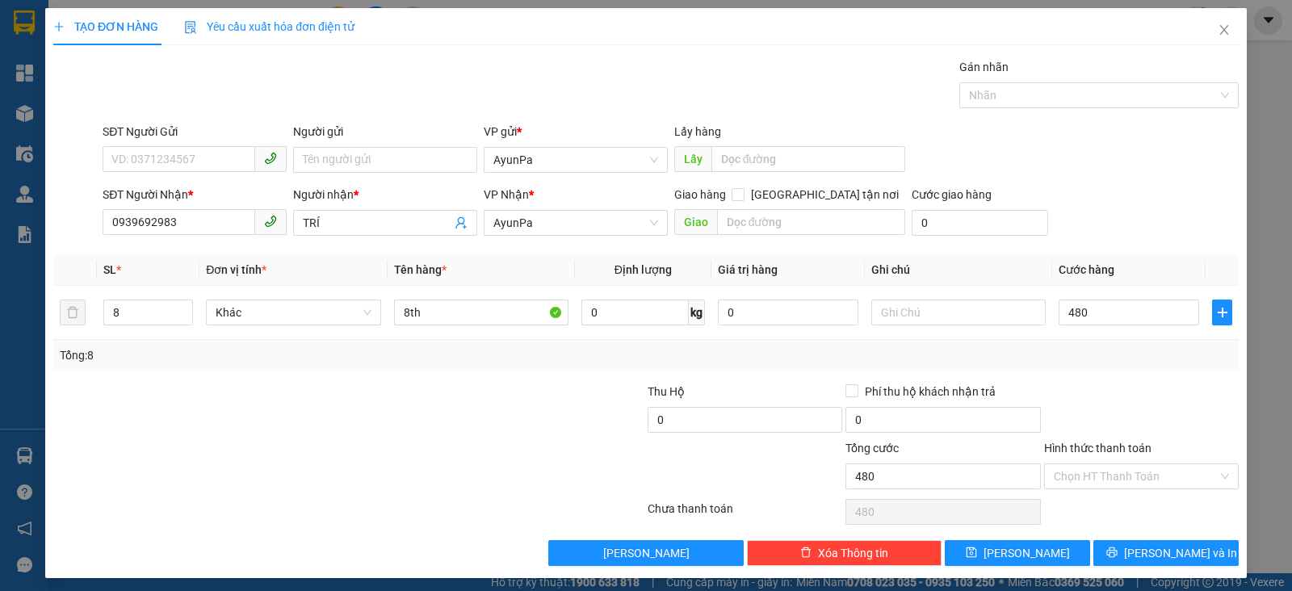
click at [1102, 404] on div at bounding box center [1141, 411] width 198 height 57
type input "480.000"
click at [1113, 551] on button "Lưu và In" at bounding box center [1165, 553] width 145 height 26
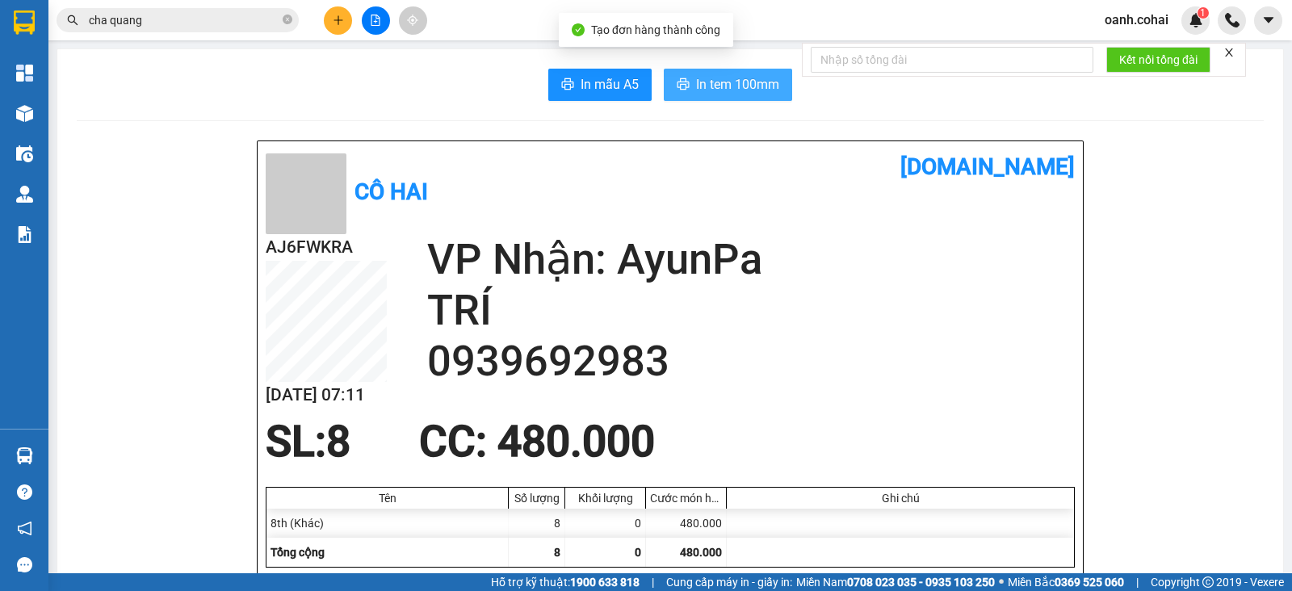
click at [715, 86] on span "In tem 100mm" at bounding box center [737, 84] width 83 height 20
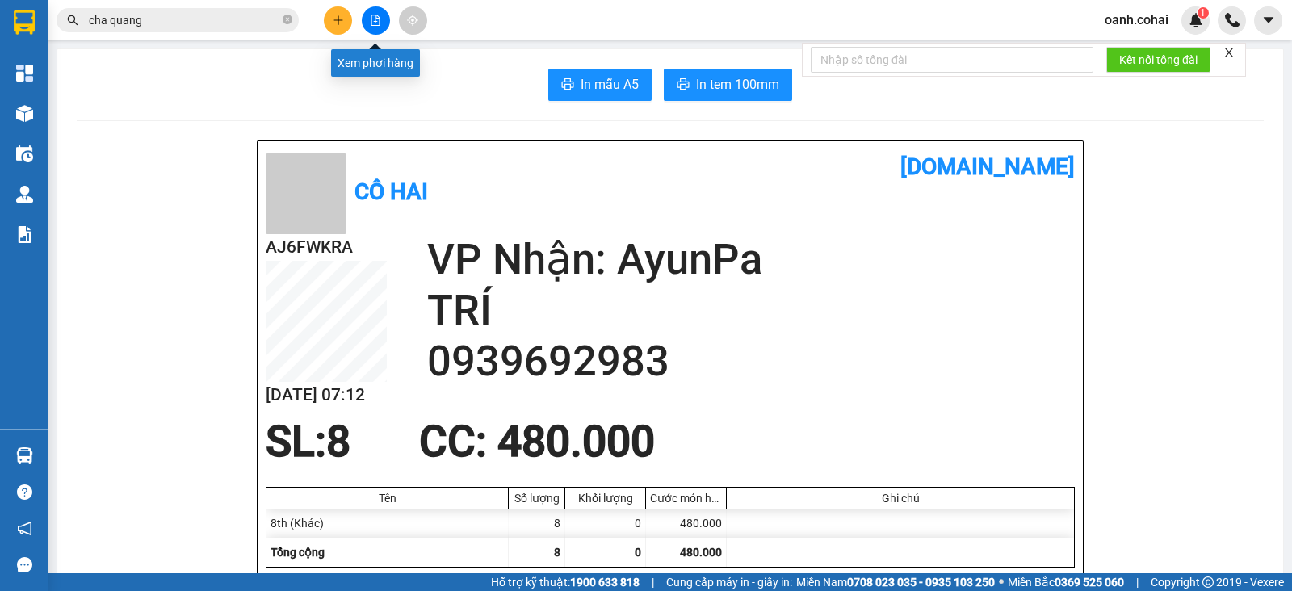
drag, startPoint x: 368, startPoint y: 22, endPoint x: 346, endPoint y: 37, distance: 27.3
click at [375, 18] on button at bounding box center [376, 20] width 28 height 28
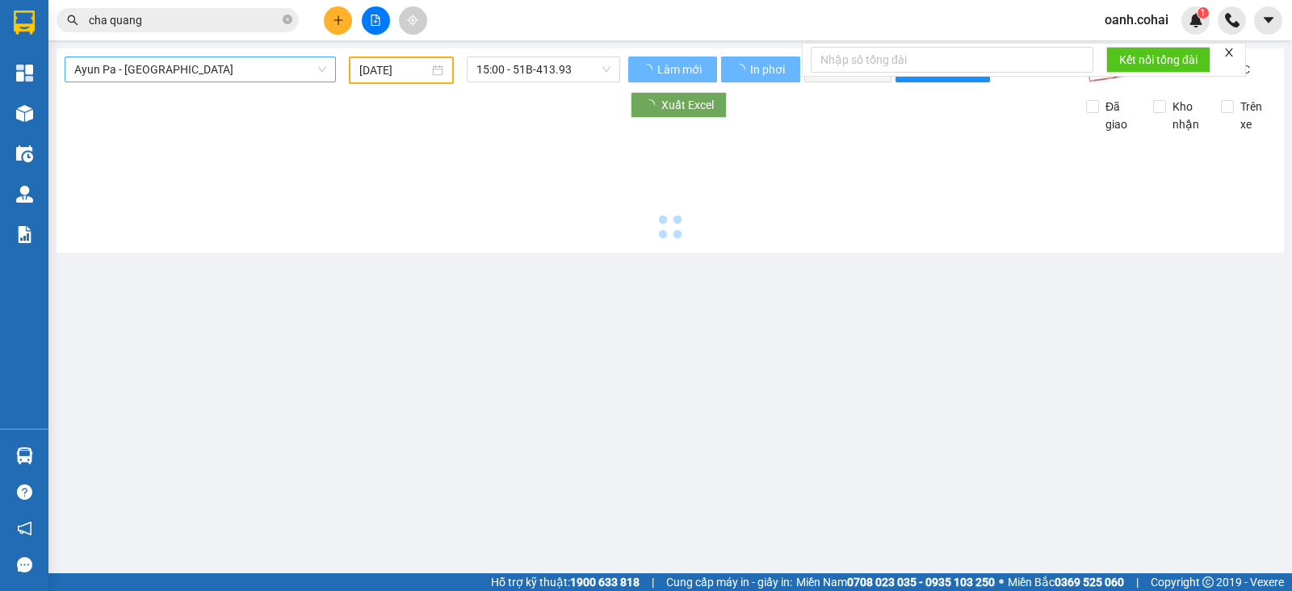
type input "13/08/2025"
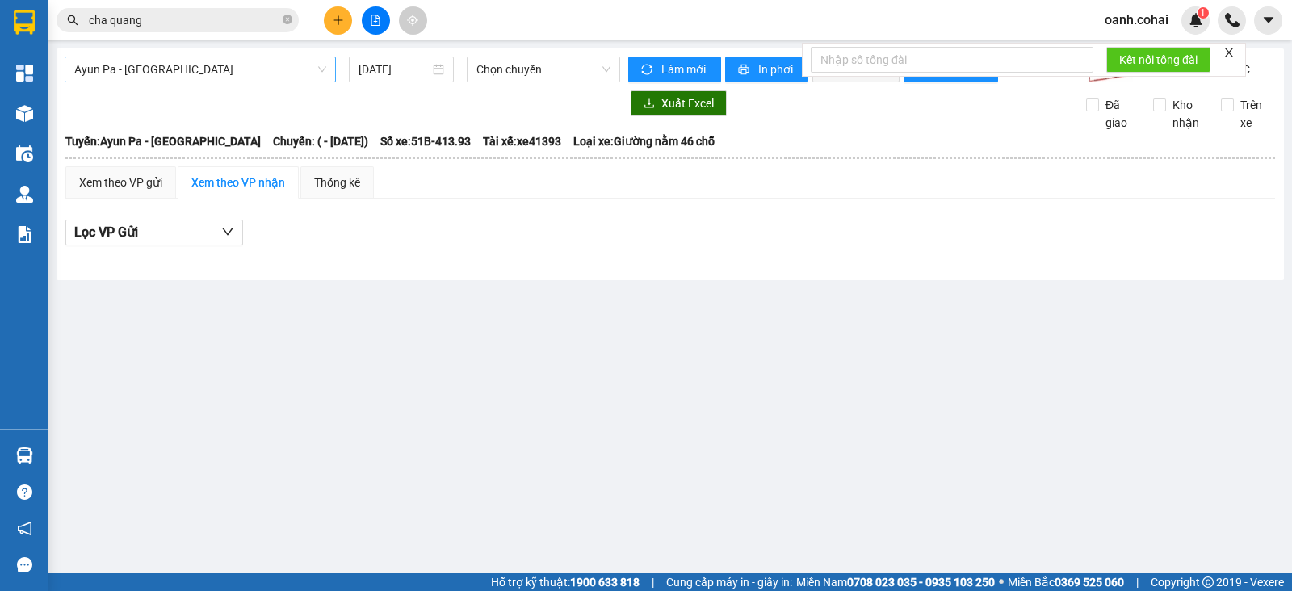
click at [275, 61] on span "Ayun Pa - Sài Gòn" at bounding box center [200, 69] width 252 height 24
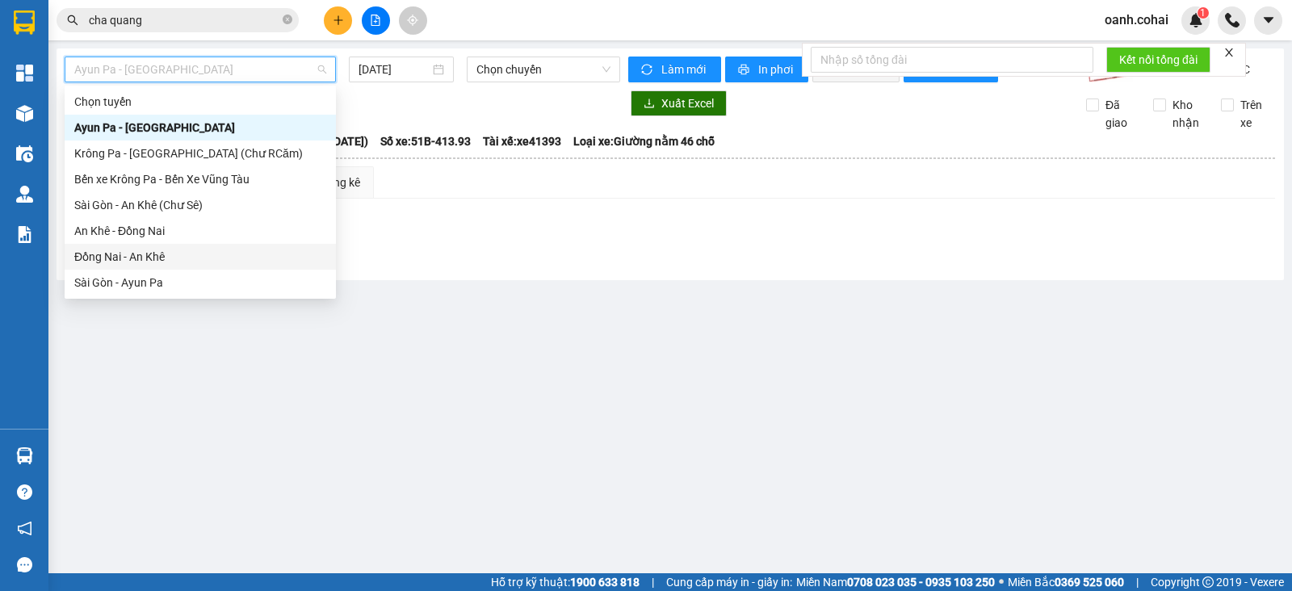
click at [158, 257] on div "Đồng Nai - An Khê" at bounding box center [200, 257] width 252 height 18
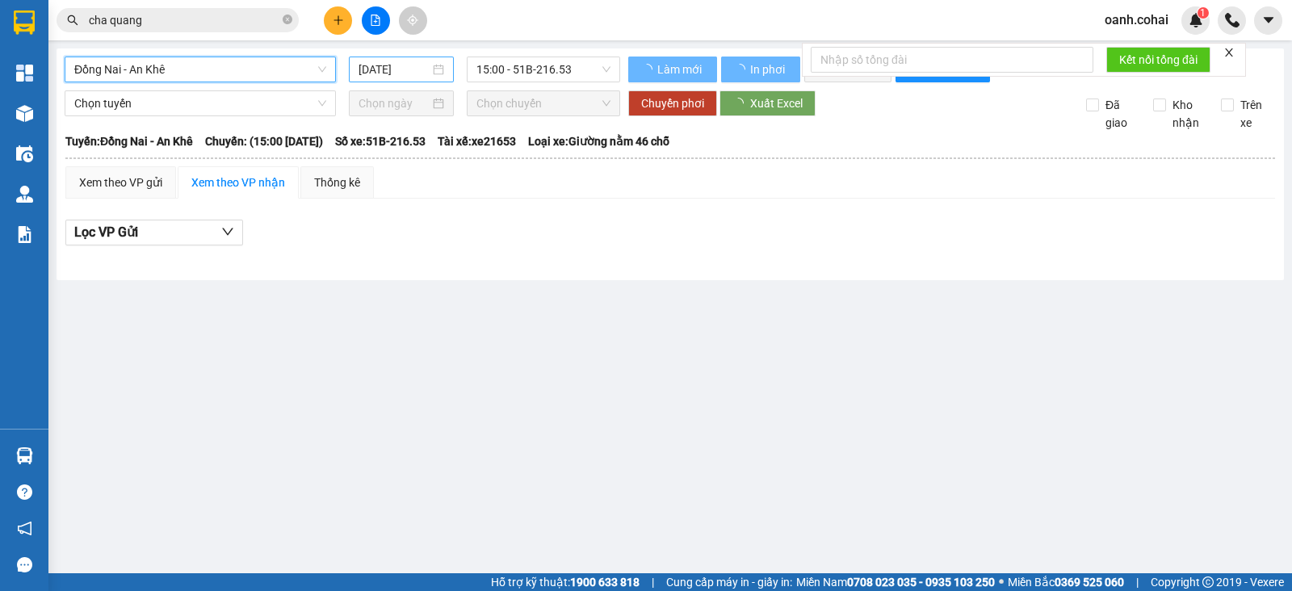
click at [421, 75] on input "13/08/2025" at bounding box center [394, 70] width 72 height 18
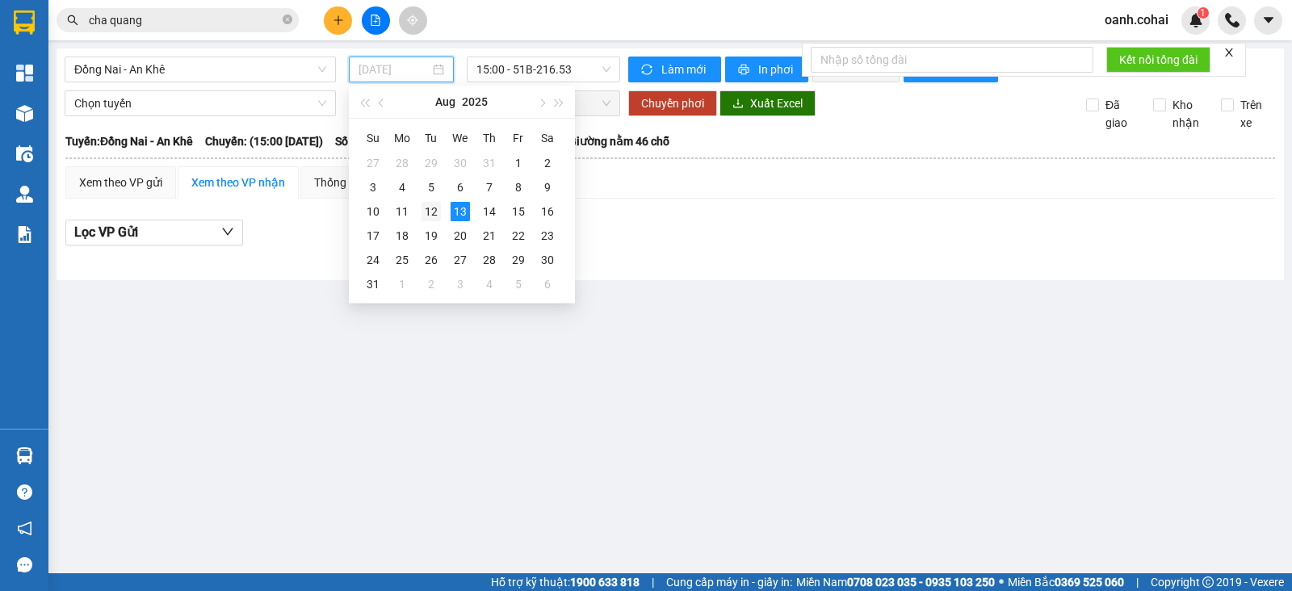
click at [434, 203] on div "12" at bounding box center [430, 211] width 19 height 19
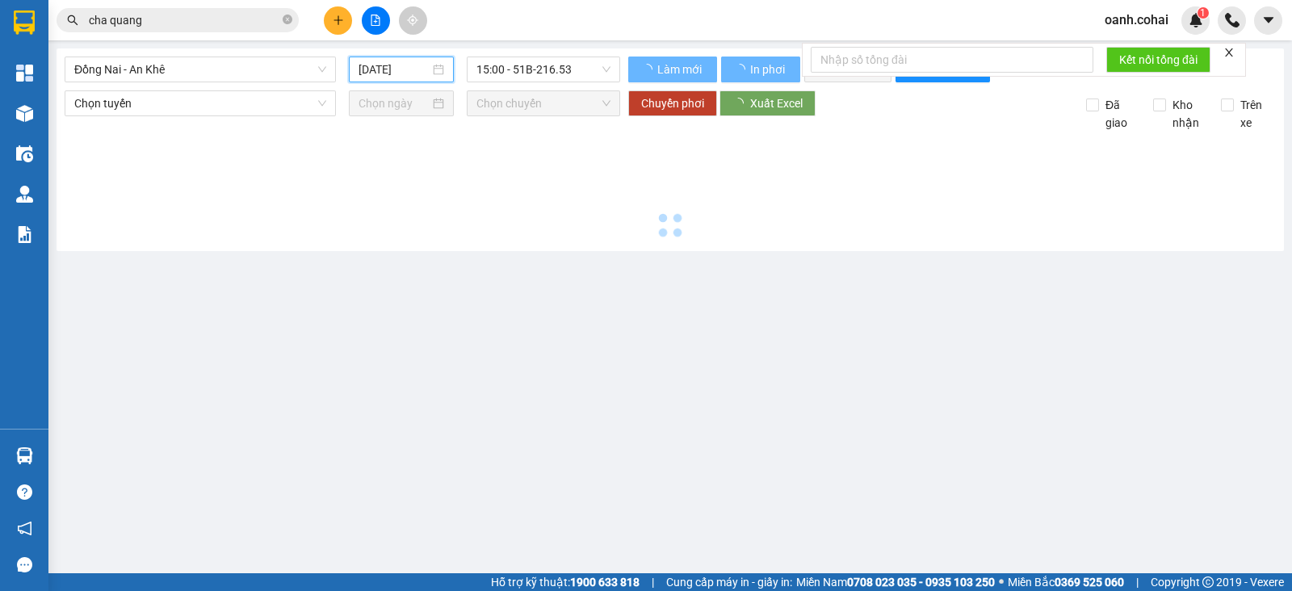
type input "12/08/2025"
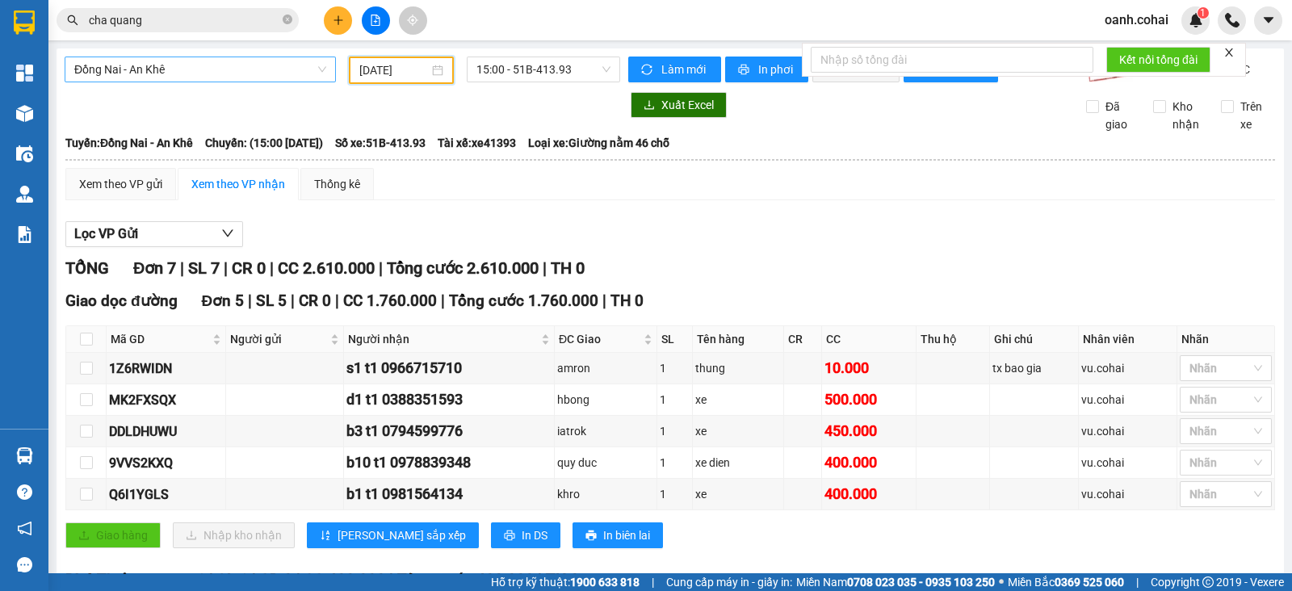
click at [245, 73] on span "Đồng Nai - An Khê" at bounding box center [200, 69] width 252 height 24
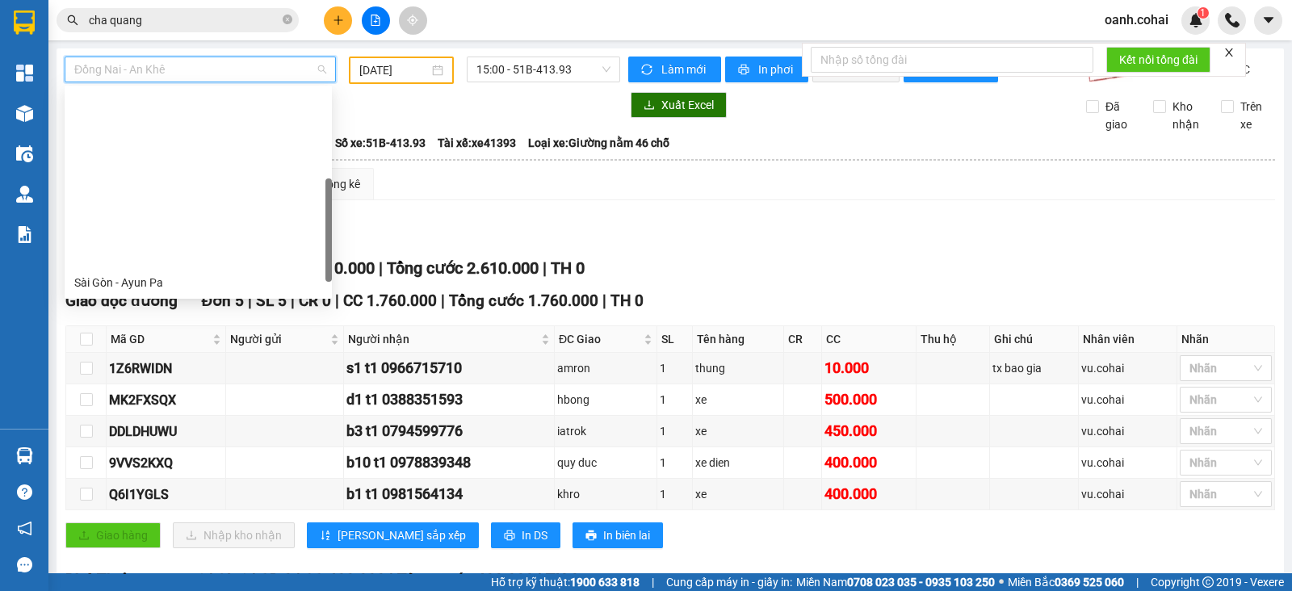
scroll to position [201, 0]
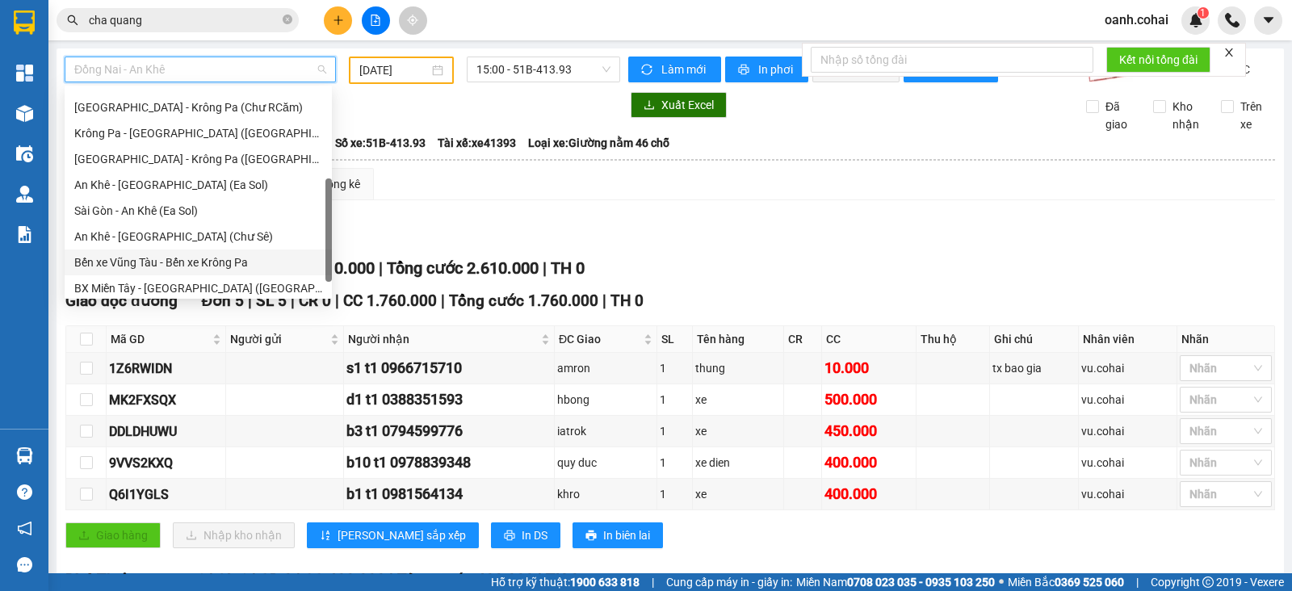
click at [164, 262] on div "Bến xe Vũng Tàu - Bến xe Krông Pa" at bounding box center [198, 262] width 248 height 18
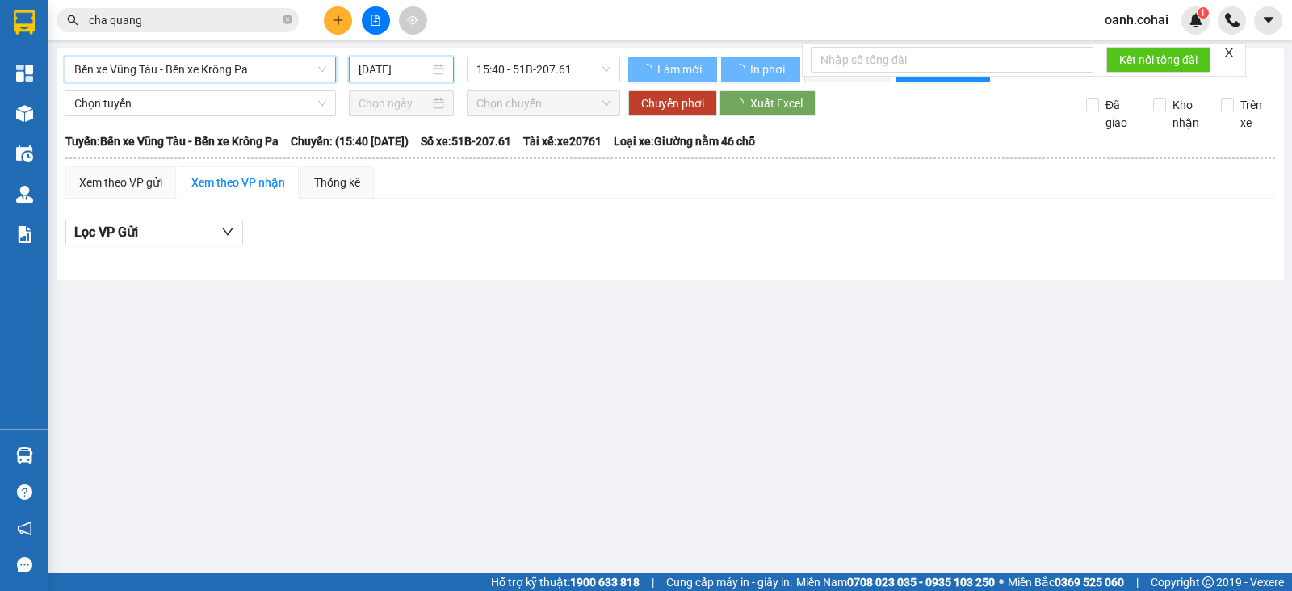
click at [413, 71] on input "13/08/2025" at bounding box center [394, 70] width 72 height 18
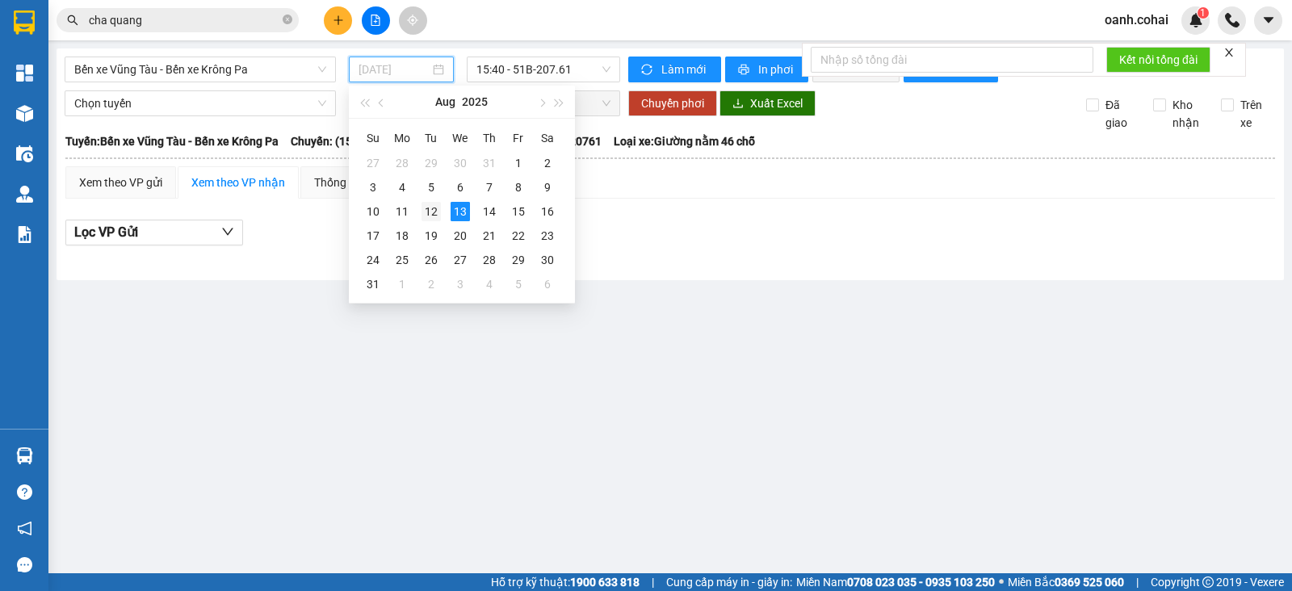
click at [431, 218] on div "12" at bounding box center [430, 211] width 19 height 19
type input "12/08/2025"
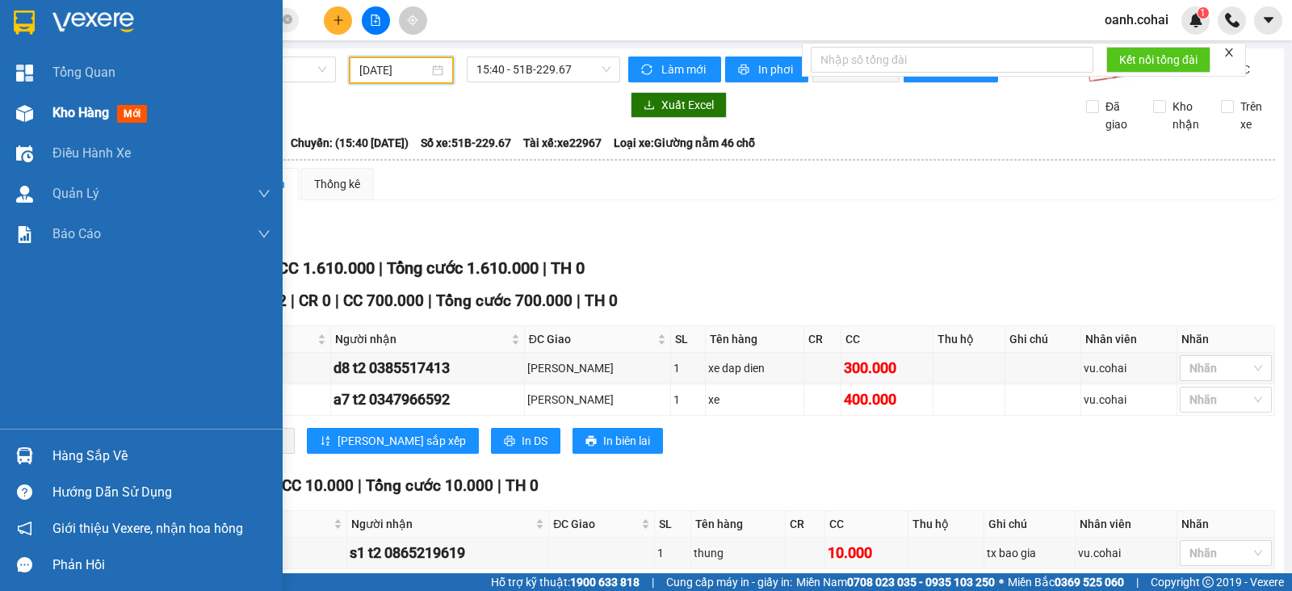
click at [81, 113] on span "Kho hàng" at bounding box center [80, 112] width 57 height 15
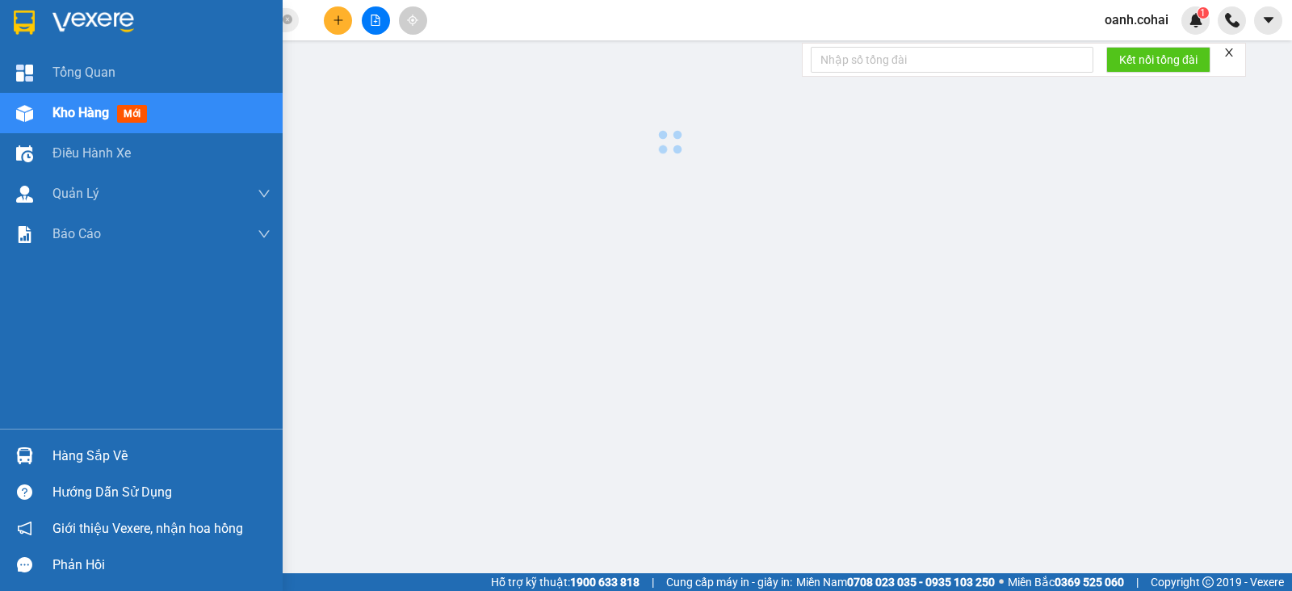
click at [81, 113] on span "Kho hàng" at bounding box center [80, 112] width 57 height 15
